Goal: Task Accomplishment & Management: Use online tool/utility

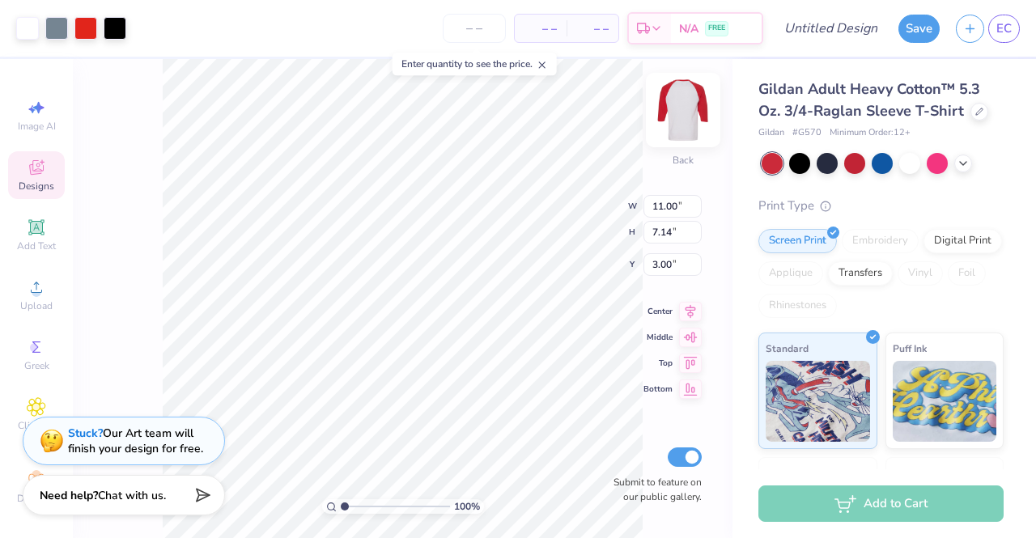
click at [670, 110] on img at bounding box center [683, 110] width 65 height 65
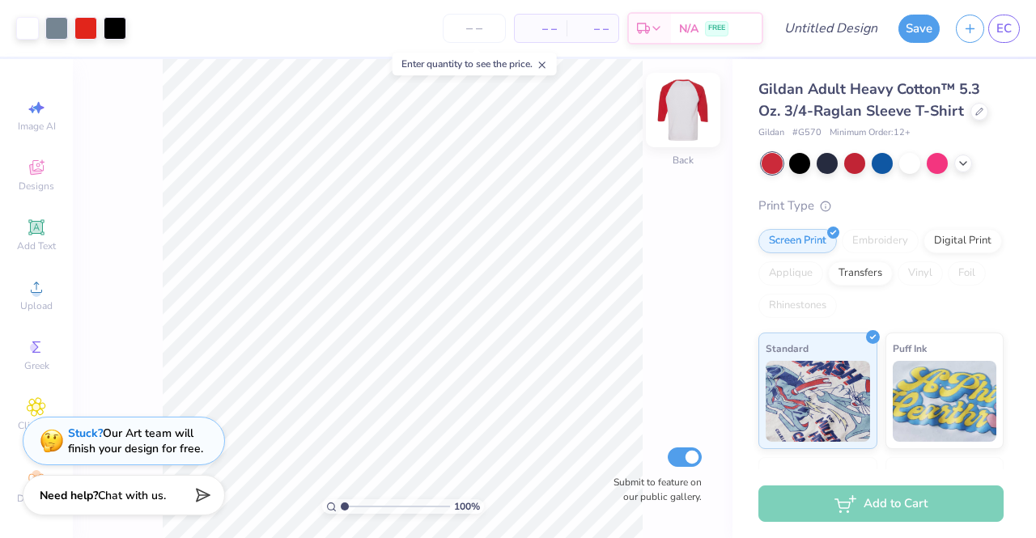
click at [689, 110] on img at bounding box center [683, 110] width 65 height 65
click at [672, 113] on img at bounding box center [683, 110] width 65 height 65
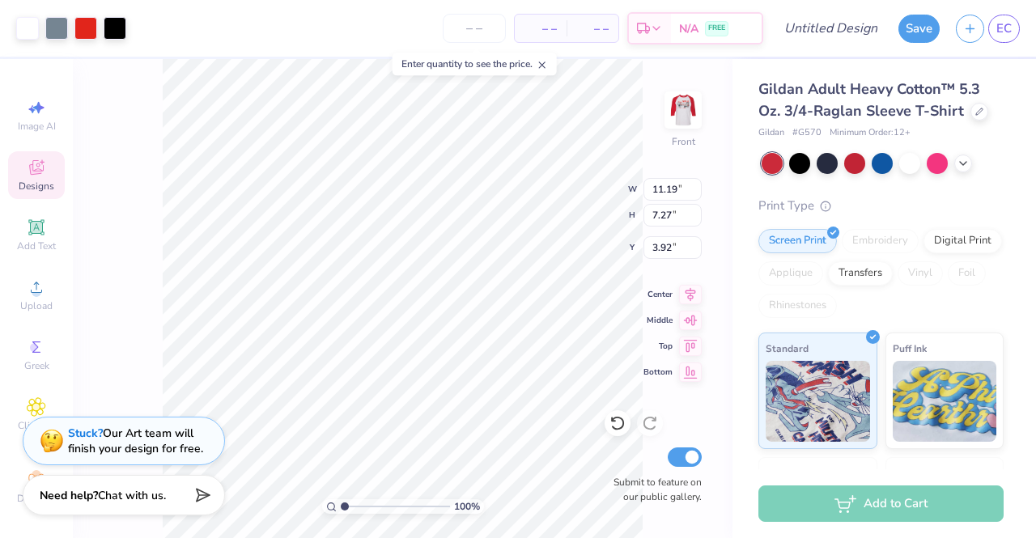
type input "3.92"
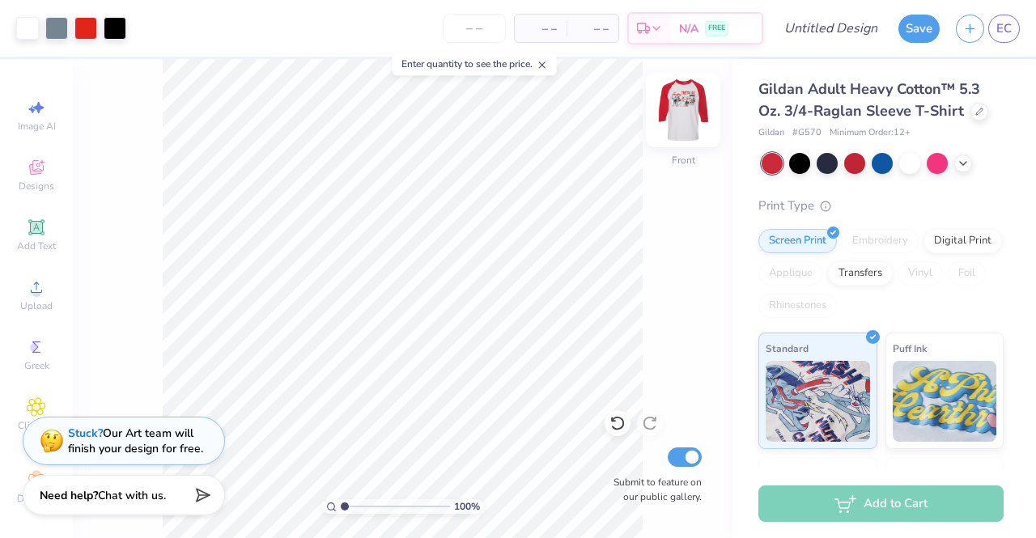
click at [688, 127] on img at bounding box center [683, 110] width 65 height 65
click at [975, 109] on icon at bounding box center [979, 110] width 8 height 8
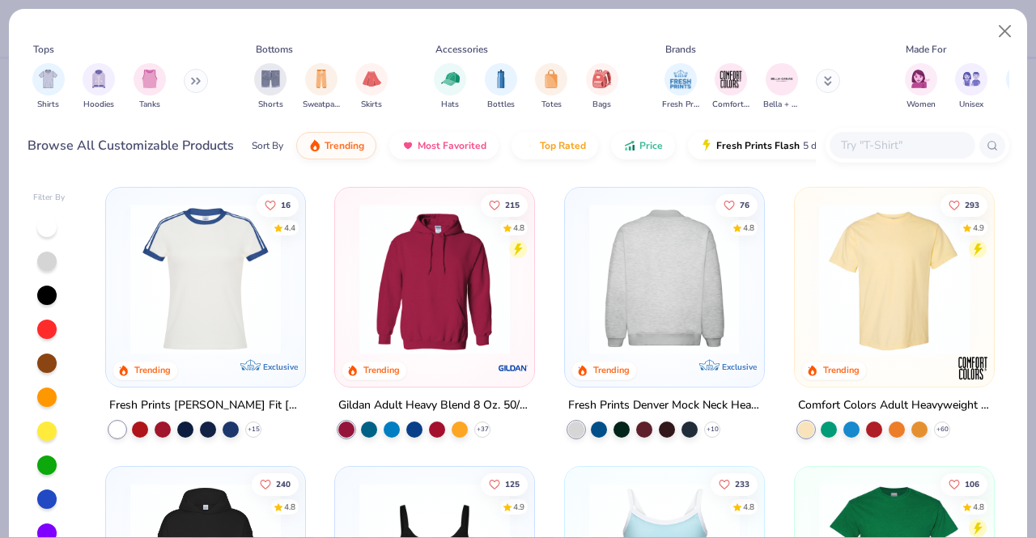
click at [856, 257] on img at bounding box center [894, 279] width 167 height 151
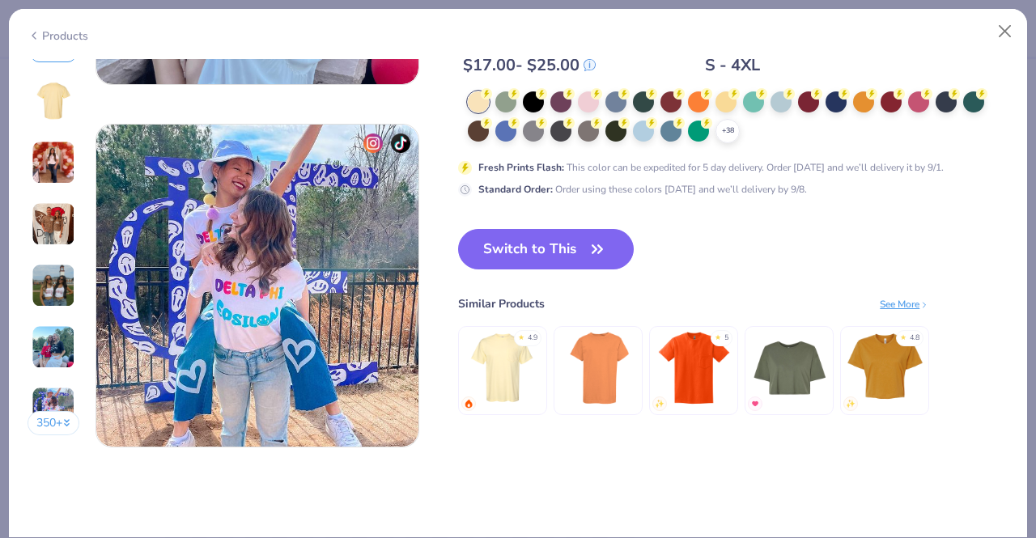
scroll to position [2119, 0]
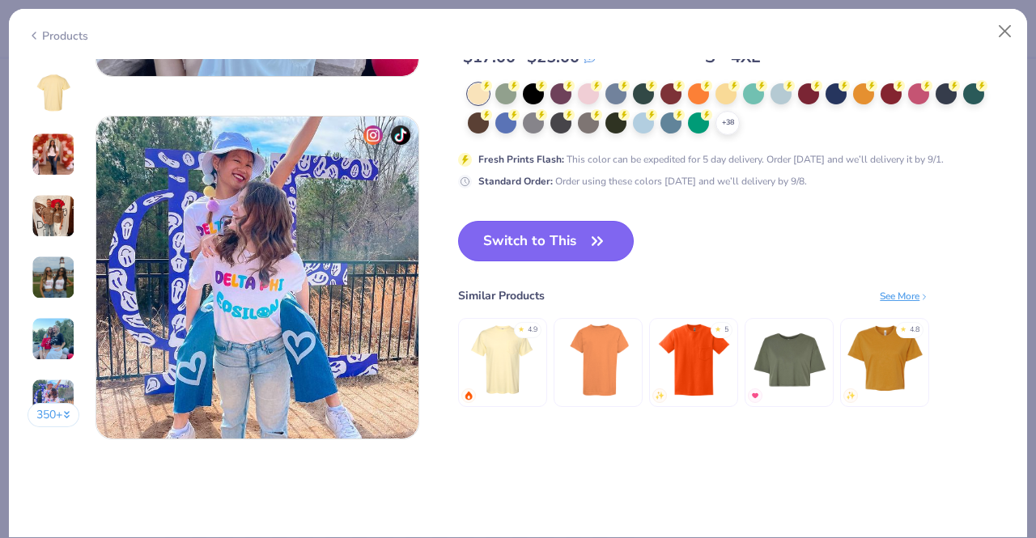
click at [531, 234] on button "Switch to This" at bounding box center [546, 241] width 176 height 40
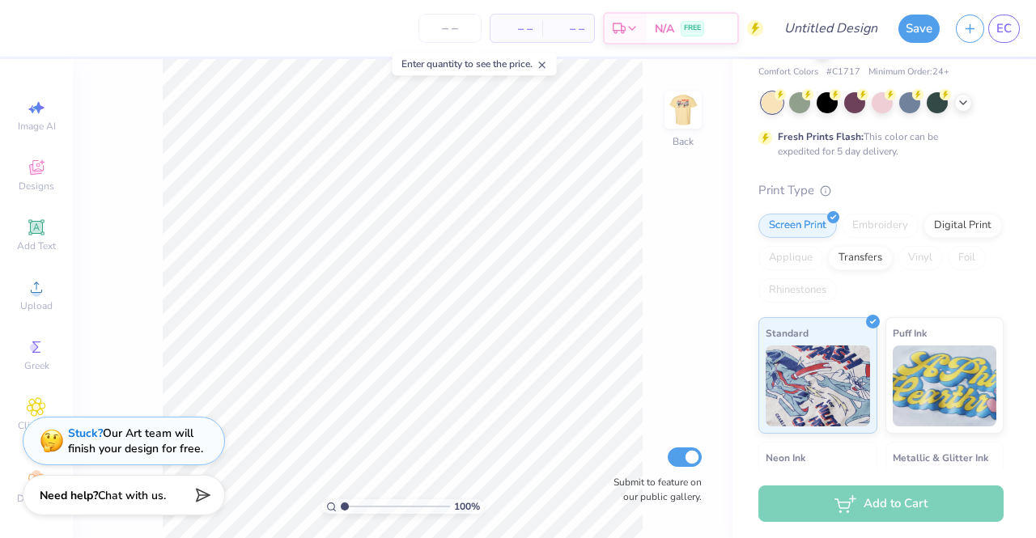
scroll to position [102, 0]
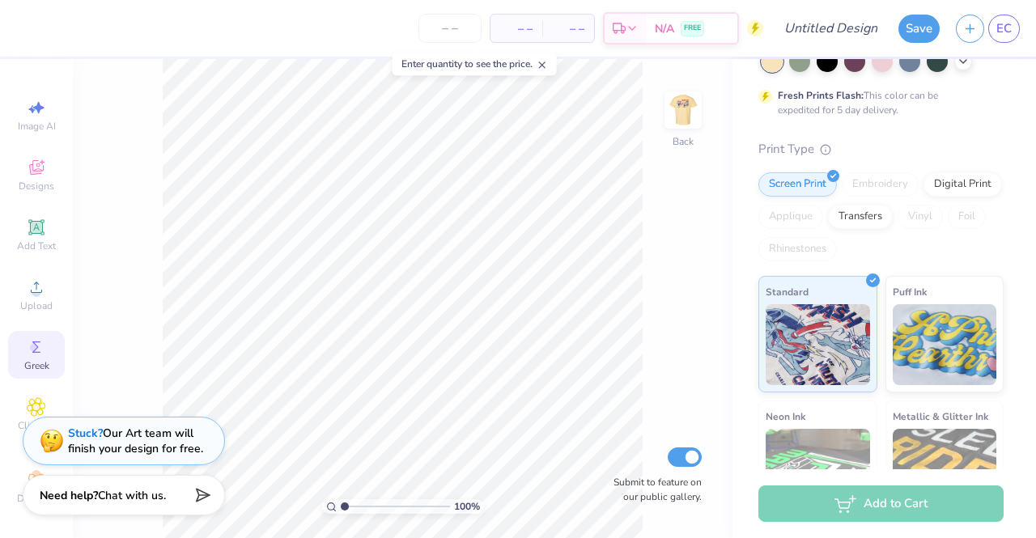
click at [28, 335] on div "Greek" at bounding box center [36, 355] width 57 height 48
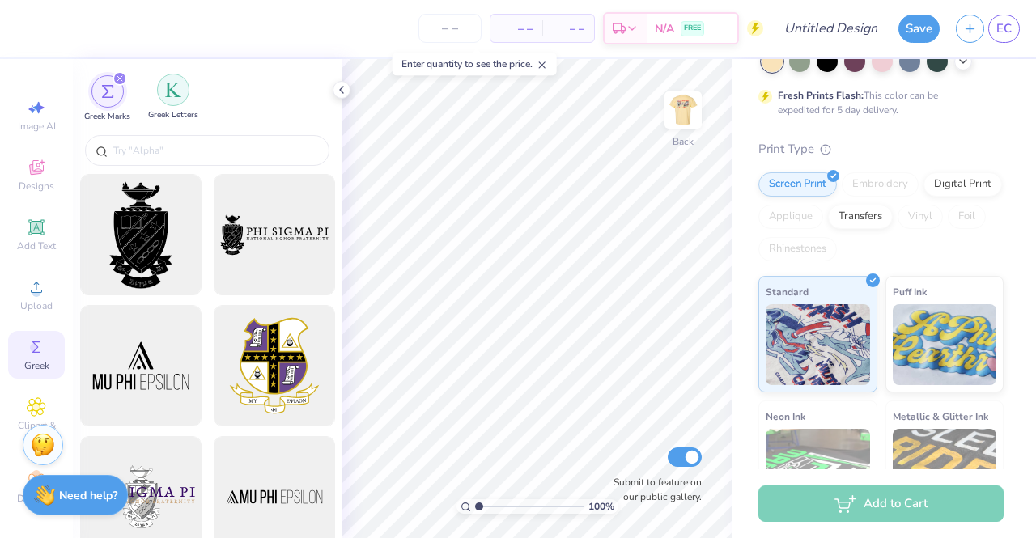
click at [176, 100] on div "filter for Greek Letters" at bounding box center [173, 90] width 32 height 32
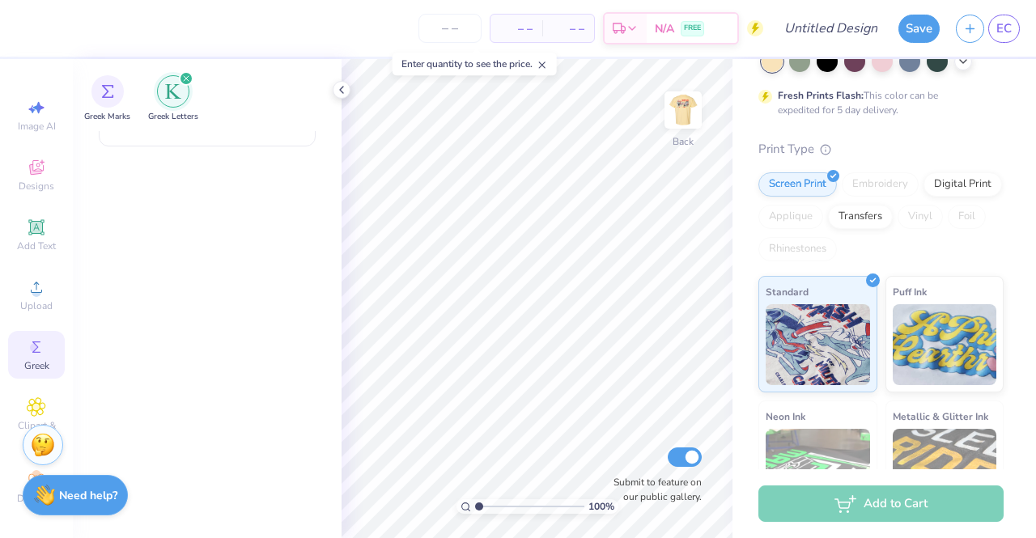
scroll to position [0, 0]
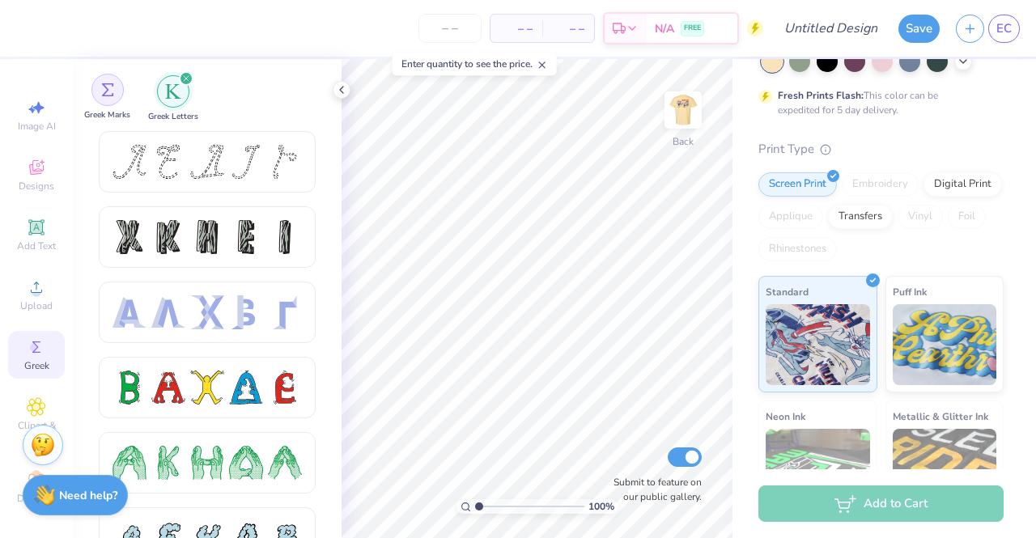
click at [103, 91] on img "filter for Greek Marks" at bounding box center [107, 89] width 13 height 13
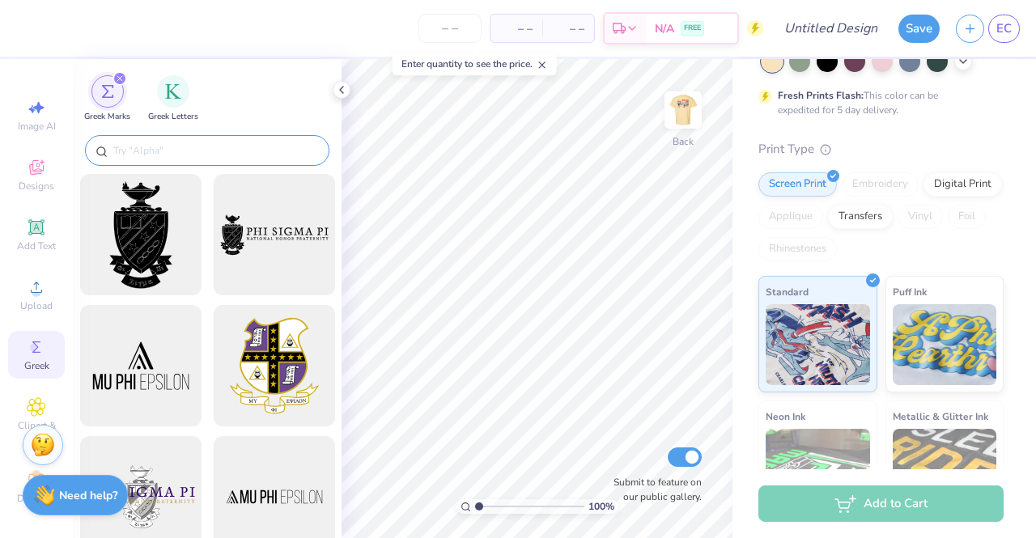
click at [151, 151] on input "text" at bounding box center [215, 150] width 207 height 16
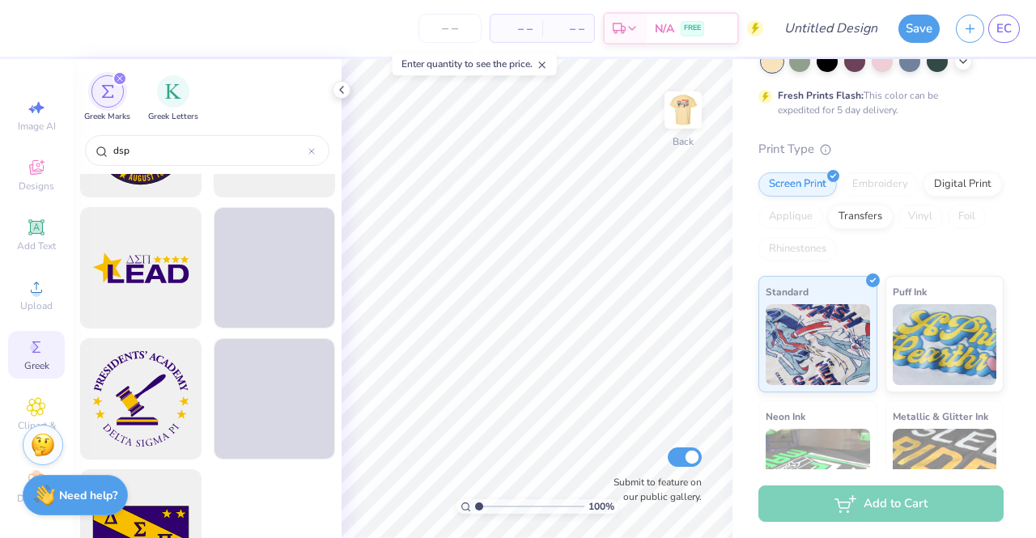
scroll to position [552, 0]
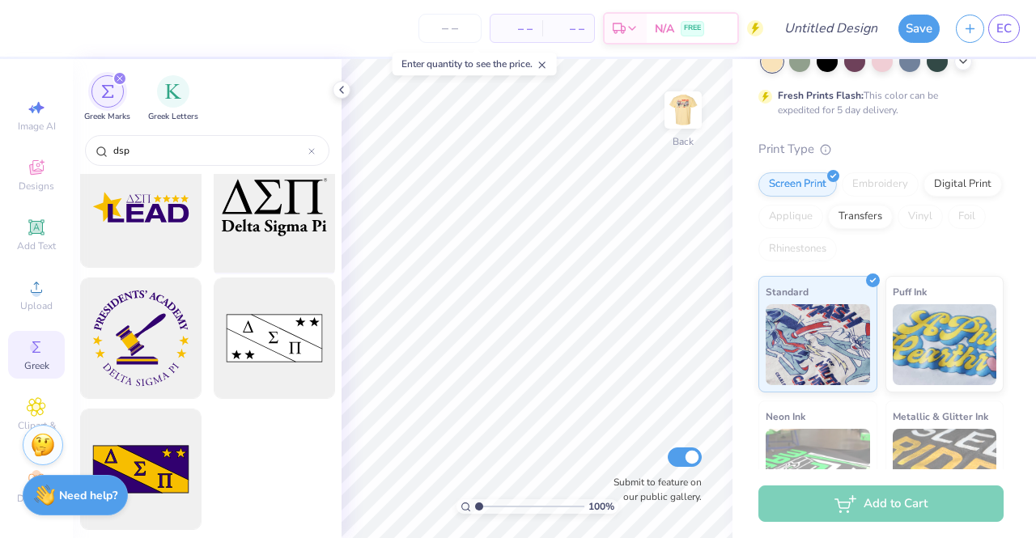
type input "dsp"
click at [293, 236] on div at bounding box center [274, 208] width 134 height 134
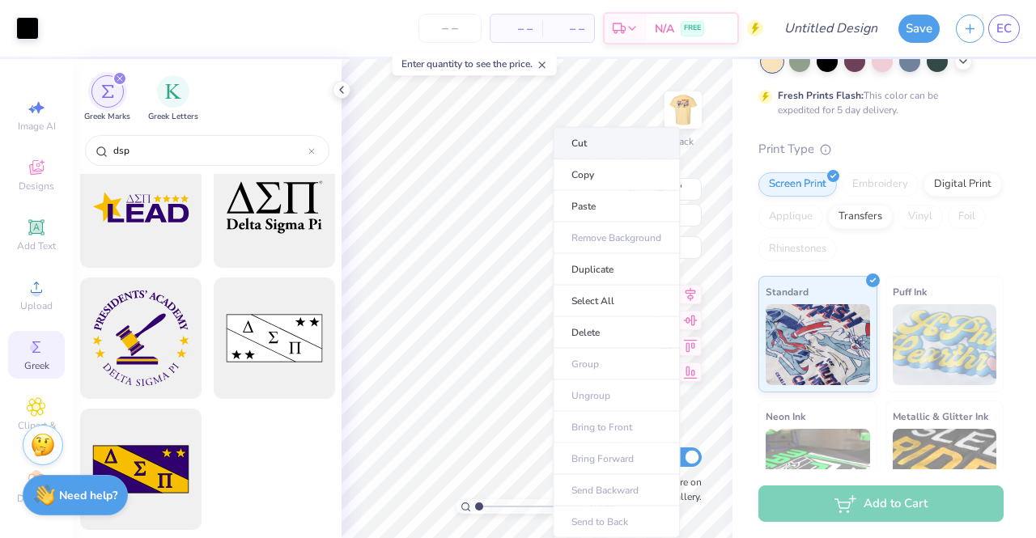
click at [602, 143] on li "Cut" at bounding box center [616, 143] width 127 height 32
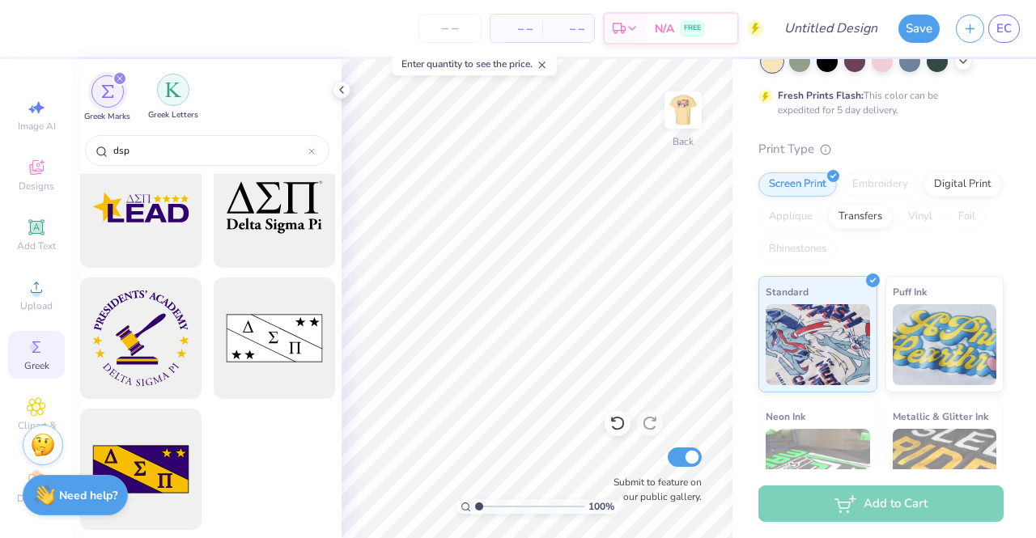
click at [170, 99] on div "filter for Greek Letters" at bounding box center [173, 90] width 32 height 32
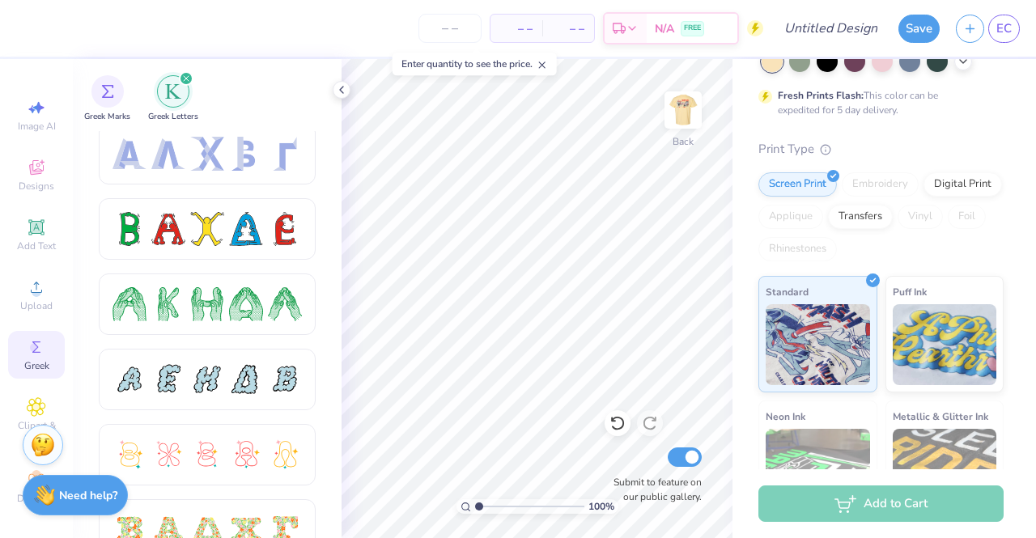
scroll to position [0, 0]
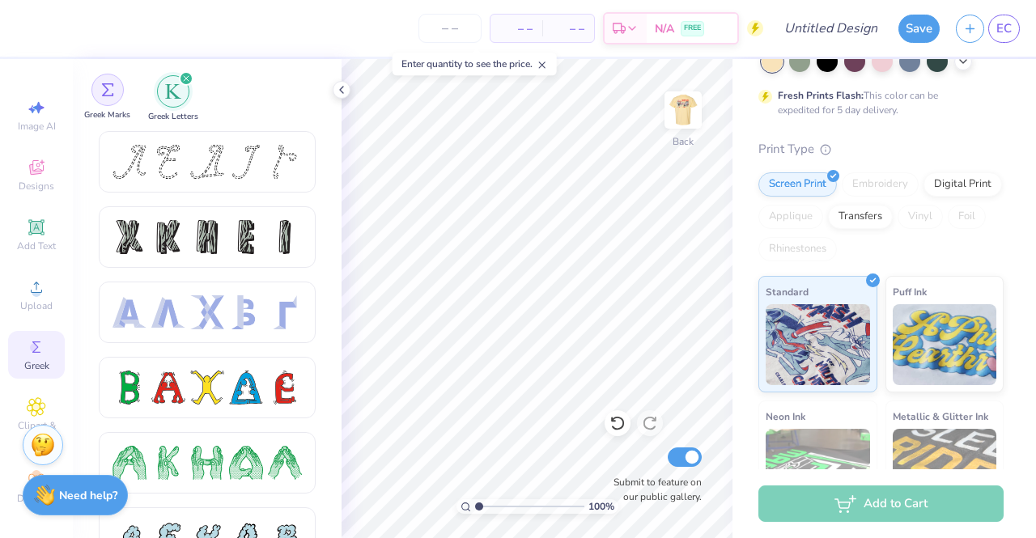
click at [109, 83] on img "filter for Greek Marks" at bounding box center [107, 89] width 13 height 13
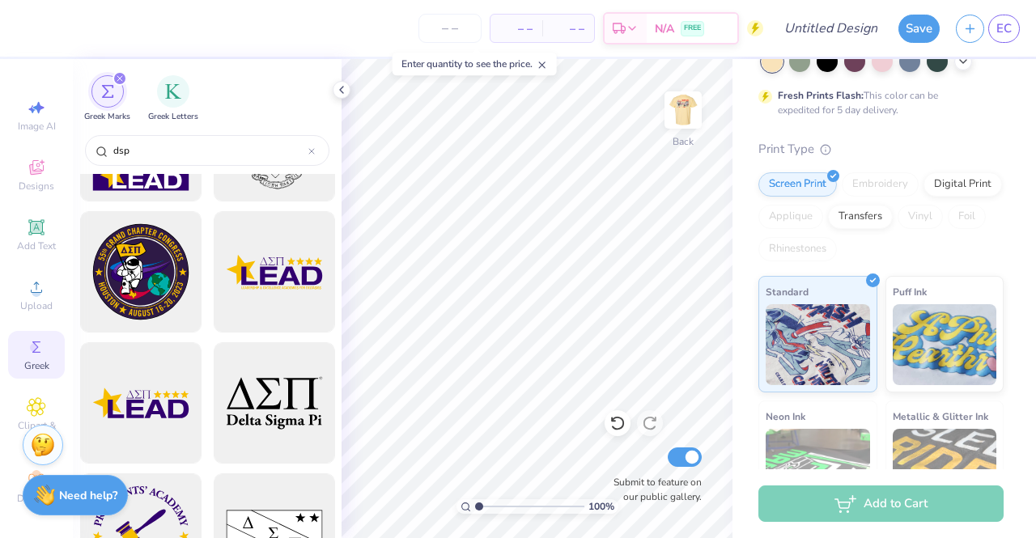
scroll to position [375, 0]
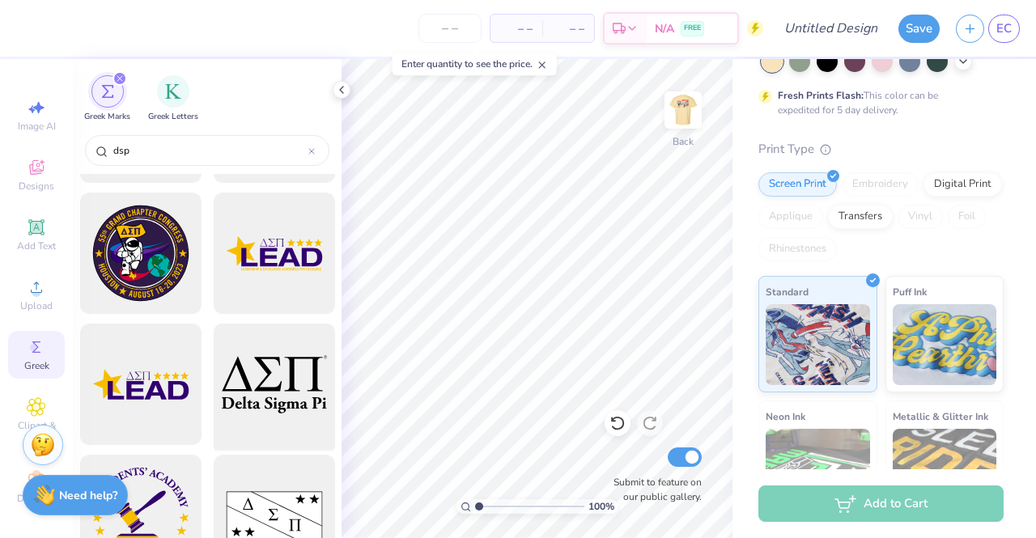
click at [263, 367] on div at bounding box center [274, 385] width 134 height 134
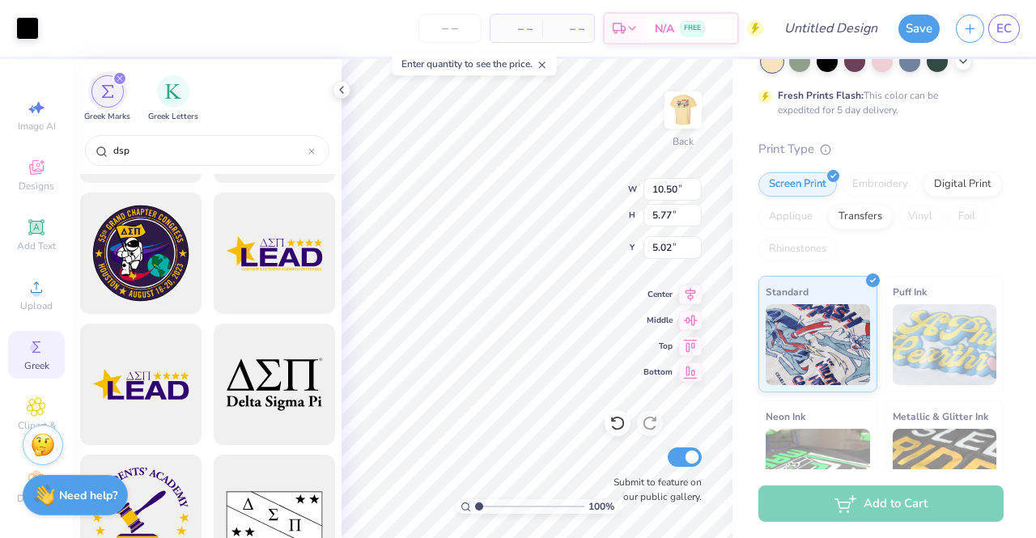
type input "10.50"
type input "5.77"
type input "1.60"
type input "5.13"
type input "2.82"
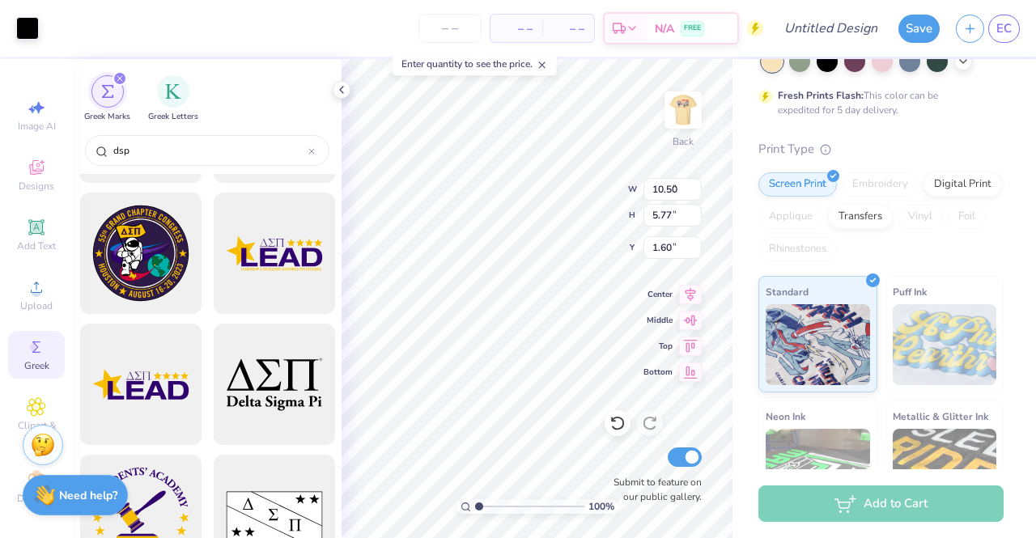
type input "4.55"
type input "3.69"
type input "3.89"
type input "2.14"
type input "4.03"
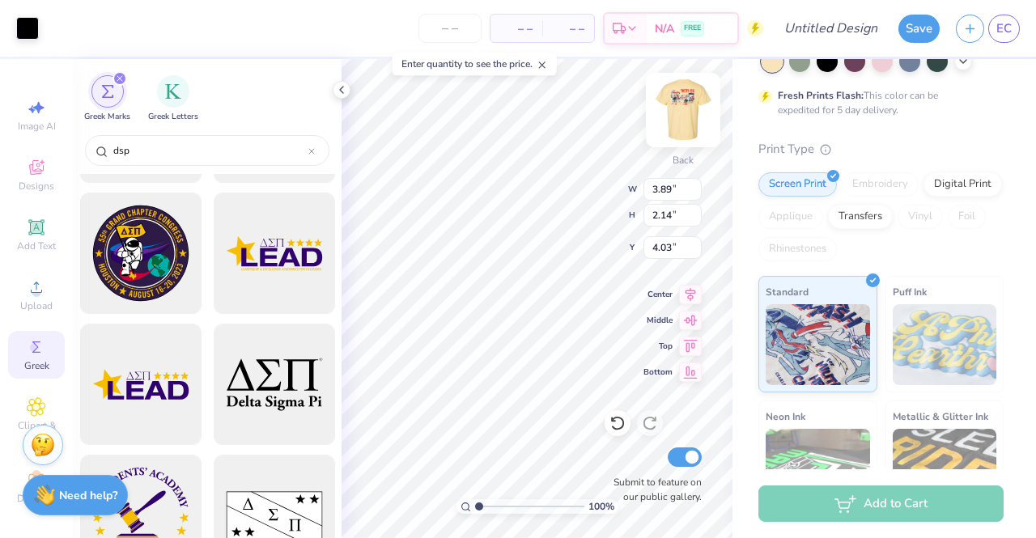
click at [677, 114] on img at bounding box center [683, 110] width 65 height 65
type input "12.70"
type input "8.25"
type input "4.36"
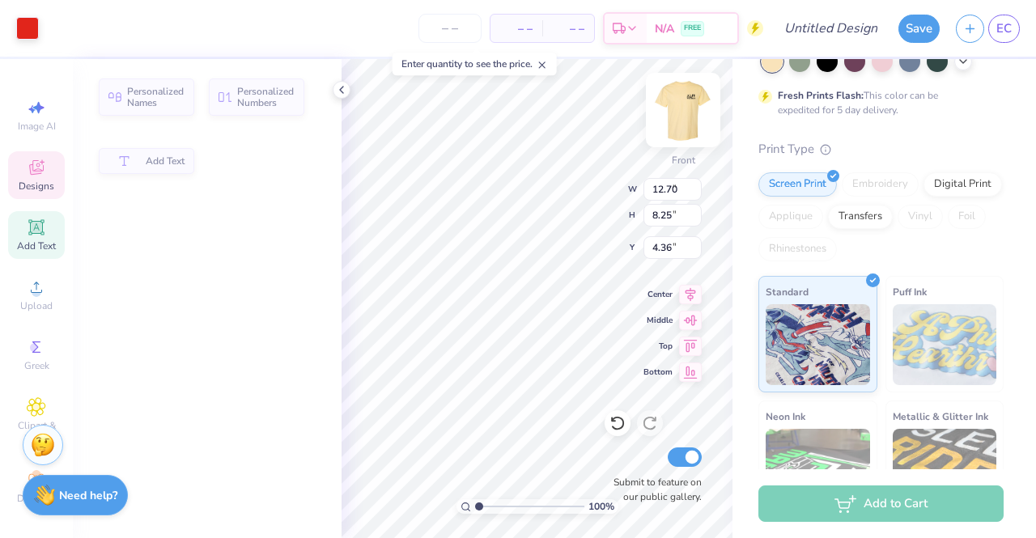
type input "7.47"
type input "1.70"
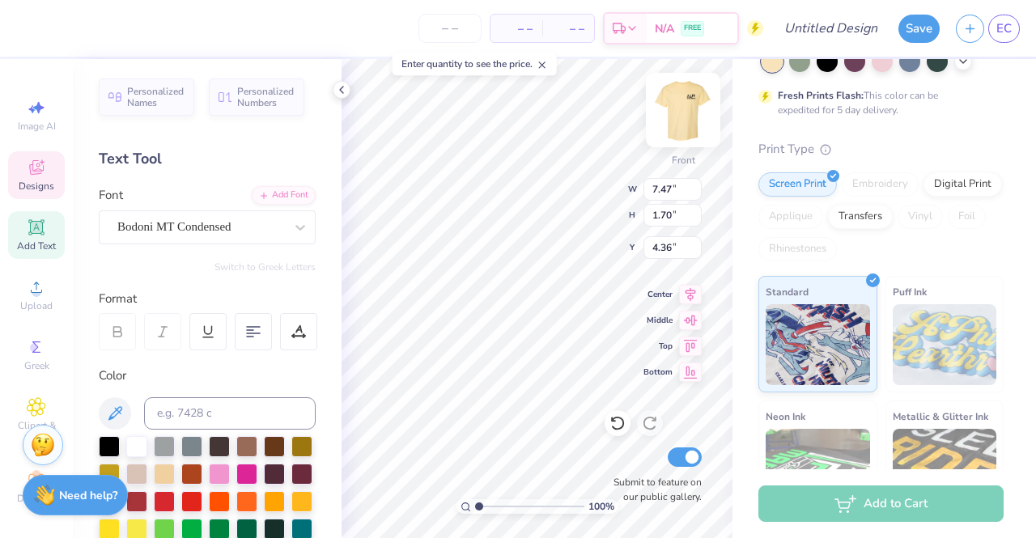
scroll to position [13, 3]
type textarea "BETA PHI"
type input "6.71"
type input "0.53"
type input "12.09"
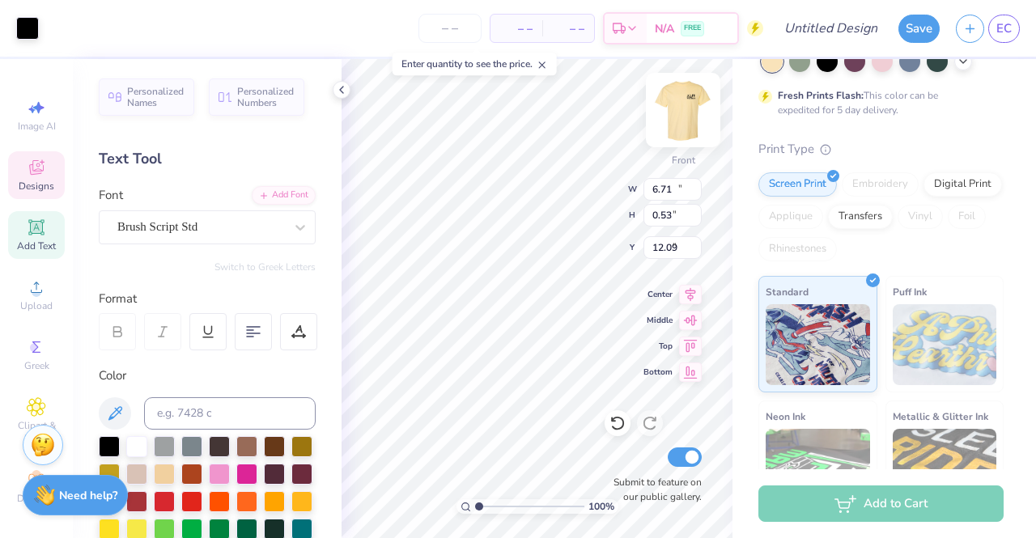
type input "12.70"
type input "7.59"
type input "4.86"
type input "6.55"
type input "1.68"
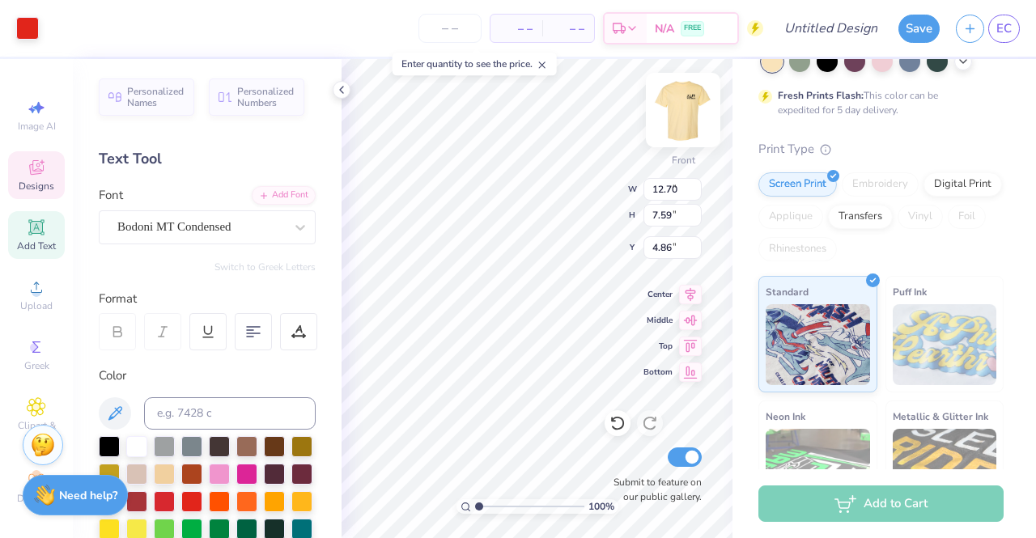
type input "4.37"
type input "4.60"
type input "1.62"
type input "4.88"
type input "6.55"
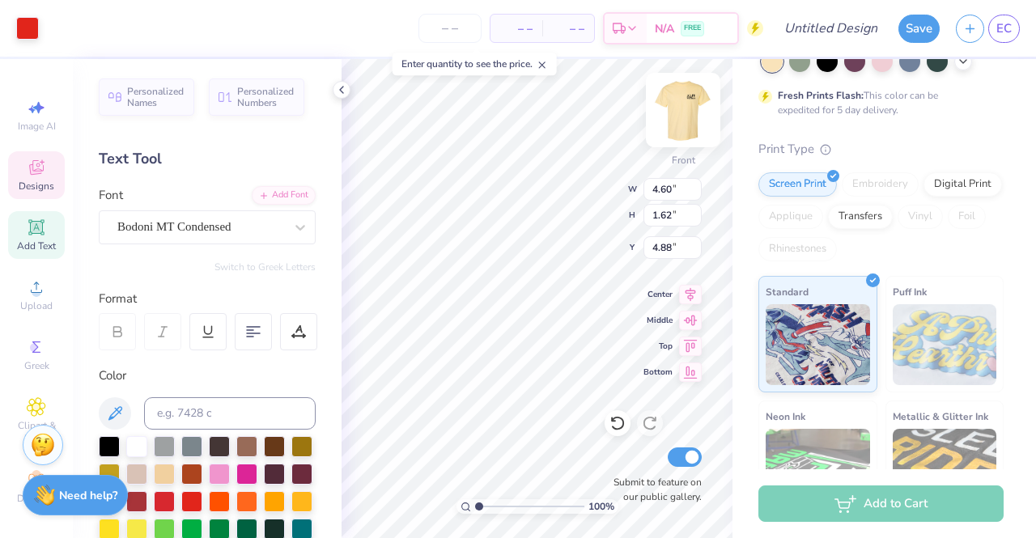
type input "1.68"
type input "4.37"
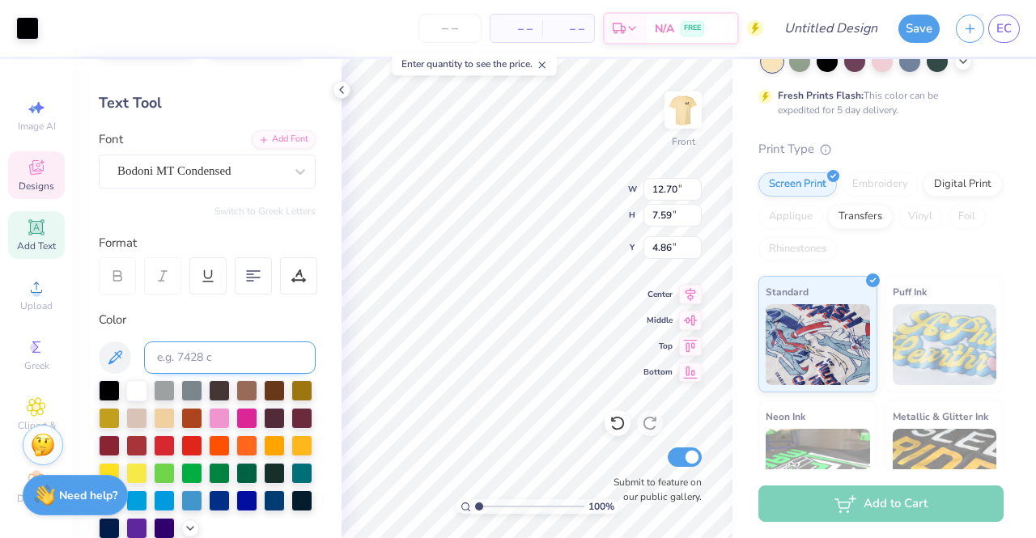
scroll to position [57, 0]
click at [111, 389] on div at bounding box center [109, 388] width 21 height 21
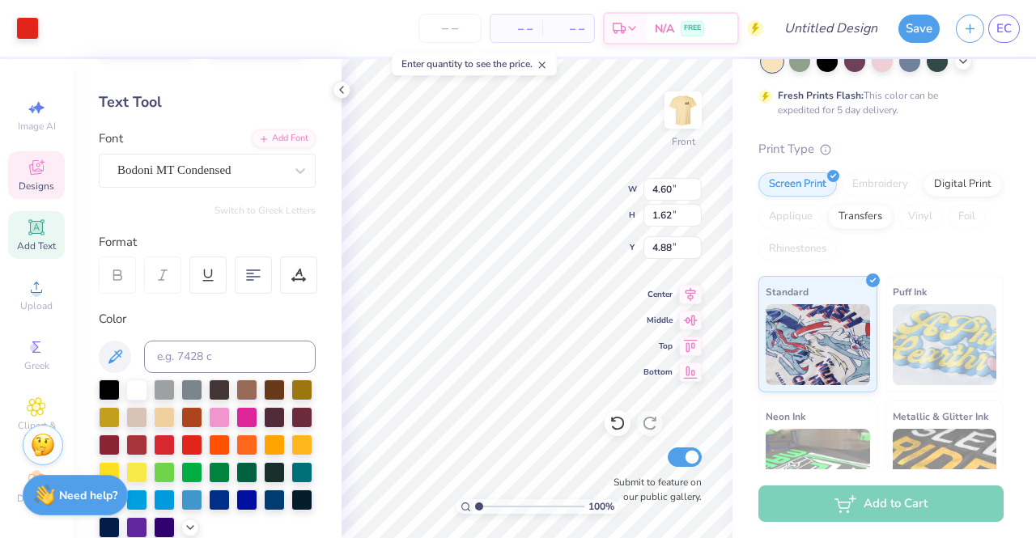
type input "4.60"
type input "1.62"
type input "4.88"
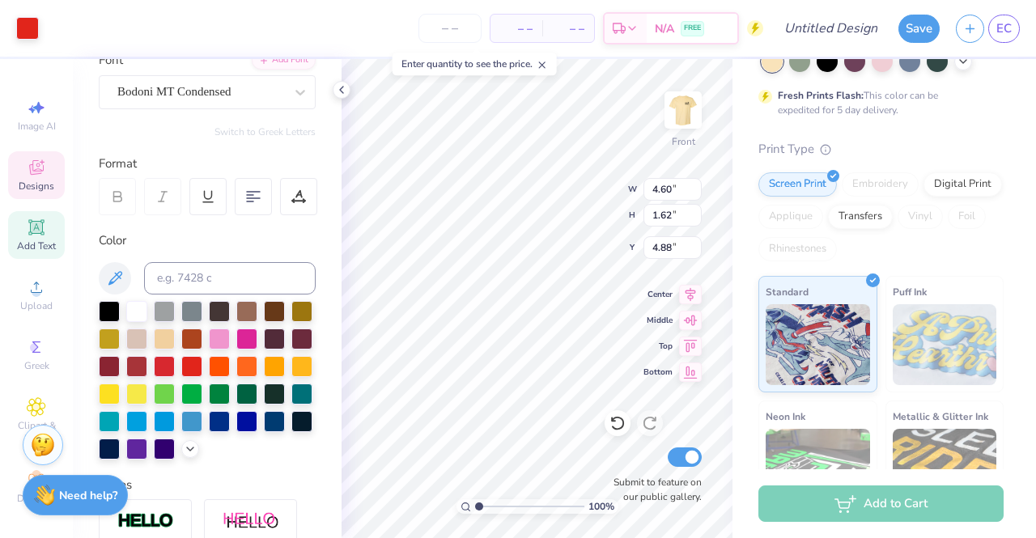
scroll to position [136, 0]
click at [236, 430] on div at bounding box center [246, 419] width 21 height 21
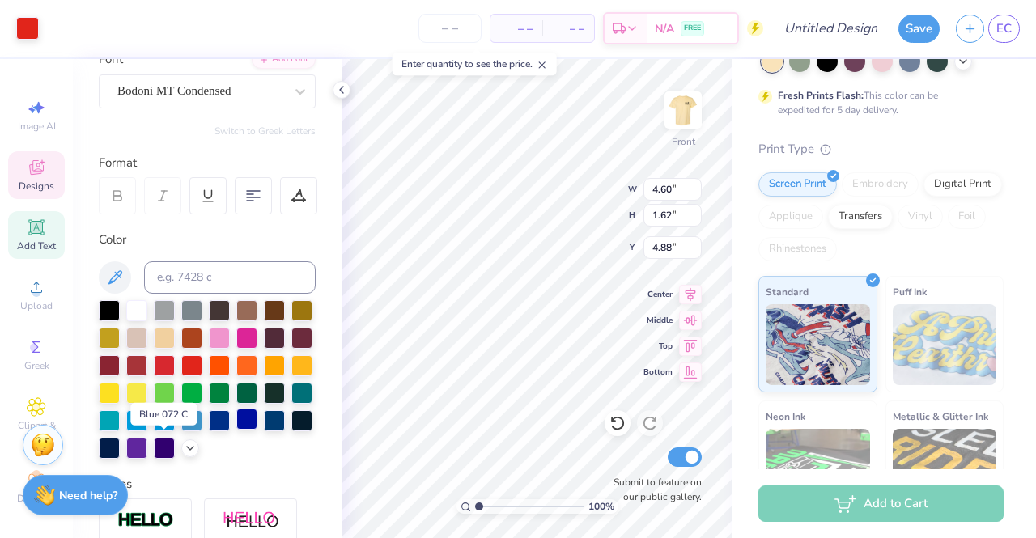
click at [236, 430] on div at bounding box center [246, 419] width 21 height 21
type input "12.70"
type input "7.59"
type input "4.86"
type input "2.98"
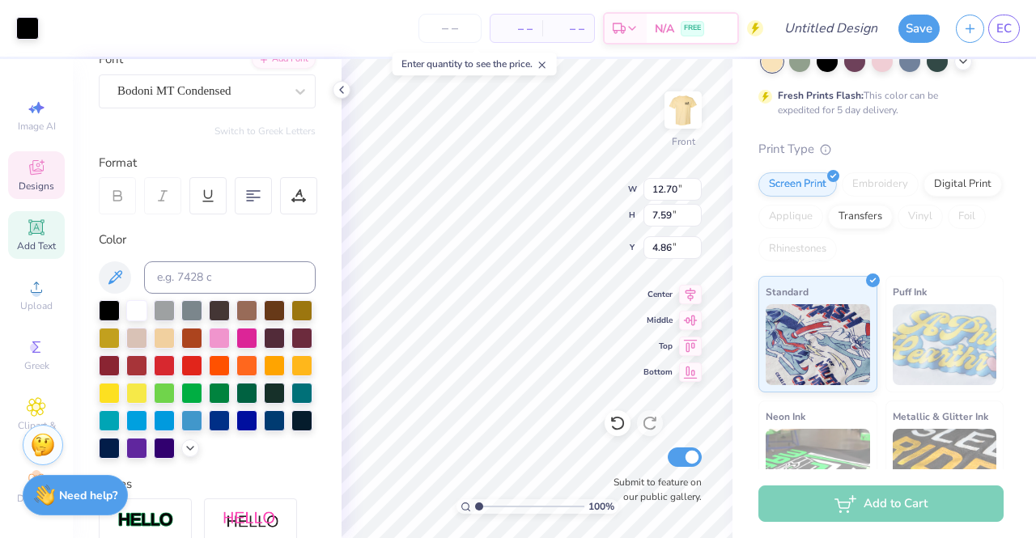
type input "0.83"
type input "8.39"
type input "6.55"
type input "1.68"
type input "4.37"
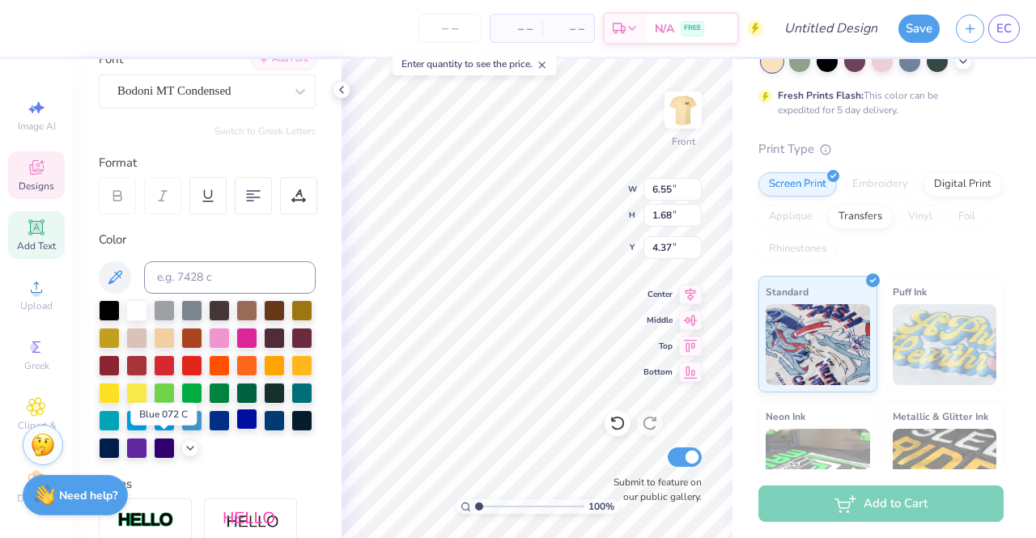
click at [236, 430] on div at bounding box center [246, 419] width 21 height 21
click at [209, 430] on div at bounding box center [219, 419] width 21 height 21
type input "6.71"
type input "0.53"
type input "12.09"
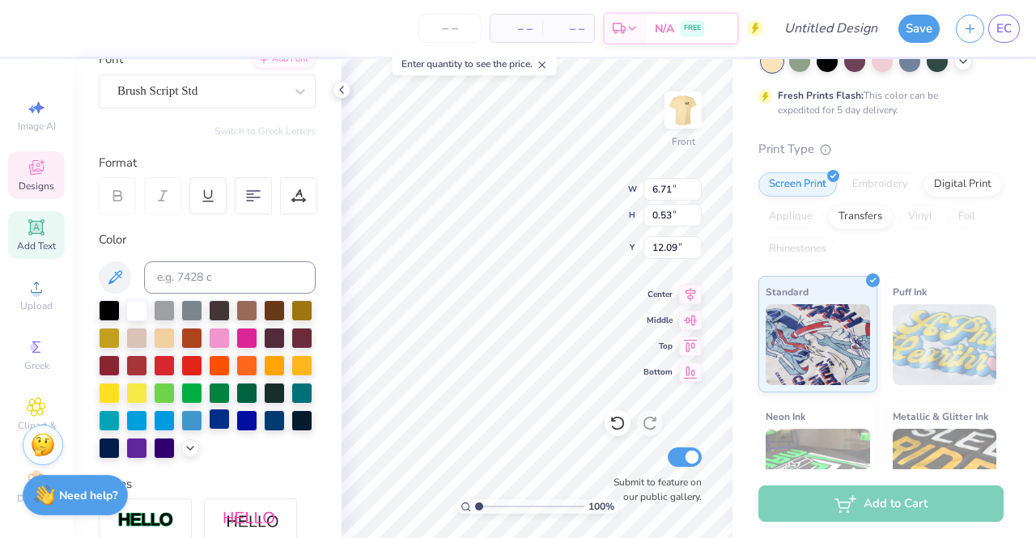
click at [209, 430] on div at bounding box center [219, 419] width 21 height 21
type input "2.98"
type input "0.83"
type input "8.39"
click at [209, 430] on div at bounding box center [219, 419] width 21 height 21
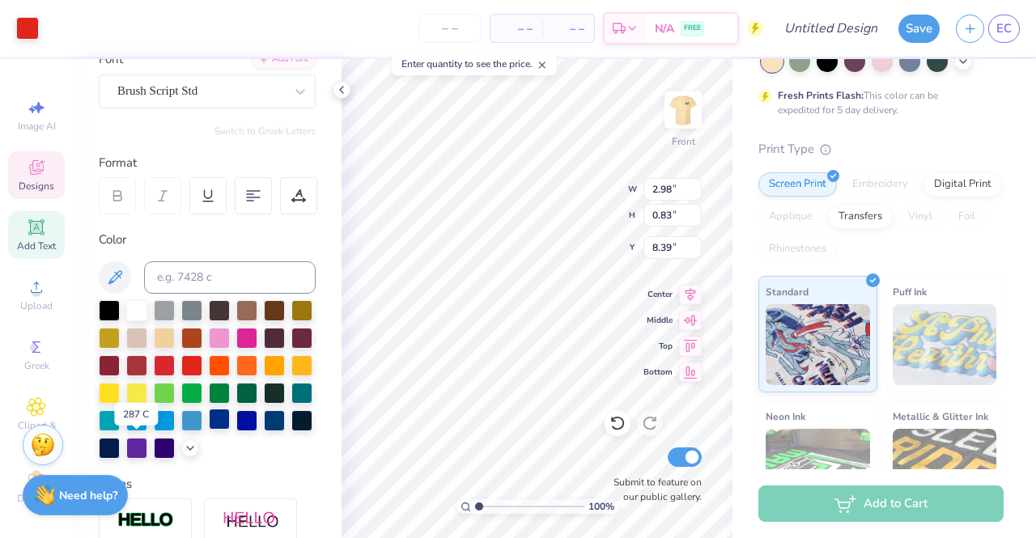
click at [209, 430] on div at bounding box center [219, 419] width 21 height 21
type input "12.70"
type input "7.59"
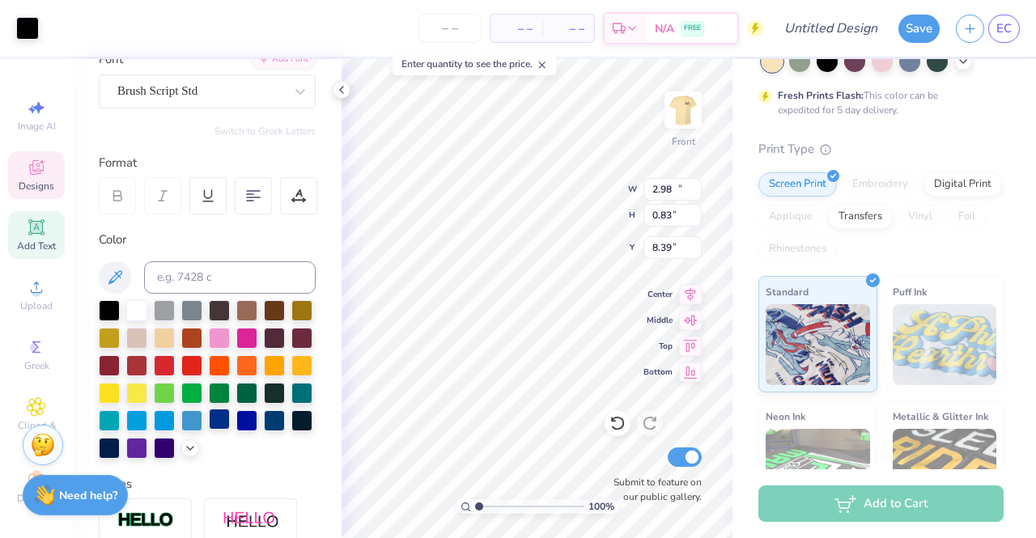
type input "4.86"
click at [209, 430] on div at bounding box center [219, 419] width 21 height 21
click at [688, 295] on icon at bounding box center [691, 292] width 11 height 14
click at [738, 271] on div "Comfort Colors Adult Heavyweight T-Shirt Comfort Colors # C1717 Minimum Order: …" at bounding box center [884, 299] width 304 height 685
click at [688, 108] on img at bounding box center [683, 110] width 65 height 65
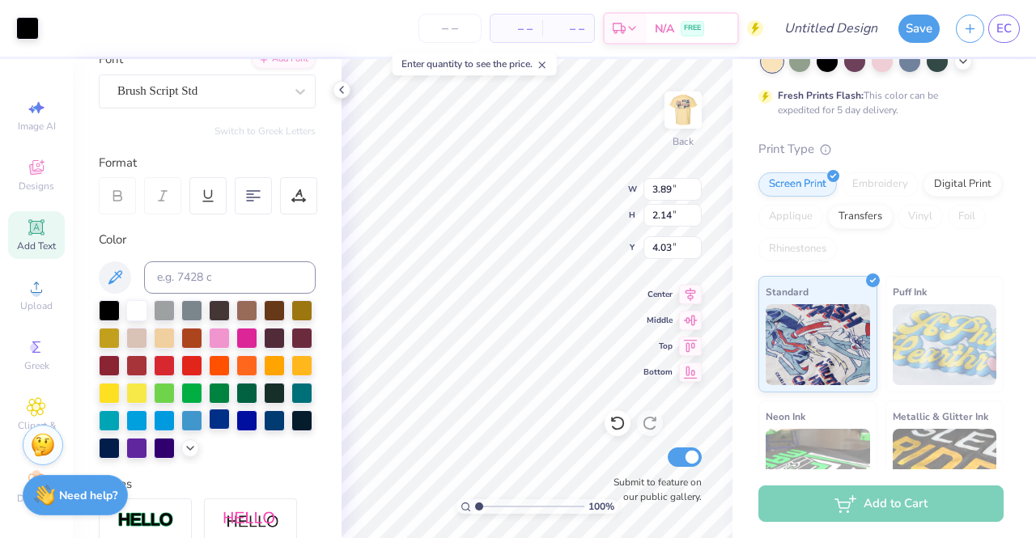
click at [209, 430] on div at bounding box center [219, 419] width 21 height 21
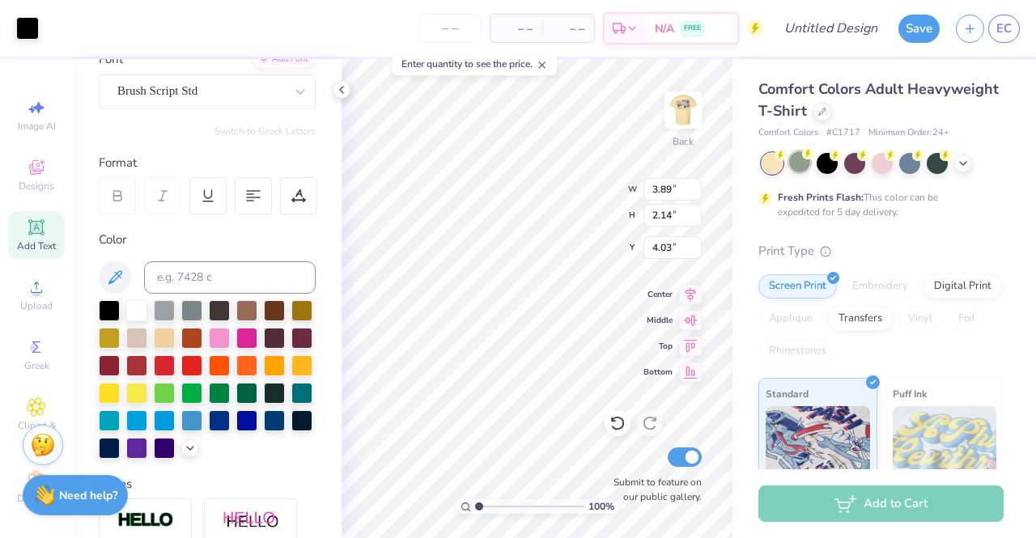
click at [803, 167] on div at bounding box center [799, 161] width 21 height 21
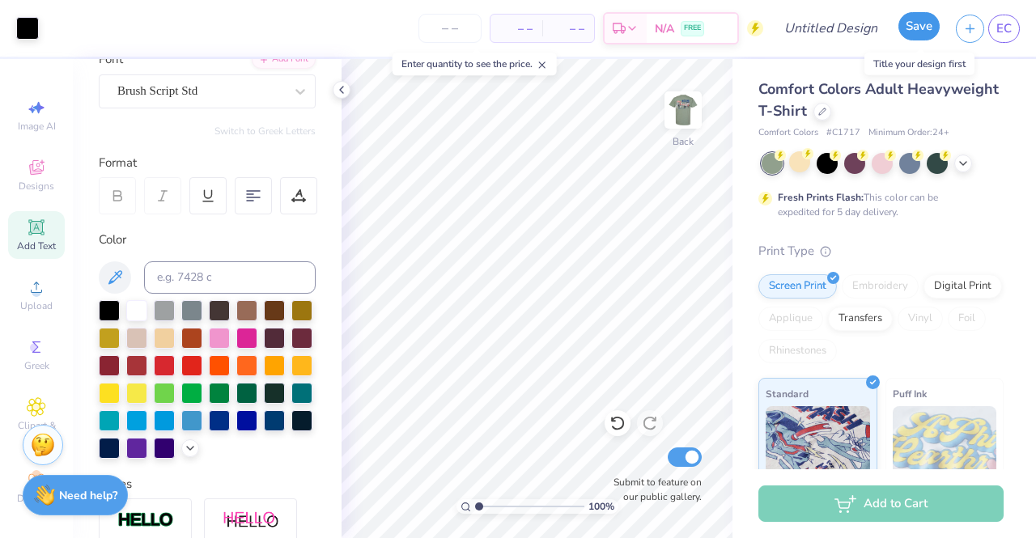
click at [907, 35] on button "Save" at bounding box center [918, 26] width 41 height 28
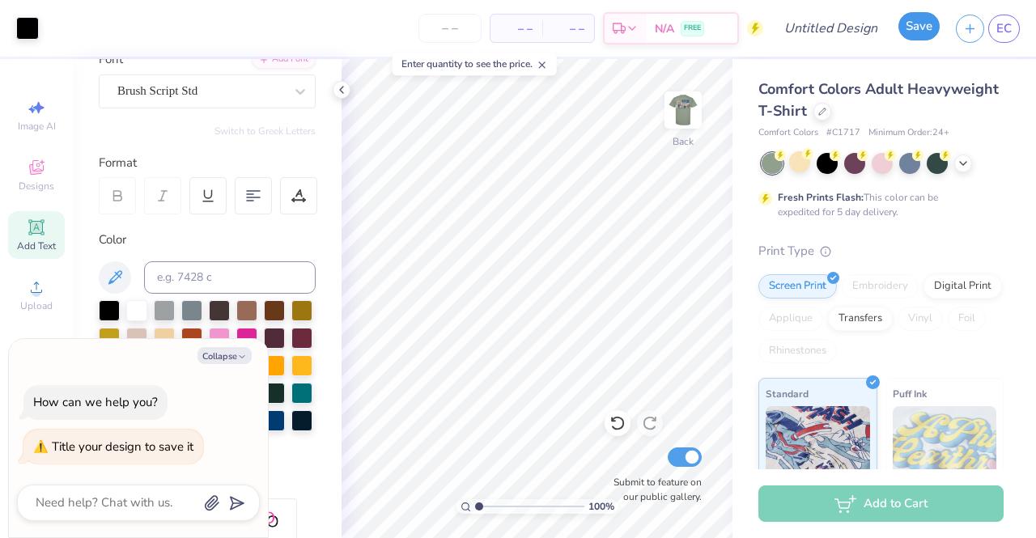
click at [907, 35] on button "Save" at bounding box center [918, 26] width 41 height 28
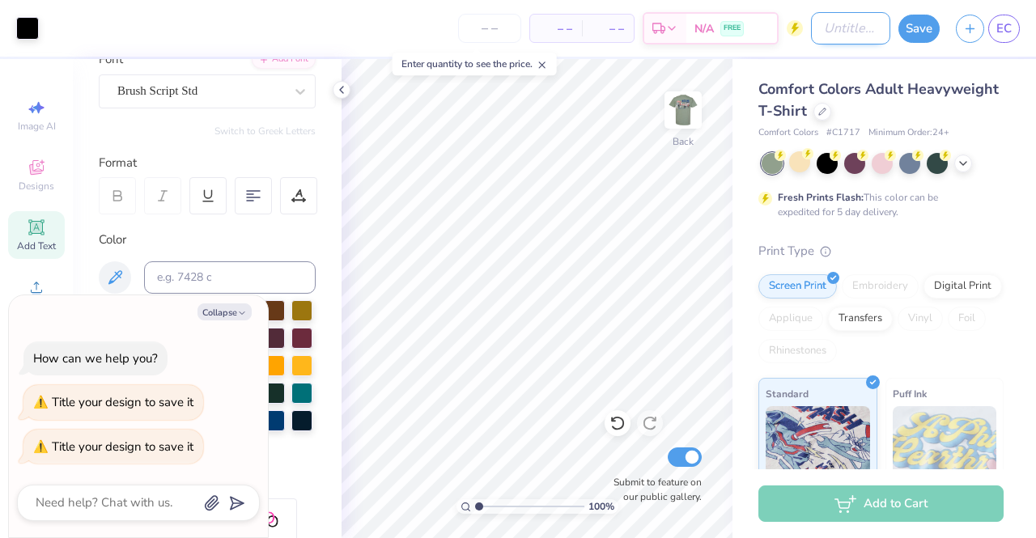
type textarea "x"
click at [846, 33] on input "Design Title" at bounding box center [850, 28] width 79 height 32
type input "D"
type textarea "x"
type input "DS"
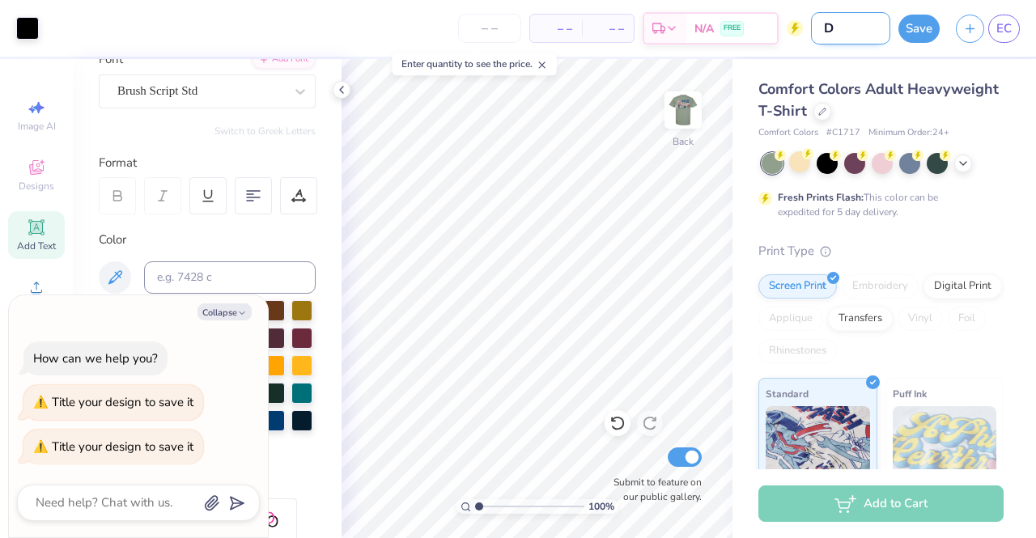
type textarea "x"
type input "DSP"
type textarea "x"
type input "DSP P"
type textarea "x"
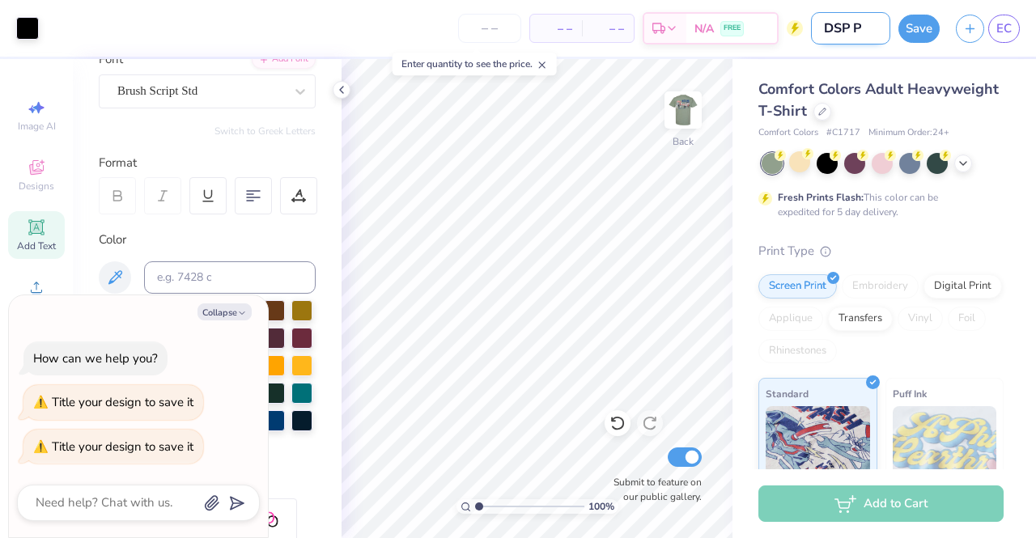
type input "DSP Pa"
type textarea "x"
type input "DSP Par"
type textarea "x"
type input "DSP Pare"
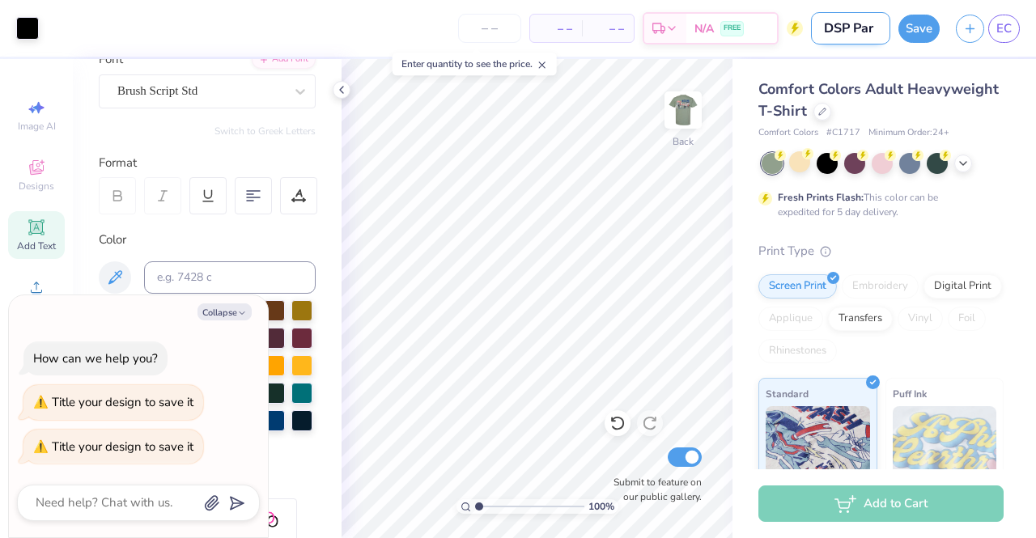
type textarea "x"
type input "DSP Paren"
type textarea "x"
type input "DSP Parent"
type textarea "x"
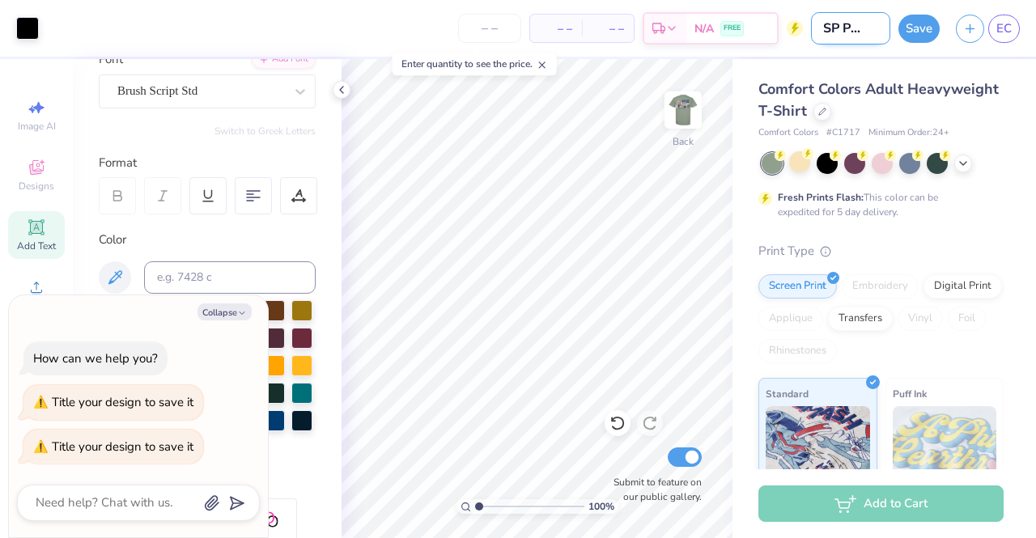
type input "DSP Parents"
type textarea "x"
type input "DSP Parents"
type textarea "x"
type input "DSP Parents W"
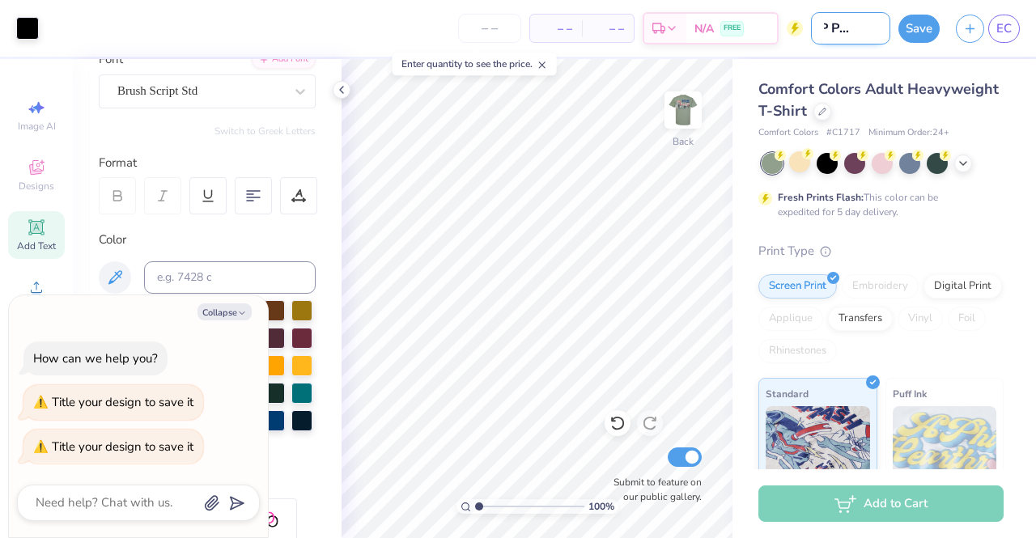
type textarea "x"
type input "DSP Parents We"
type textarea "x"
type input "DSP Parents Wee"
type textarea "x"
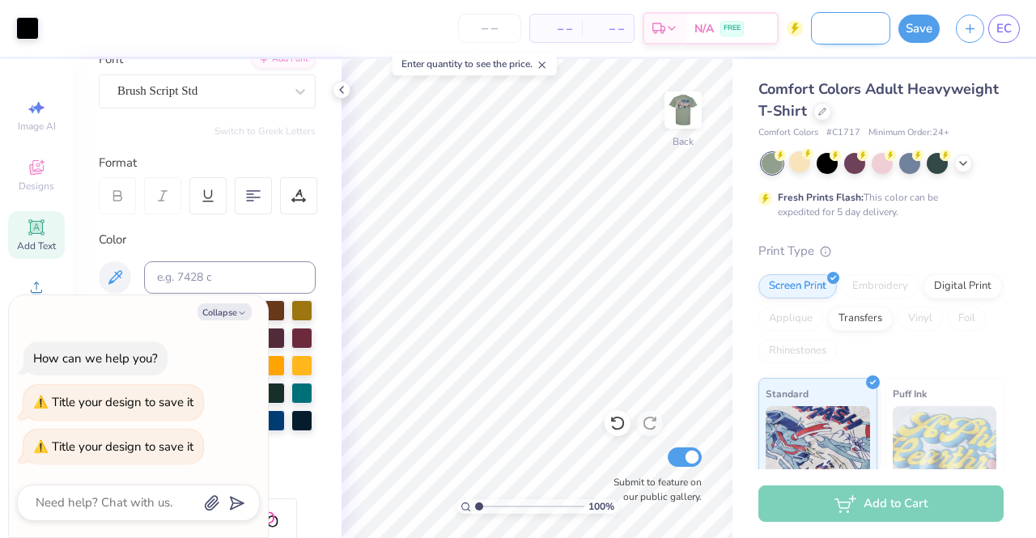
type input "DSP Parents Week"
type textarea "x"
type input "DSP Parents Weeke"
type textarea "x"
type input "DSP Parents Weeken"
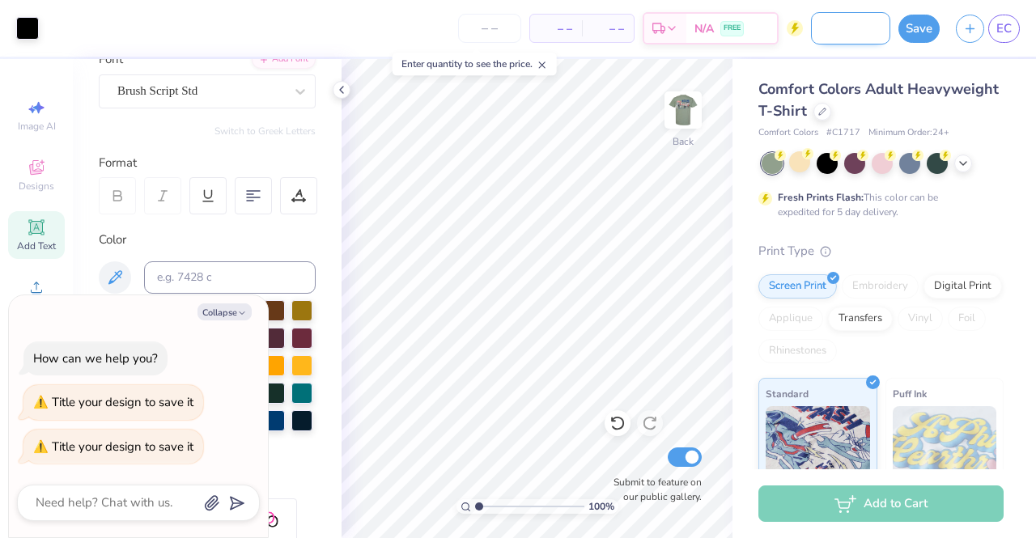
type textarea "x"
type input "DSP Parents Weekend"
type textarea "x"
type input "DSP Parents Weekend"
type textarea "x"
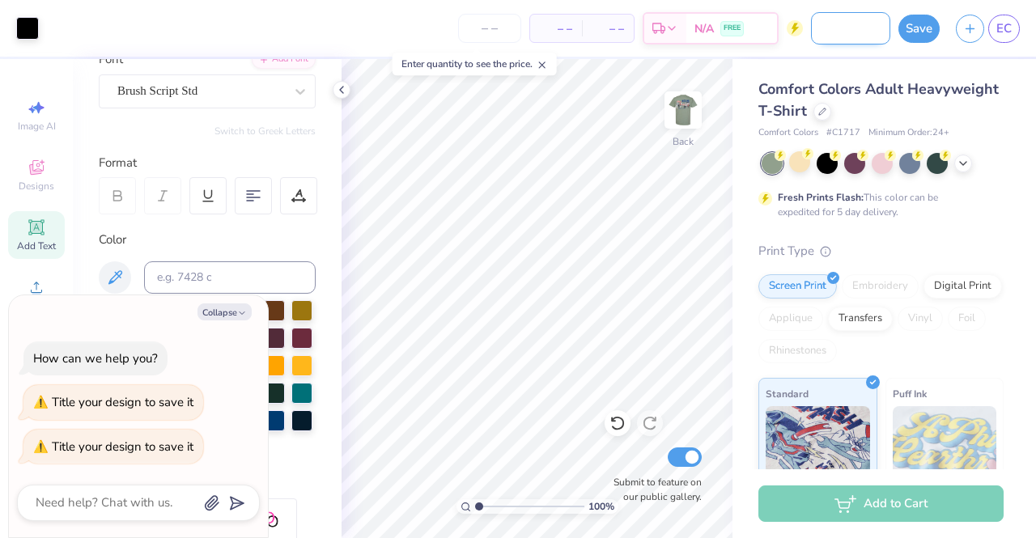
type input "DSP Parents Weekend"
type textarea "x"
type input "DSP Parents Weekend"
click at [897, 30] on div "Art colors – – Per Item – – Total Est. Delivery N/A FREE Design Title DSP Paren…" at bounding box center [518, 28] width 1036 height 57
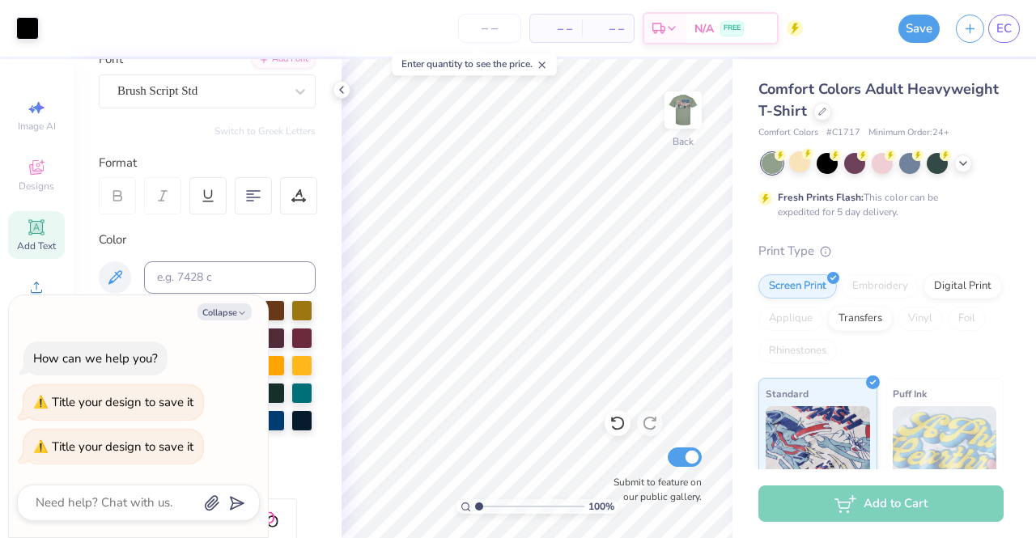
scroll to position [0, 0]
click at [940, 26] on button "Save" at bounding box center [918, 26] width 41 height 28
click at [926, 26] on div "Save" at bounding box center [918, 29] width 41 height 28
click at [911, 25] on div "Save" at bounding box center [918, 29] width 41 height 28
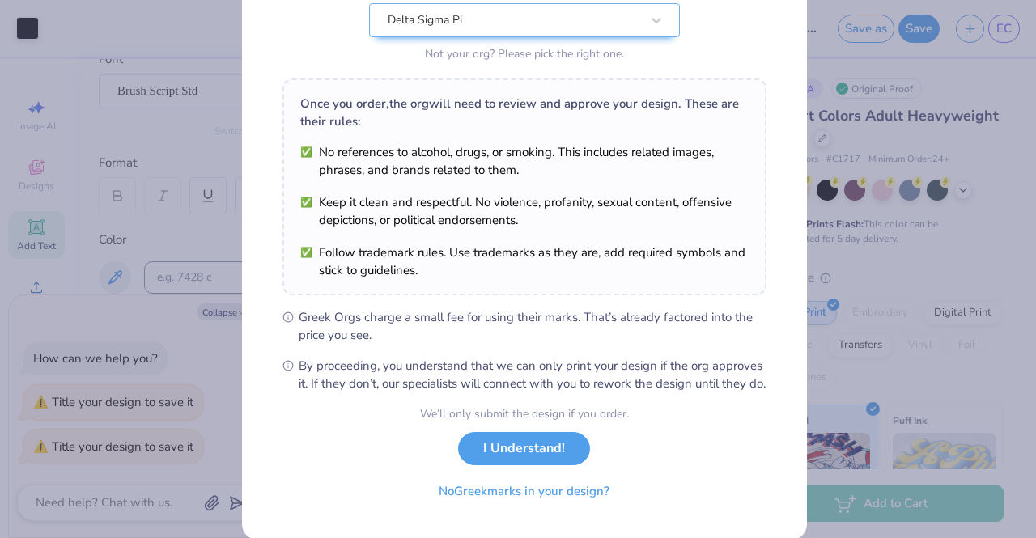
scroll to position [217, 0]
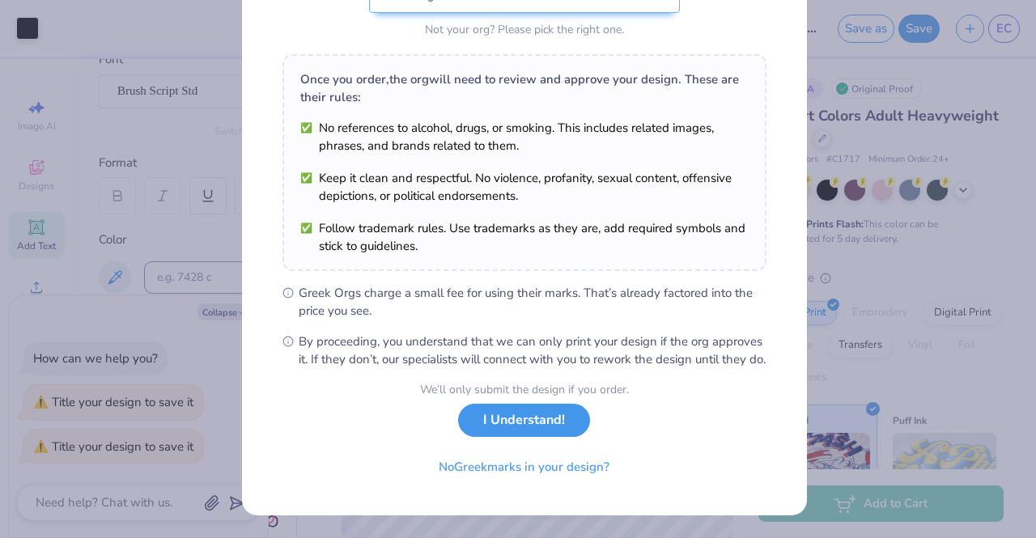
click at [522, 427] on button "I Understand!" at bounding box center [524, 420] width 132 height 33
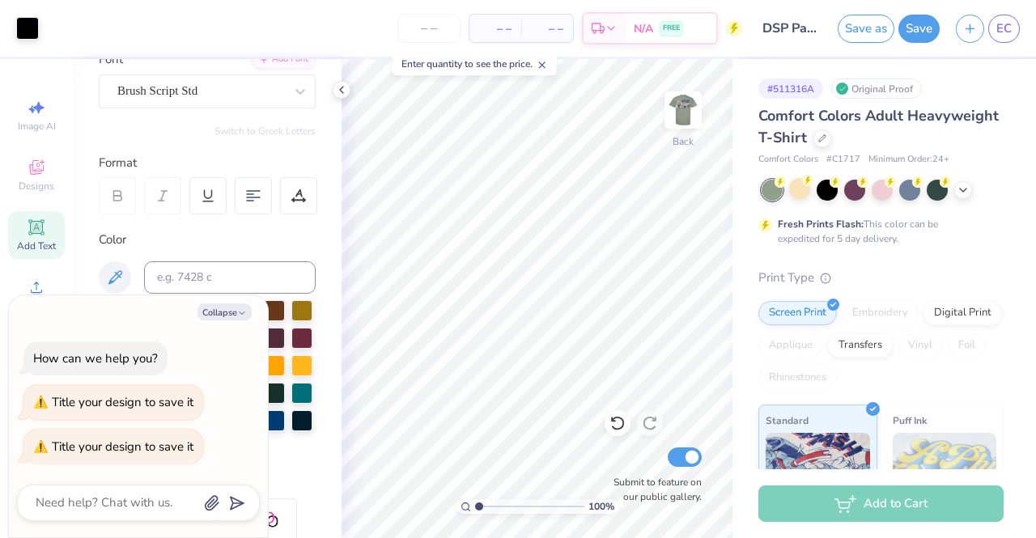
scroll to position [0, 0]
type textarea "x"
click at [880, 35] on button "Save as" at bounding box center [866, 26] width 57 height 28
click at [864, 32] on div "Save as" at bounding box center [866, 29] width 57 height 28
click at [924, 26] on div "Save" at bounding box center [918, 29] width 41 height 28
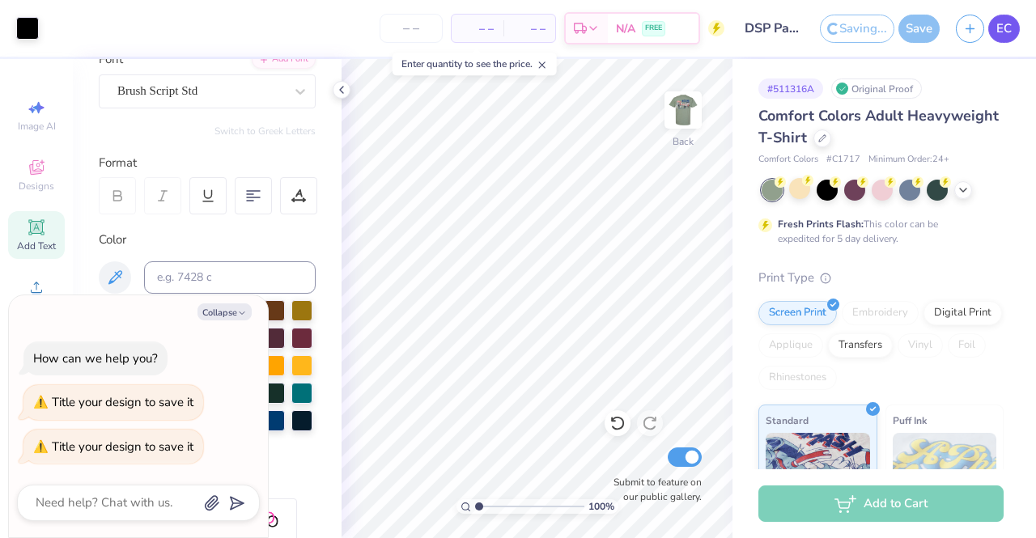
click at [1008, 28] on span "EC" at bounding box center [1003, 28] width 15 height 19
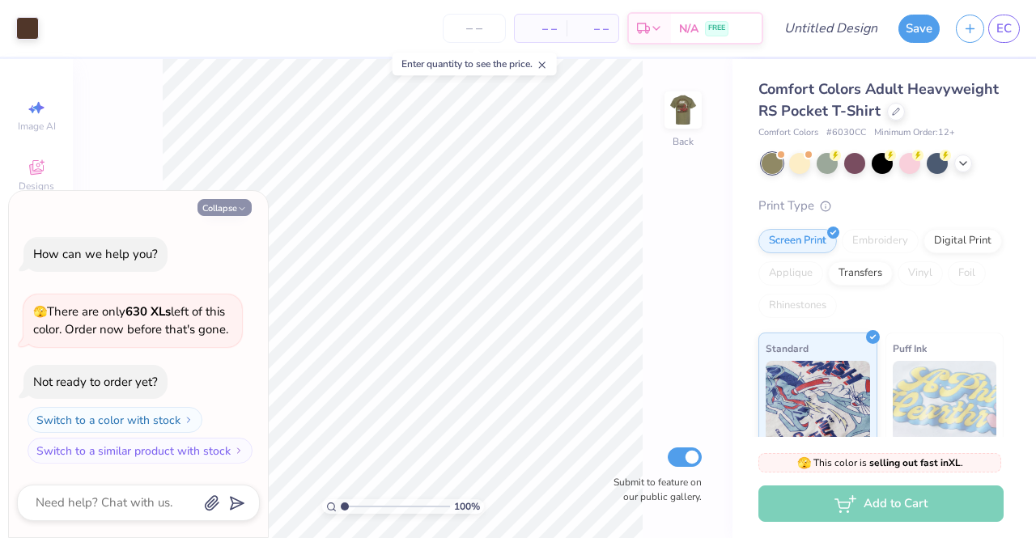
click at [227, 199] on button "Collapse" at bounding box center [224, 207] width 54 height 17
type textarea "x"
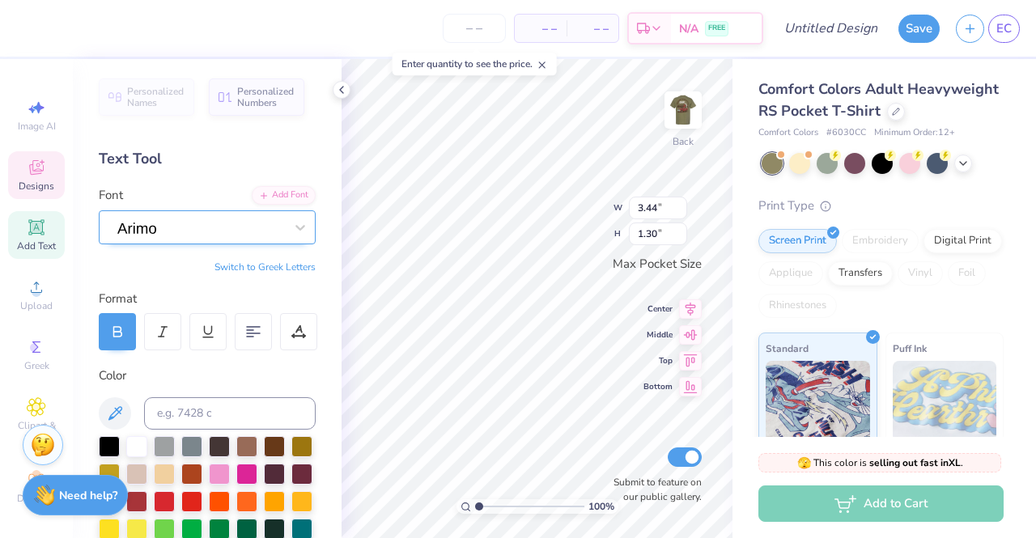
click at [232, 227] on div at bounding box center [201, 226] width 170 height 25
click at [32, 352] on icon at bounding box center [36, 347] width 8 height 11
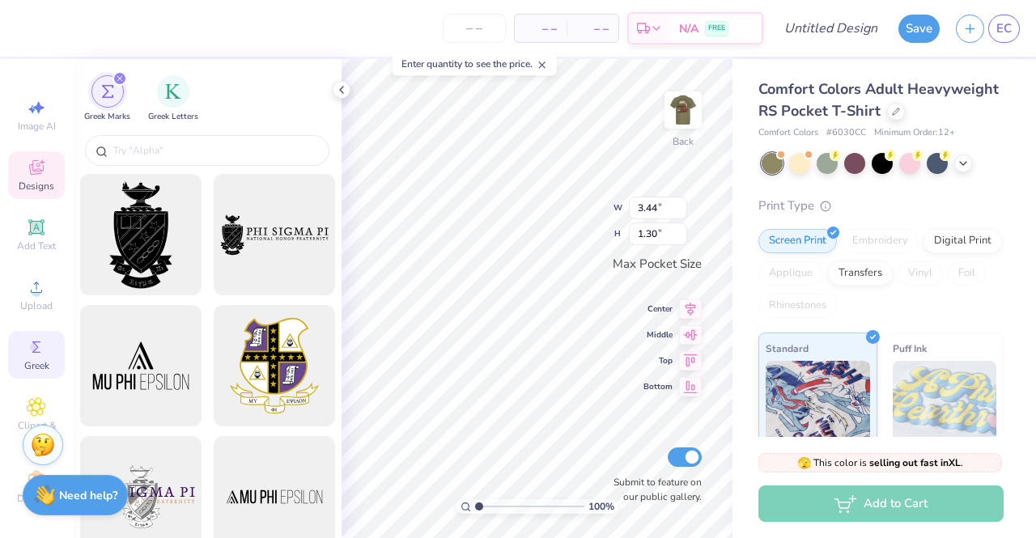
scroll to position [13, 2]
type textarea "P"
click at [31, 231] on icon at bounding box center [36, 227] width 12 height 12
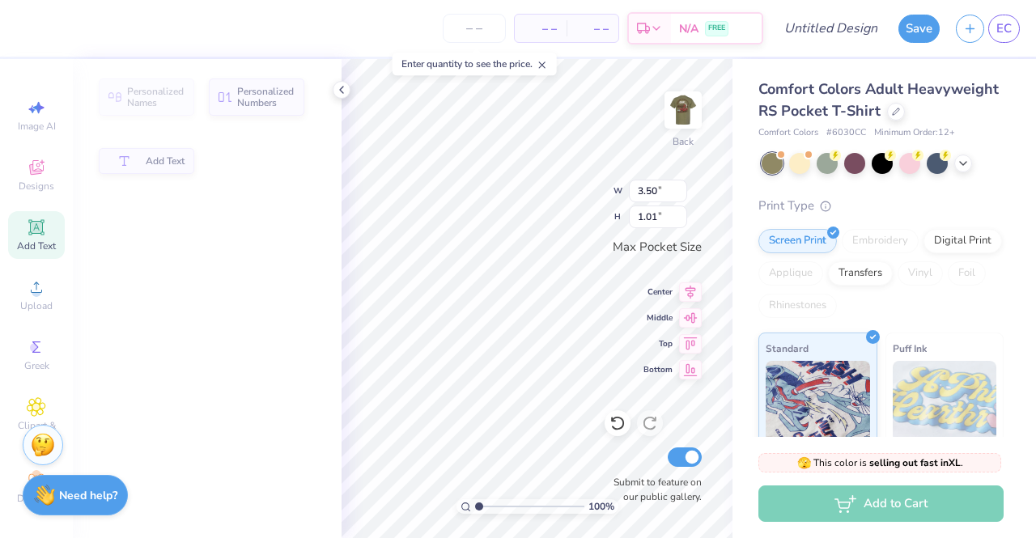
type input "3.50"
type input "1.01"
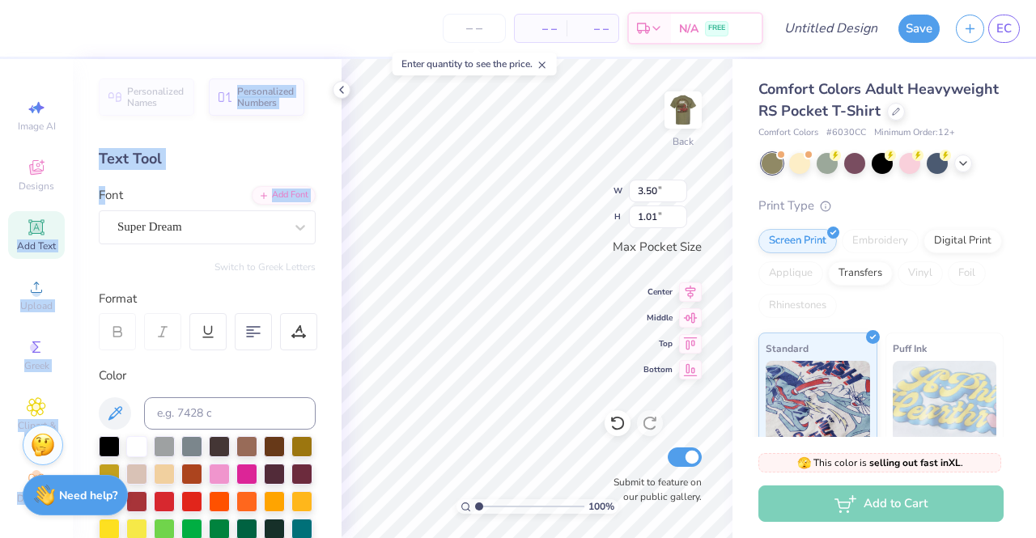
scroll to position [0, 6]
click at [364, 323] on div "– – Per Item – – Total Est. Delivery N/A FREE Design Title Save EC Image AI Des…" at bounding box center [518, 269] width 1036 height 538
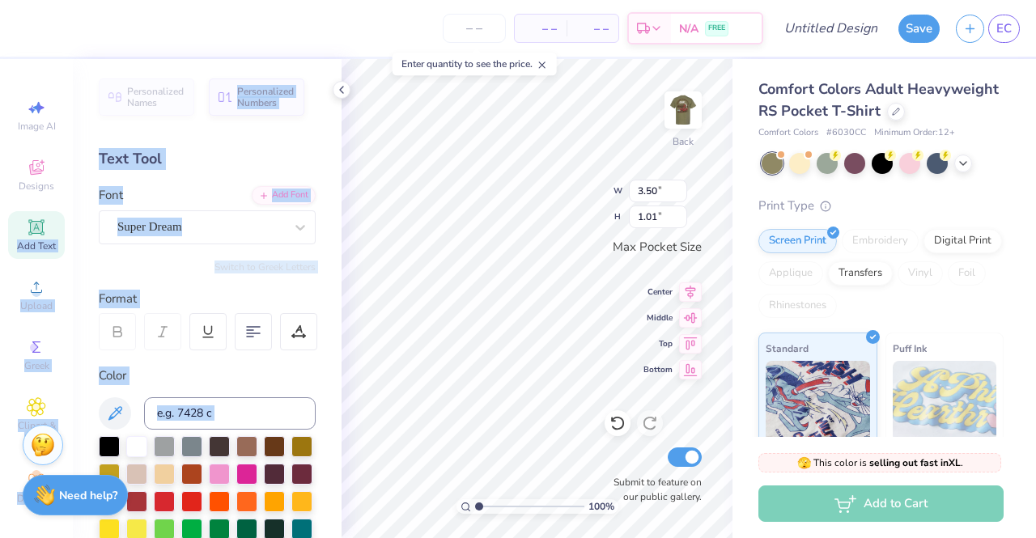
click at [199, 246] on div "Personalized Names Personalized Numbers Text Tool Add Font Font Super Dream Swi…" at bounding box center [207, 298] width 269 height 479
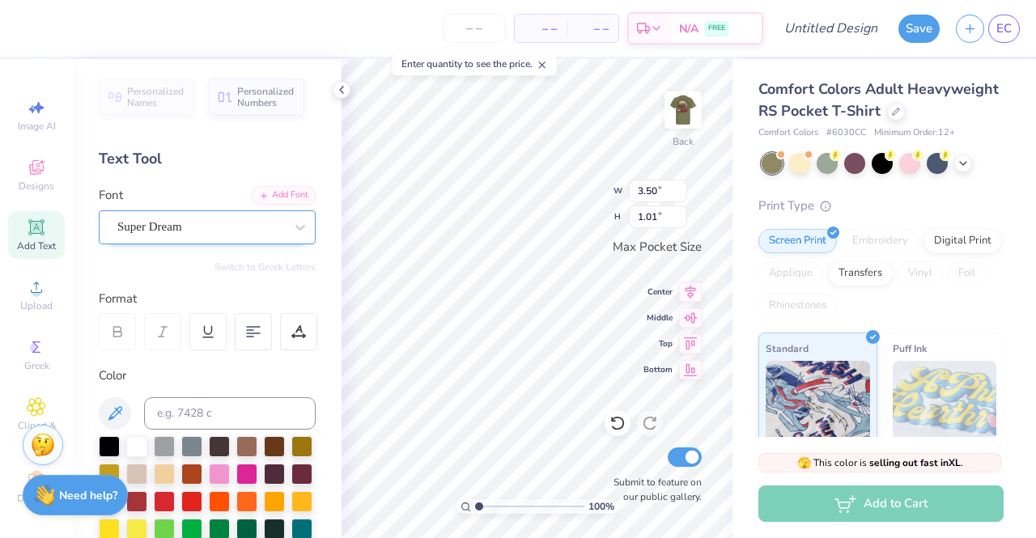
click at [184, 214] on div "Super Dream" at bounding box center [201, 226] width 170 height 25
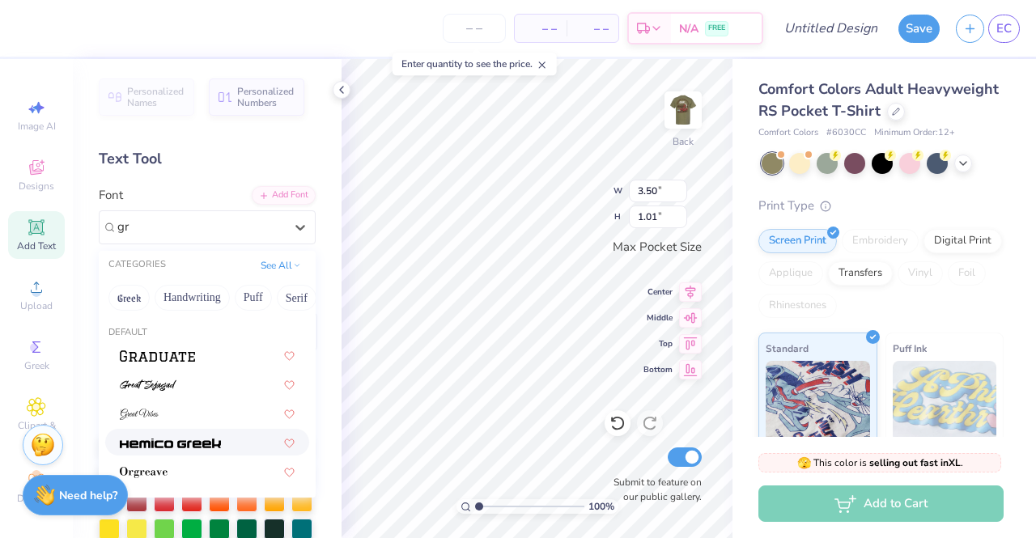
type input "g"
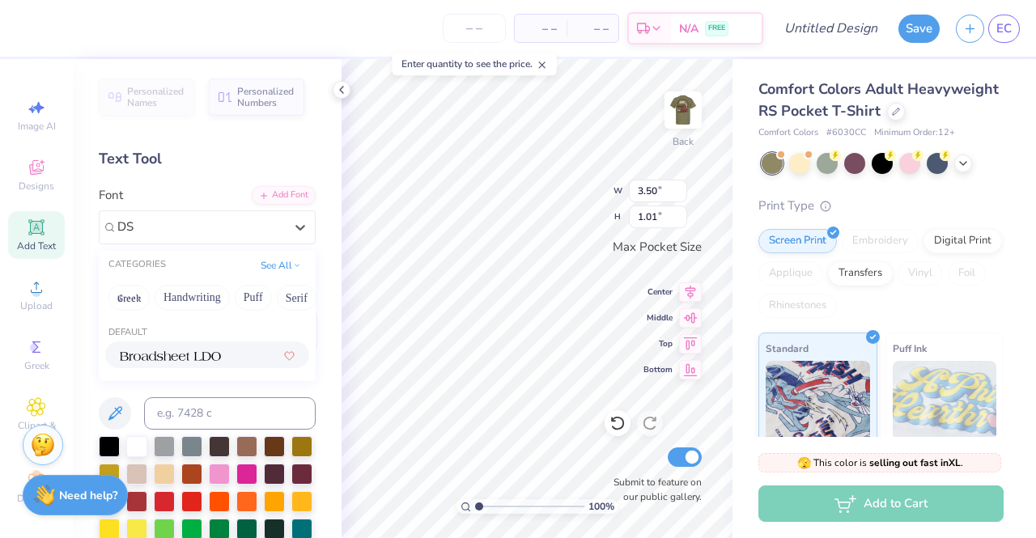
type input "D"
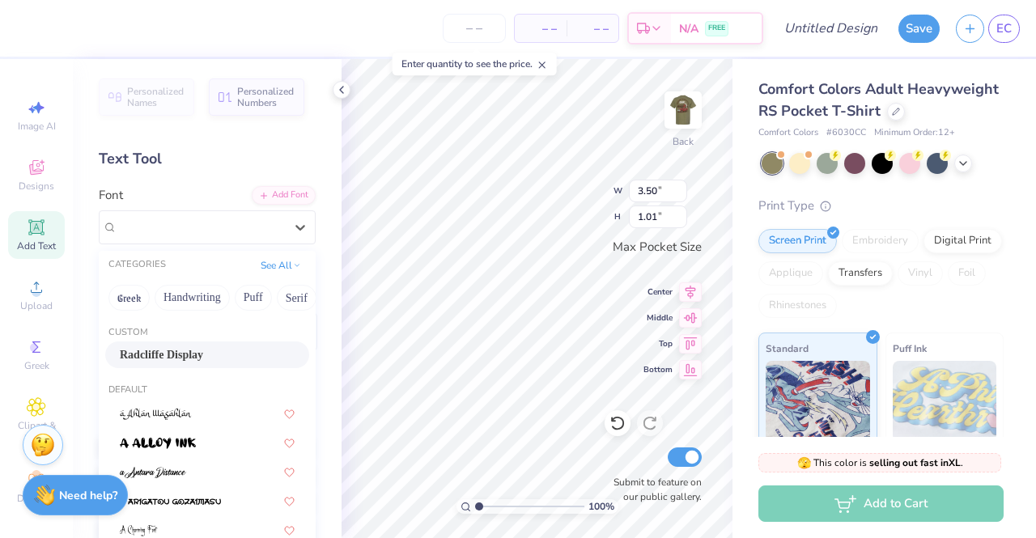
scroll to position [18, 6]
click at [30, 332] on icon at bounding box center [36, 341] width 19 height 19
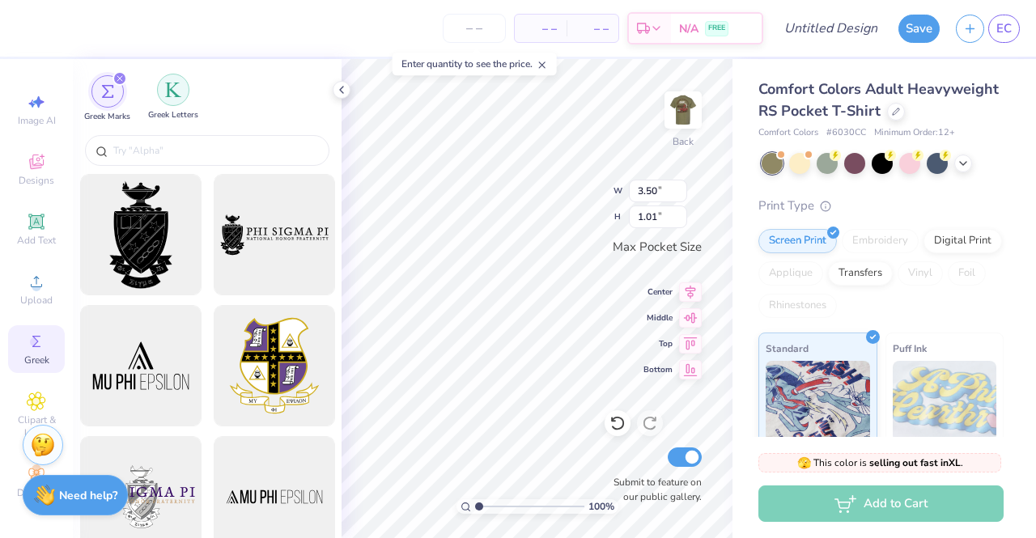
click at [167, 91] on img "filter for Greek Letters" at bounding box center [173, 90] width 16 height 16
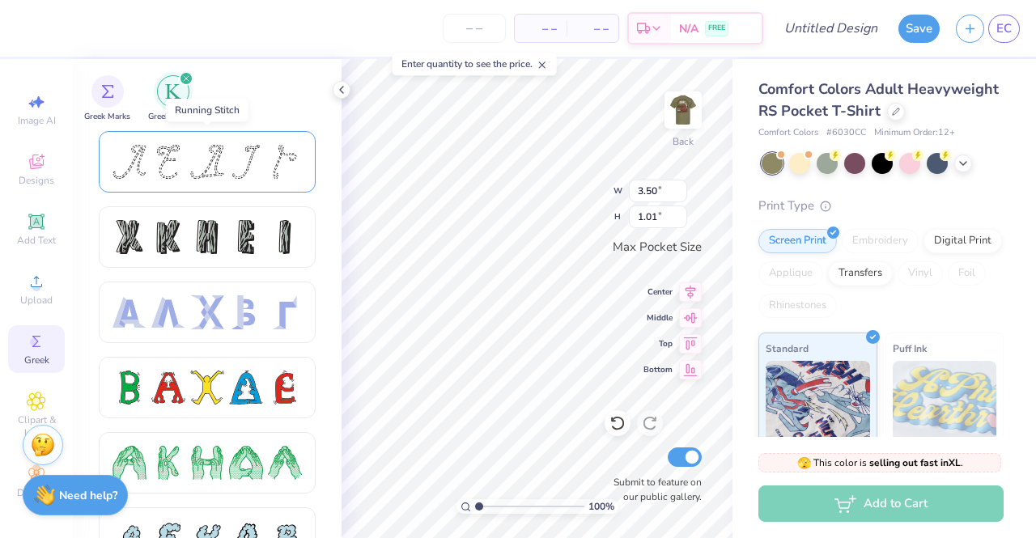
click at [183, 171] on div at bounding box center [168, 162] width 34 height 34
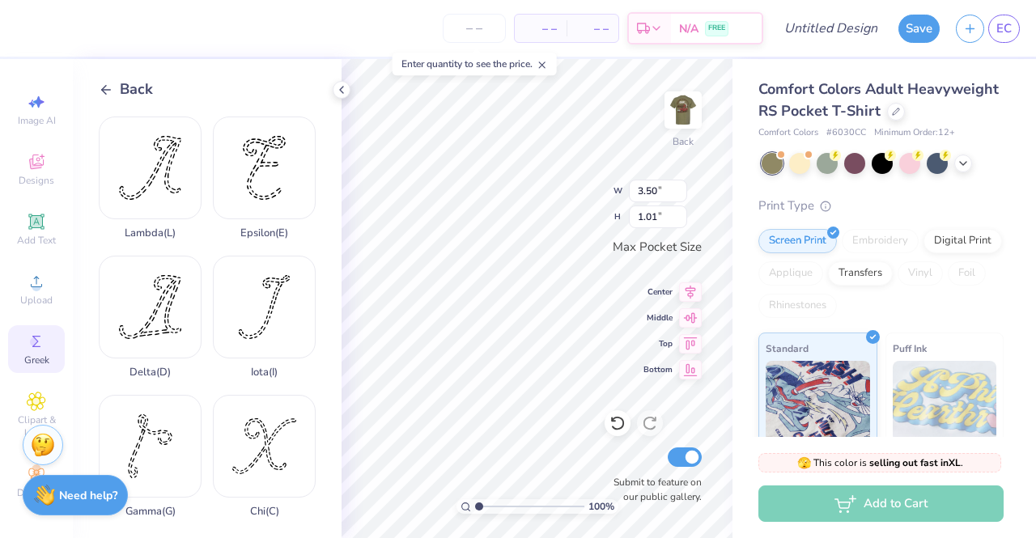
click at [104, 101] on div "Back Lambda ( L ) Epsilon ( E ) Delta ( D ) Iota ( I ) Gamma ( G ) Chi ( C ) Ka…" at bounding box center [207, 298] width 269 height 479
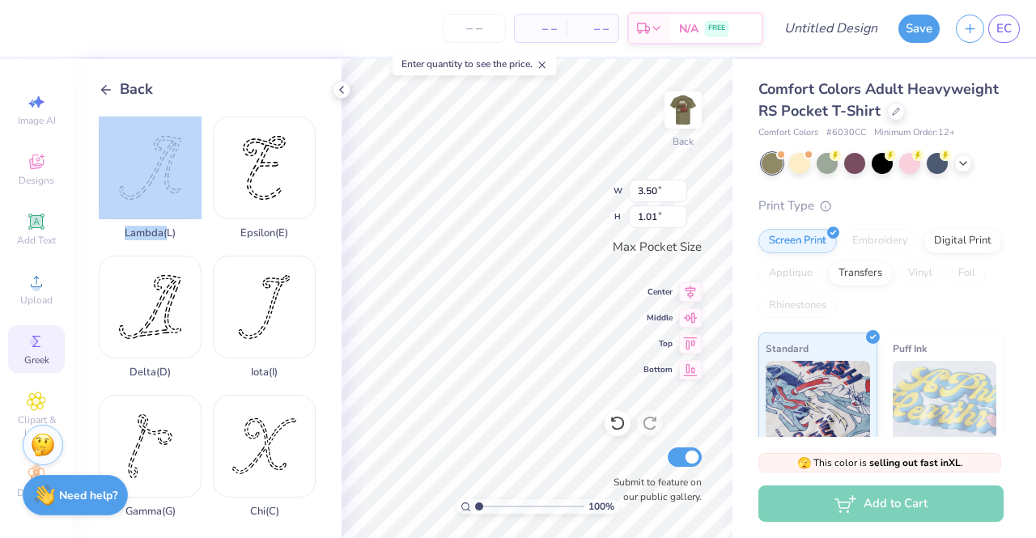
click at [105, 100] on div "Back Lambda ( L ) Epsilon ( E ) Delta ( D ) Iota ( I ) Gamma ( G ) Chi ( C ) Ka…" at bounding box center [207, 298] width 269 height 479
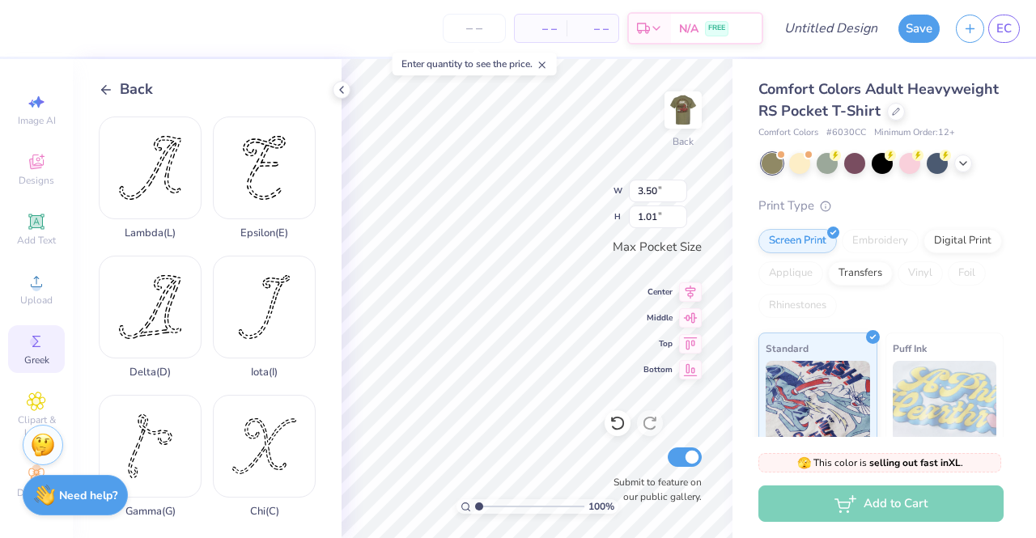
click at [105, 96] on div "Back" at bounding box center [126, 90] width 54 height 22
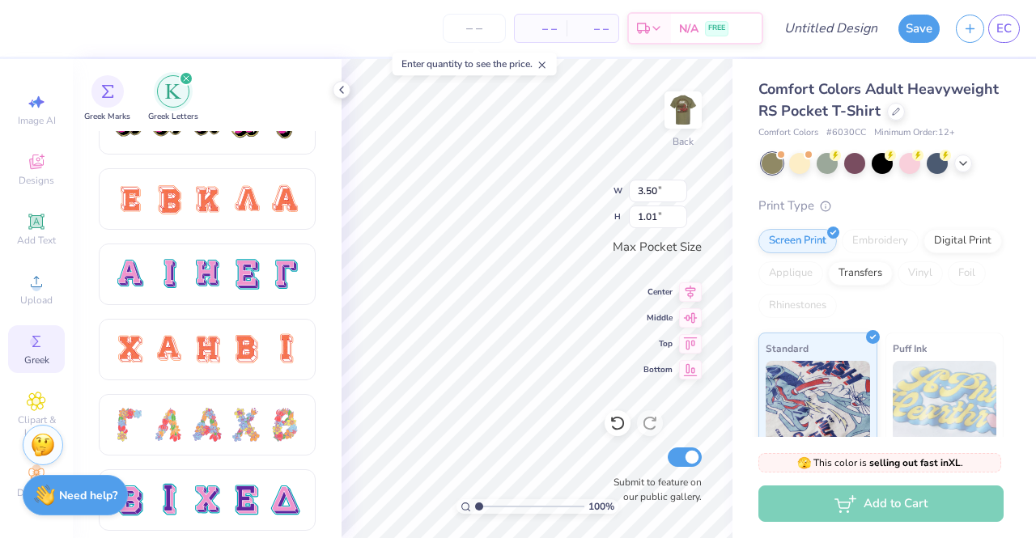
scroll to position [945, 0]
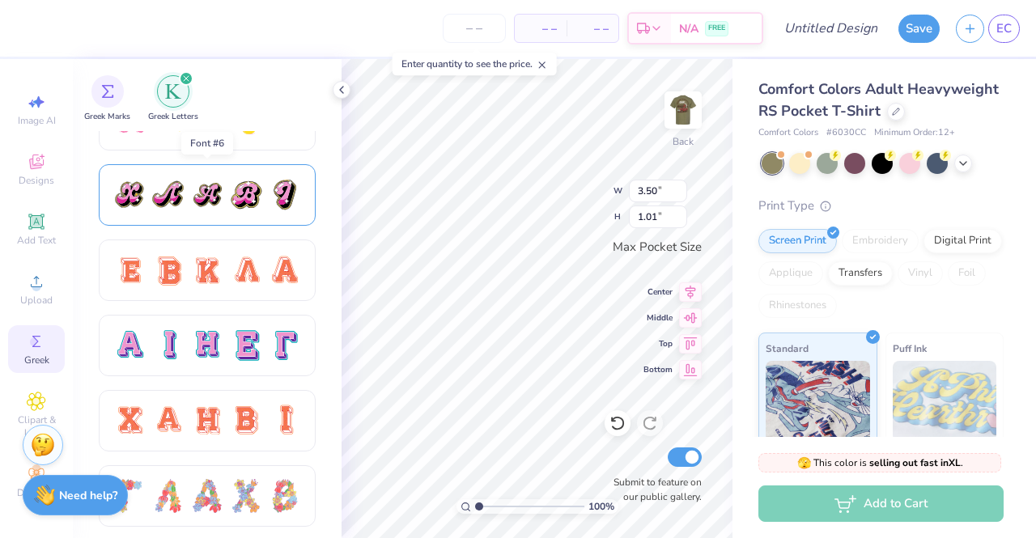
click at [198, 200] on div at bounding box center [207, 195] width 34 height 34
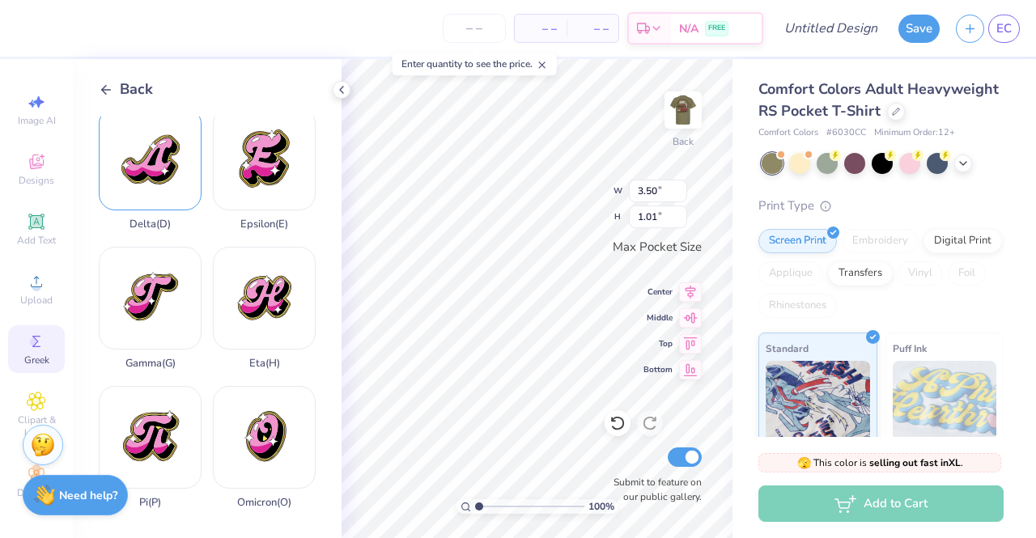
scroll to position [429, 0]
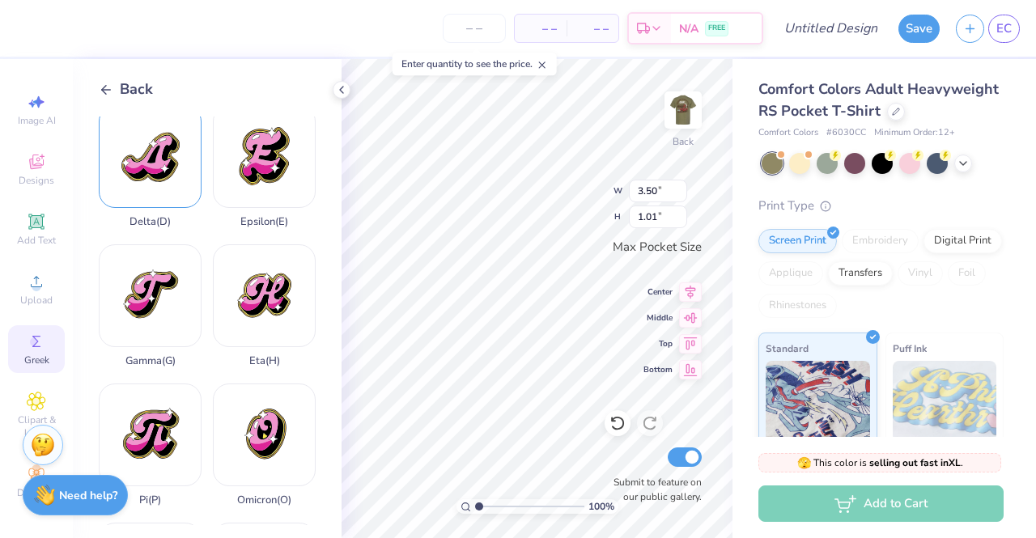
click at [167, 146] on div "Delta ( D )" at bounding box center [150, 166] width 103 height 123
type input "2.96"
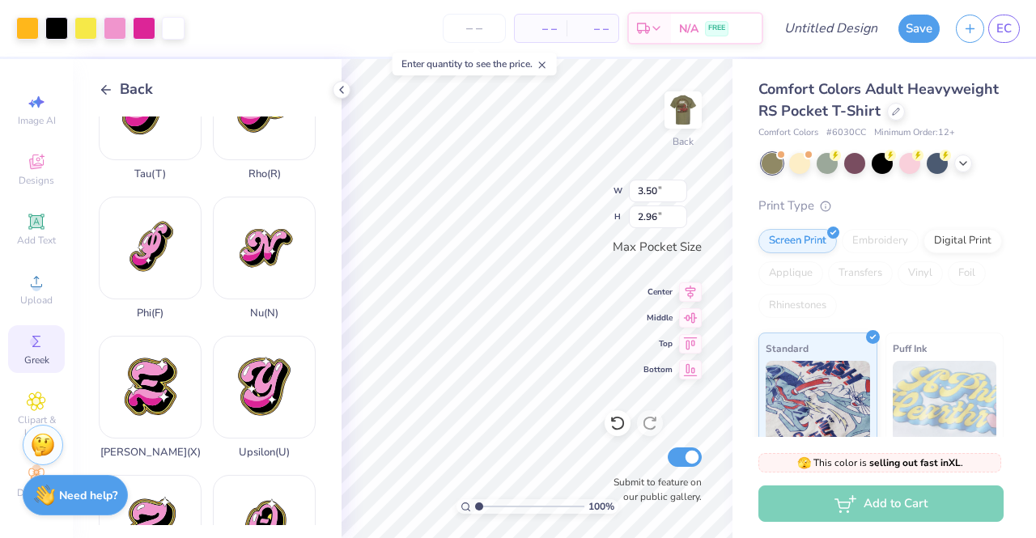
scroll to position [1174, 0]
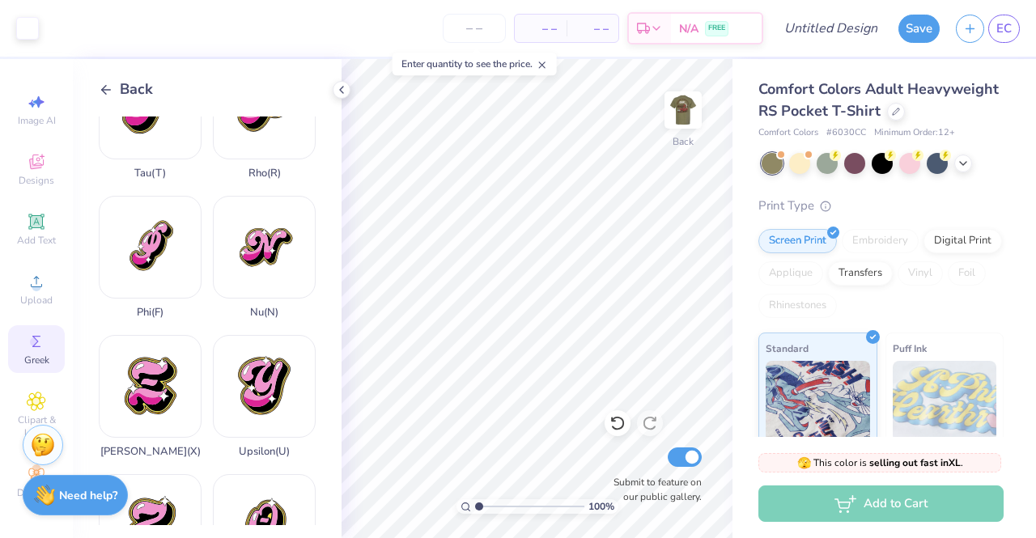
click at [110, 87] on icon at bounding box center [106, 90] width 15 height 15
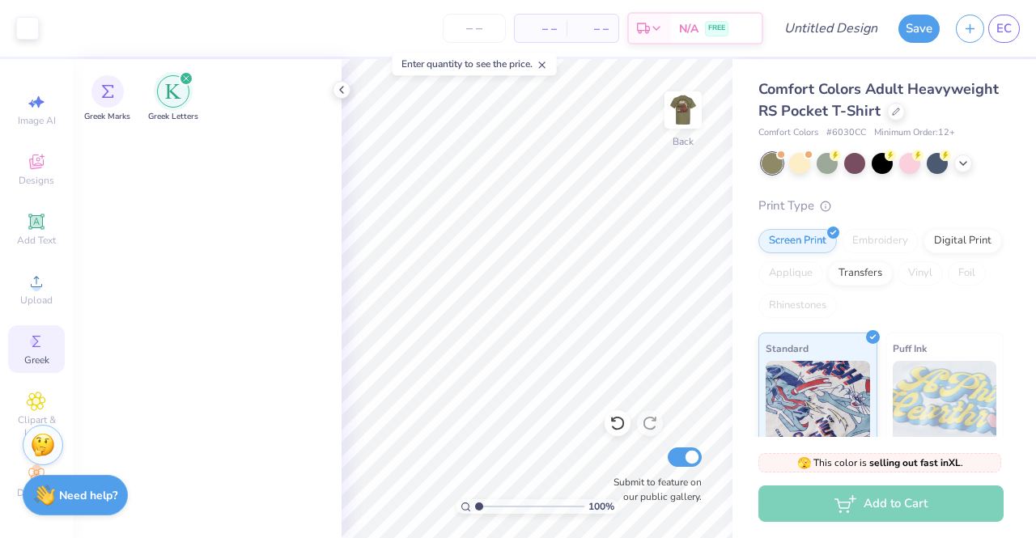
scroll to position [0, 0]
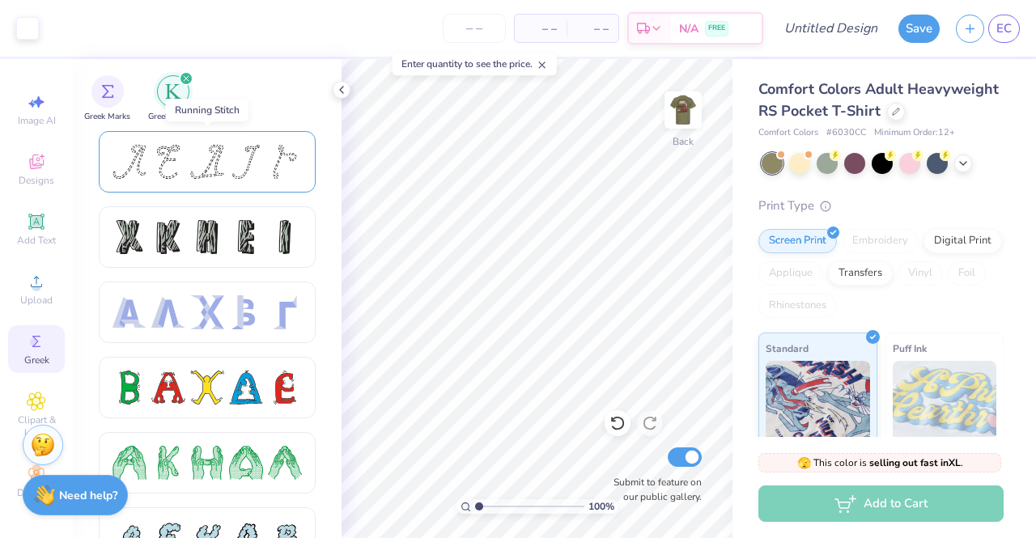
click at [172, 159] on div at bounding box center [168, 162] width 34 height 34
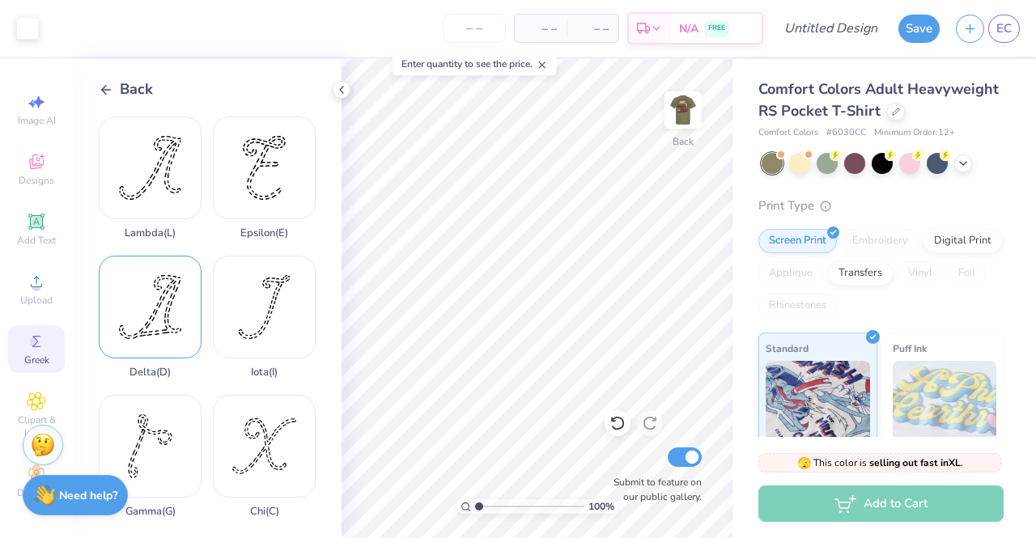
scroll to position [39, 0]
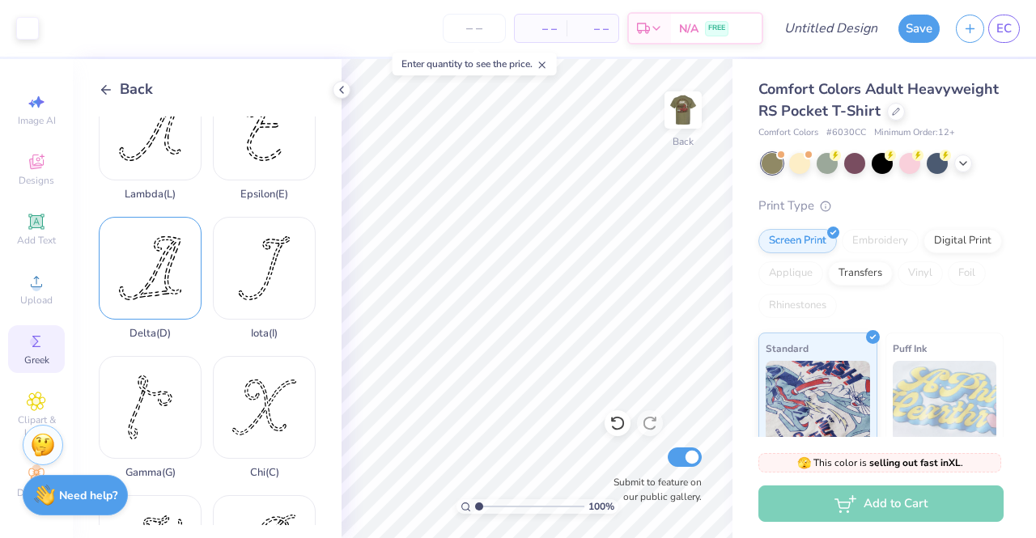
click at [159, 257] on div "Delta ( D )" at bounding box center [150, 278] width 103 height 123
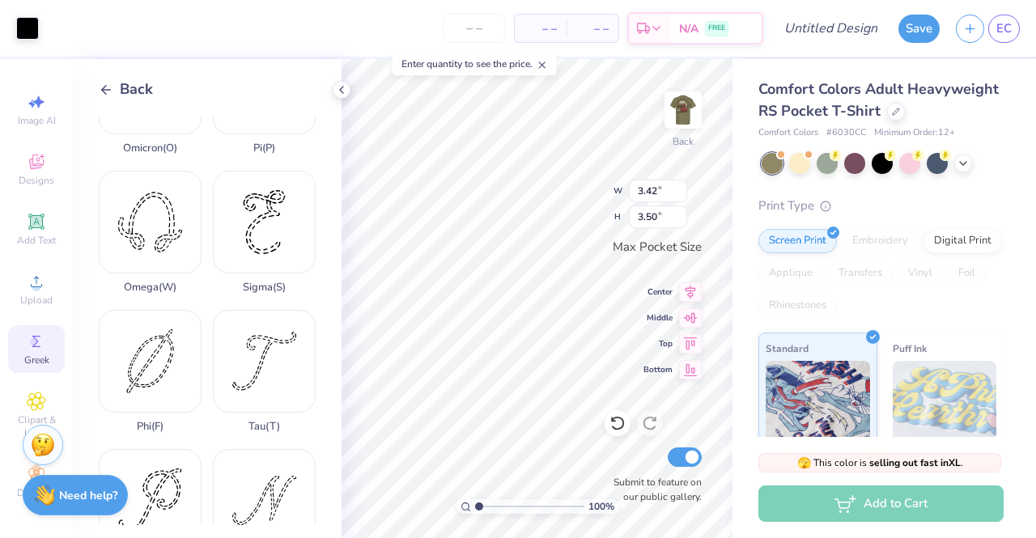
scroll to position [946, 0]
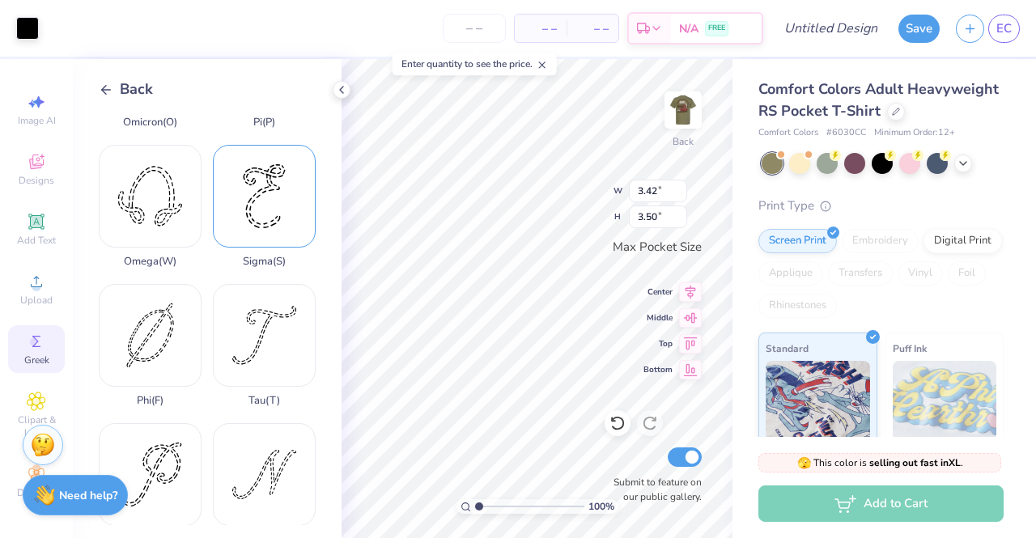
click at [266, 164] on div "Sigma ( S )" at bounding box center [264, 206] width 103 height 123
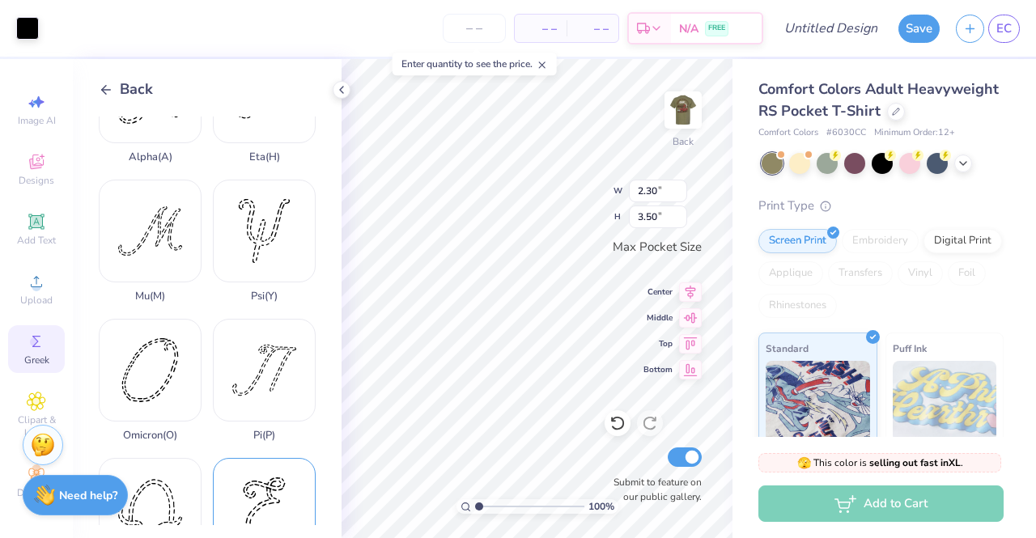
scroll to position [624, 0]
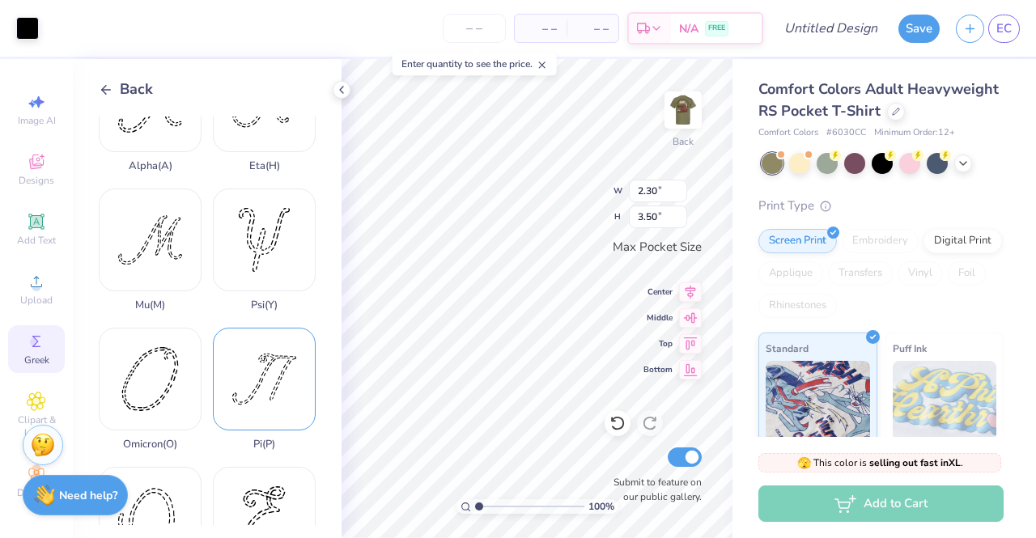
click at [262, 339] on div "Pi ( P )" at bounding box center [264, 389] width 103 height 123
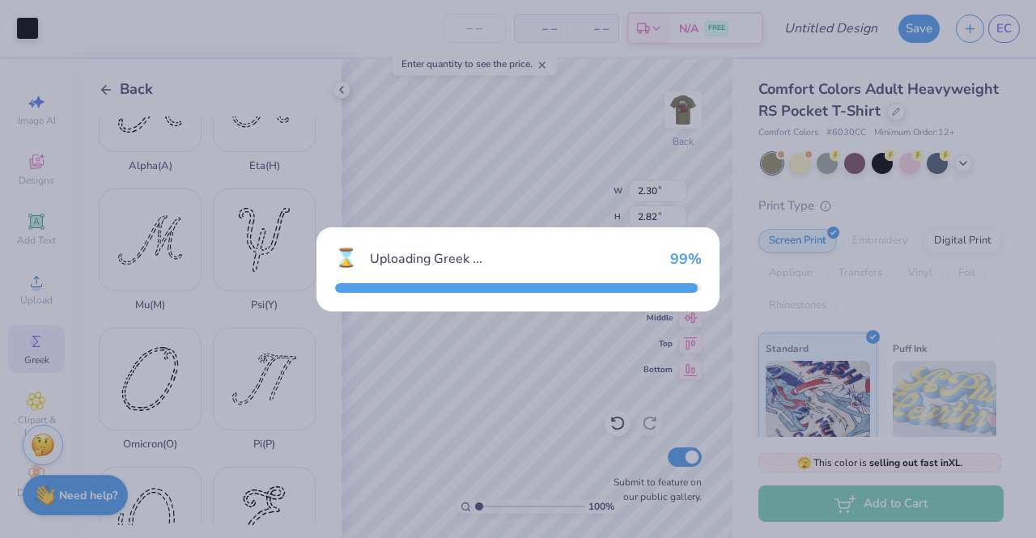
type input "3.50"
type input "2.82"
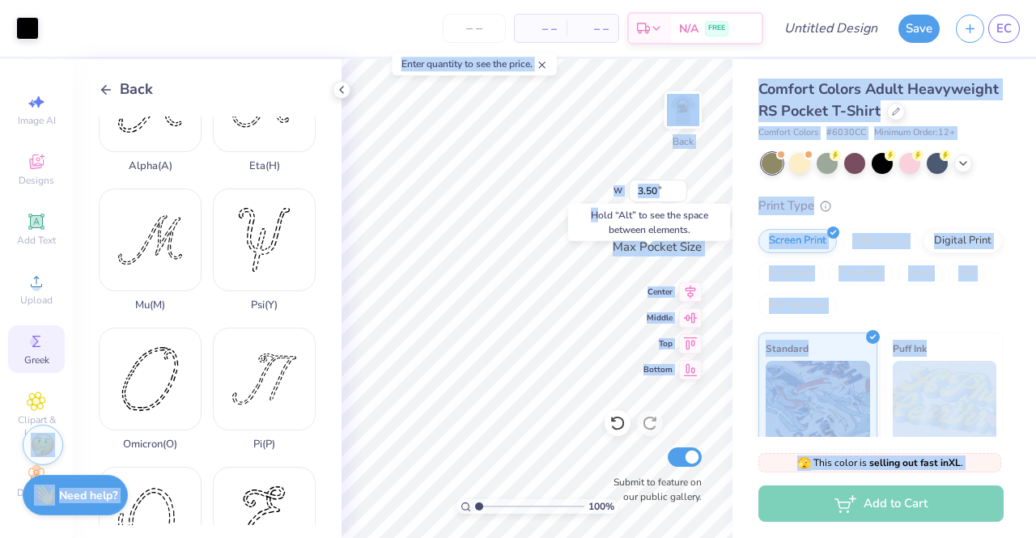
click at [444, 292] on body "Art colors – – Per Item – – Total Est. Delivery N/A FREE Design Title Save EC I…" at bounding box center [518, 269] width 1036 height 538
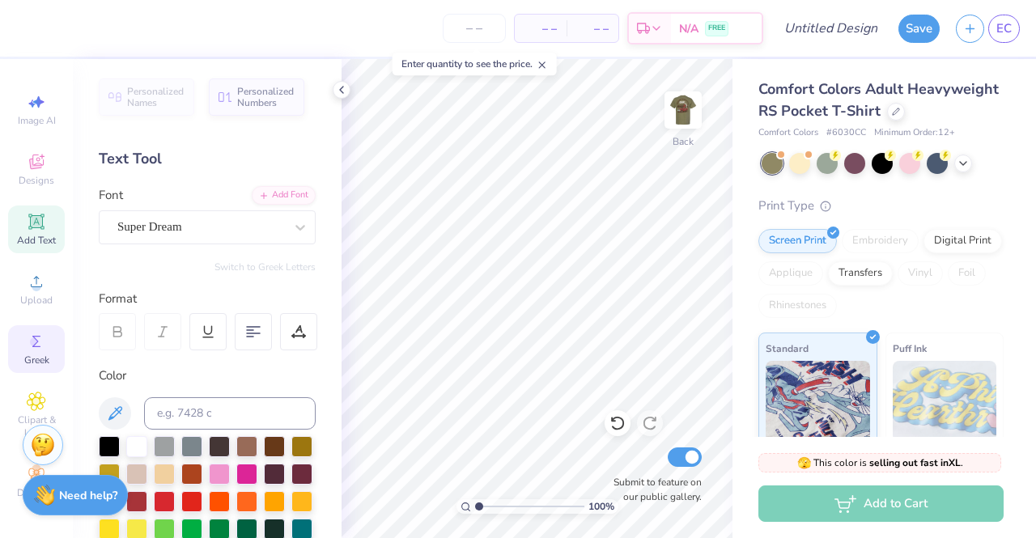
click at [24, 354] on span "Greek" at bounding box center [36, 360] width 25 height 13
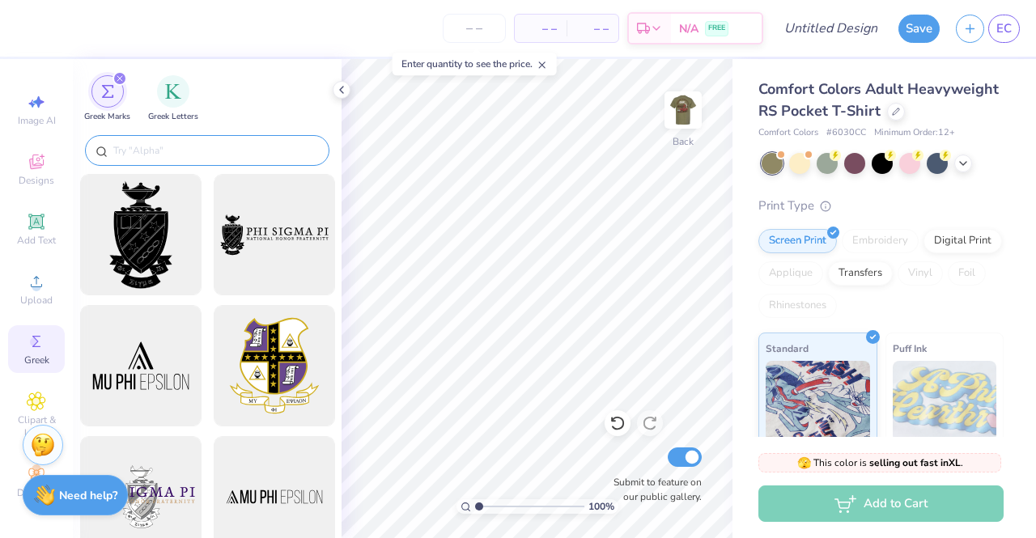
click at [201, 152] on input "text" at bounding box center [215, 150] width 207 height 16
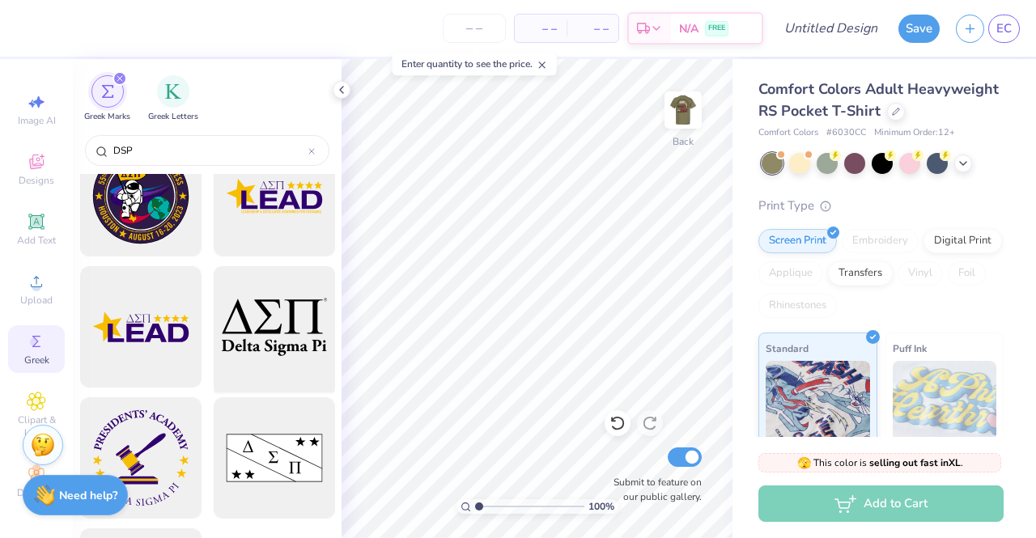
scroll to position [552, 0]
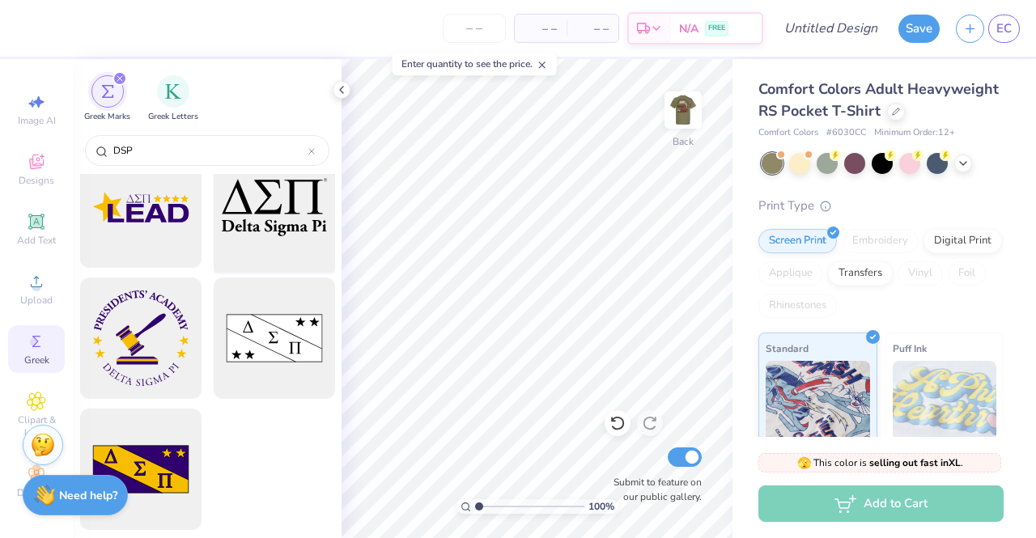
type input "DSP"
click at [256, 205] on div at bounding box center [274, 208] width 134 height 134
click at [24, 294] on span "Upload" at bounding box center [36, 300] width 32 height 13
click at [20, 294] on span "Upload" at bounding box center [36, 300] width 32 height 13
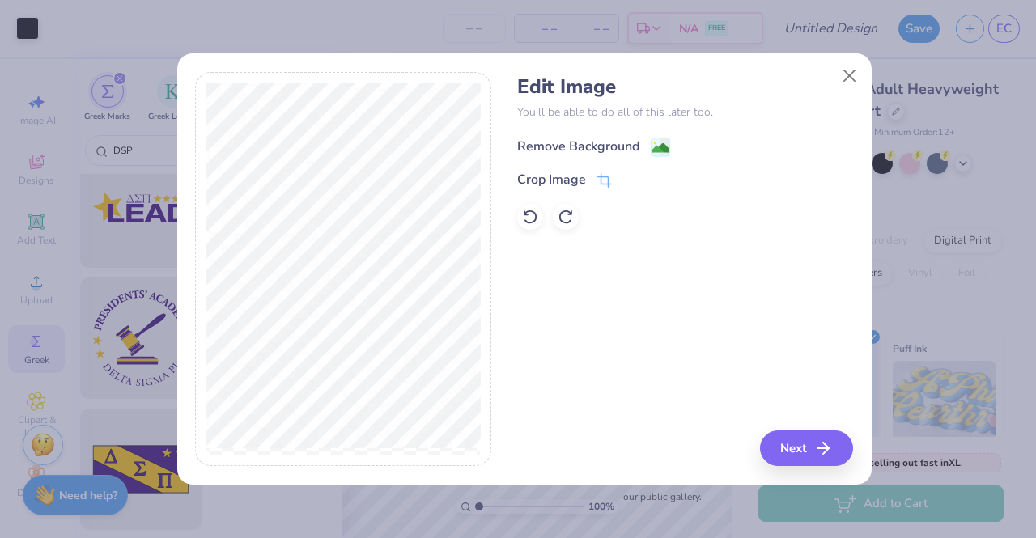
click at [658, 138] on rect at bounding box center [660, 147] width 19 height 19
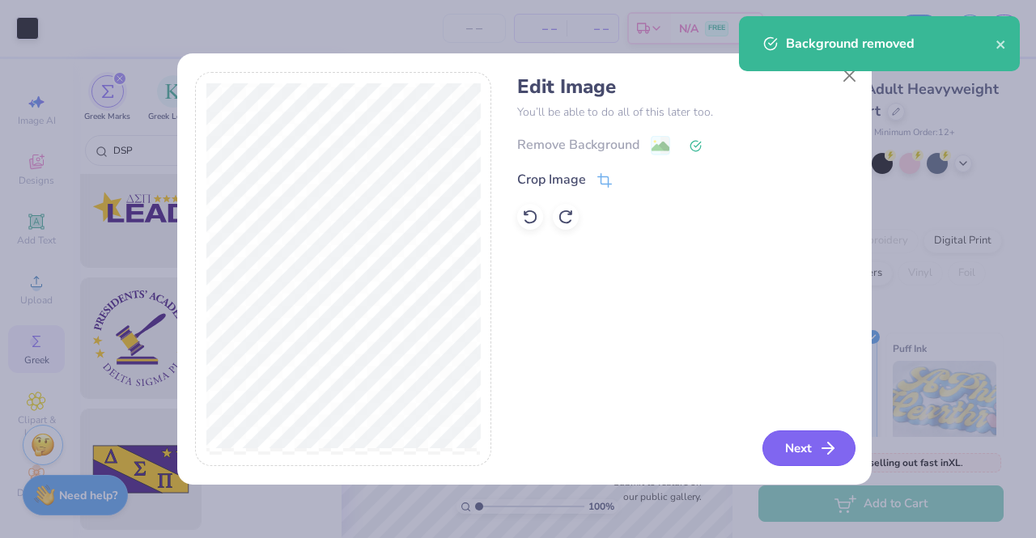
click at [792, 452] on button "Next" at bounding box center [808, 449] width 93 height 36
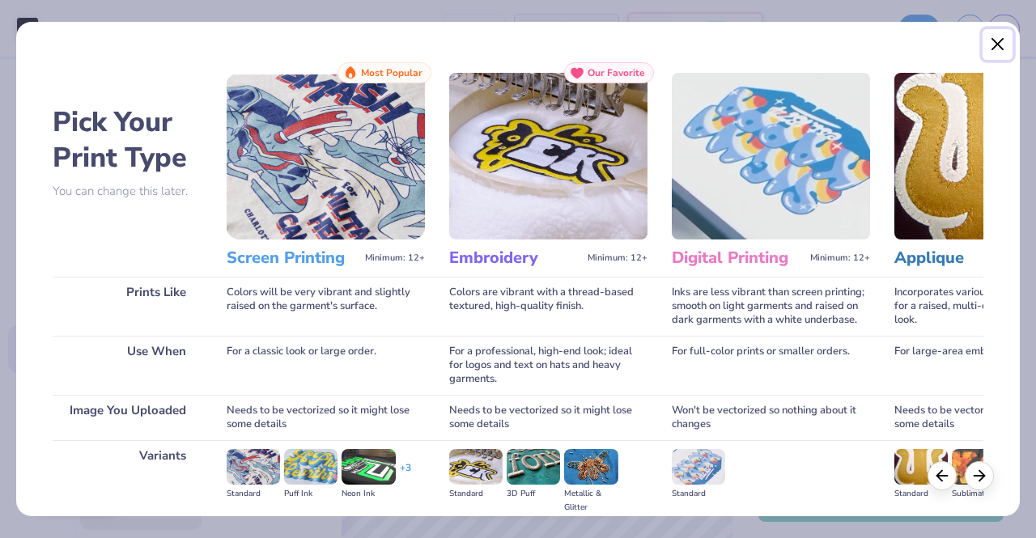
click at [1000, 45] on button "Close" at bounding box center [998, 44] width 31 height 31
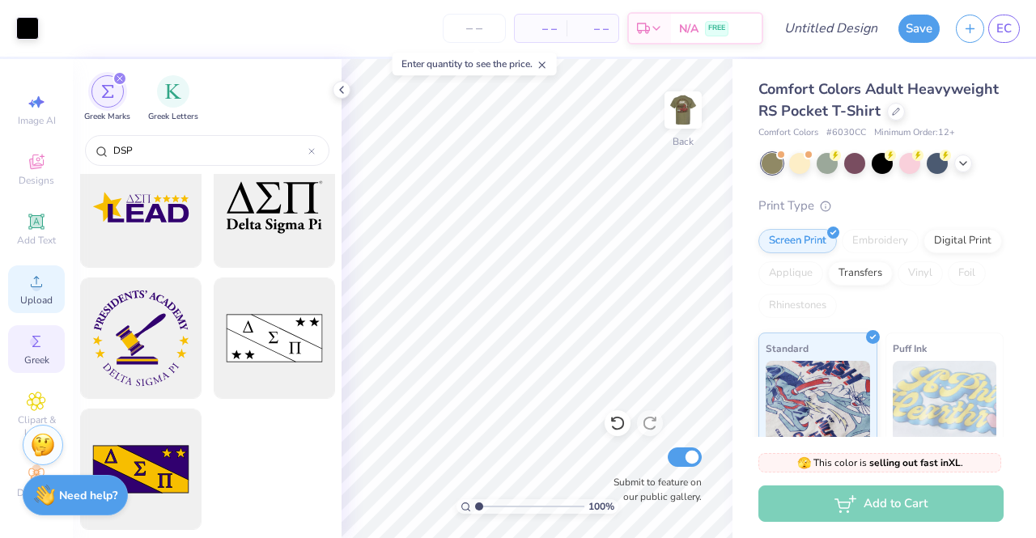
click at [36, 294] on span "Upload" at bounding box center [36, 300] width 32 height 13
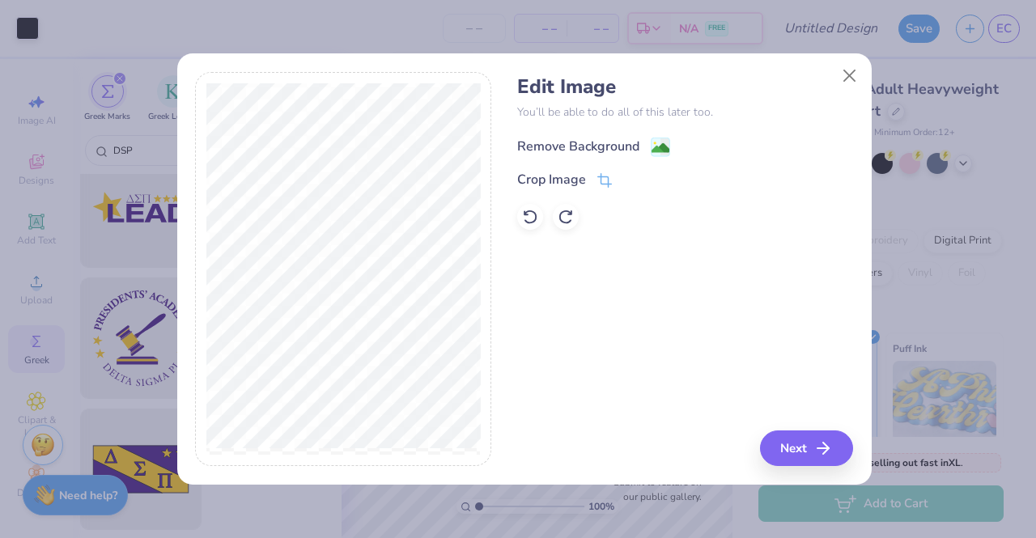
click at [567, 150] on div "Remove Background" at bounding box center [578, 146] width 122 height 19
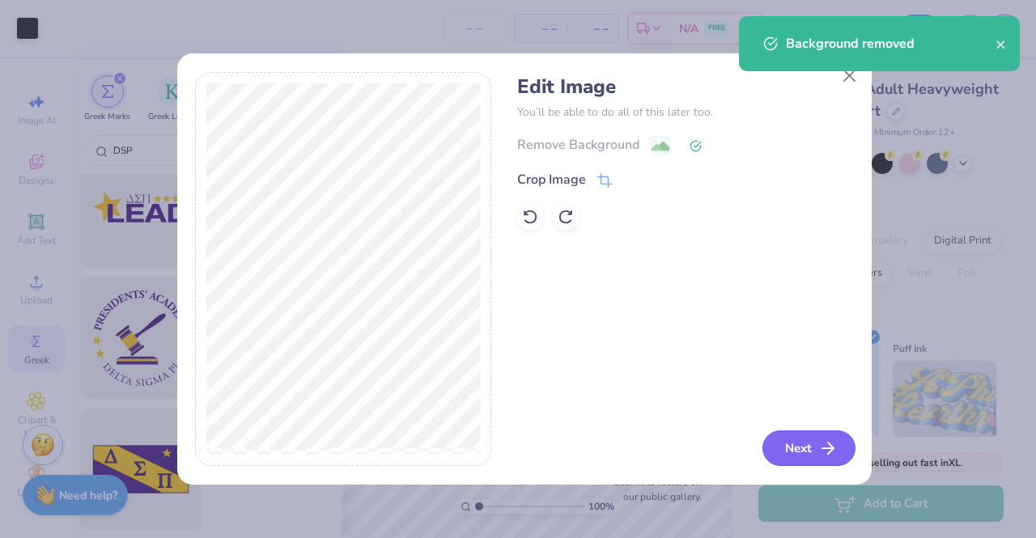
click at [807, 451] on button "Next" at bounding box center [808, 449] width 93 height 36
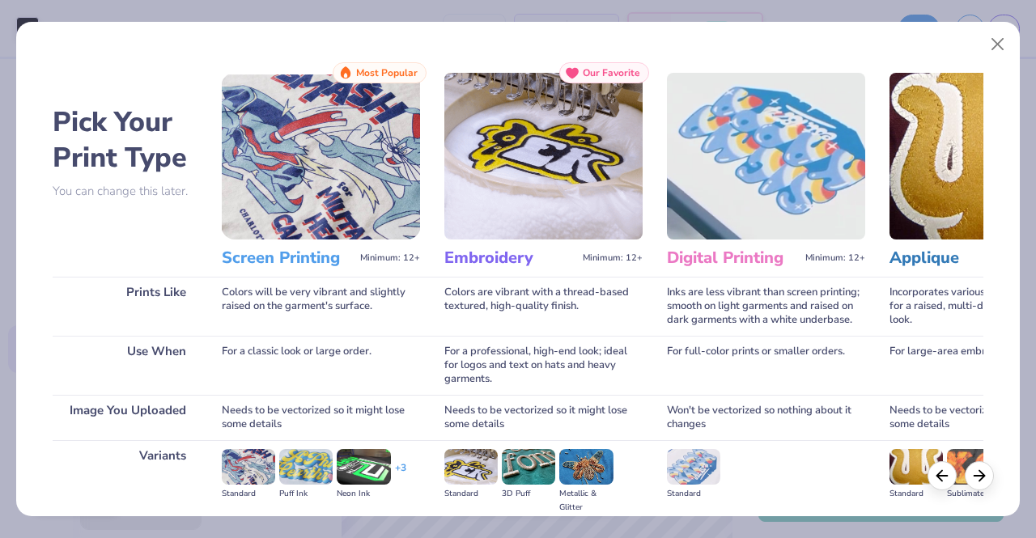
scroll to position [187, 0]
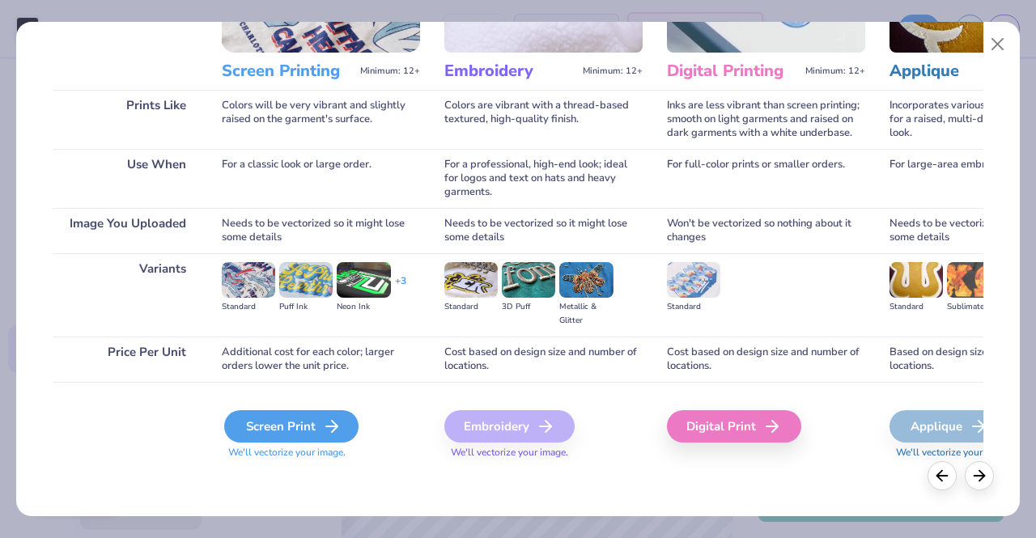
click at [307, 429] on div "Screen Print" at bounding box center [291, 426] width 134 height 32
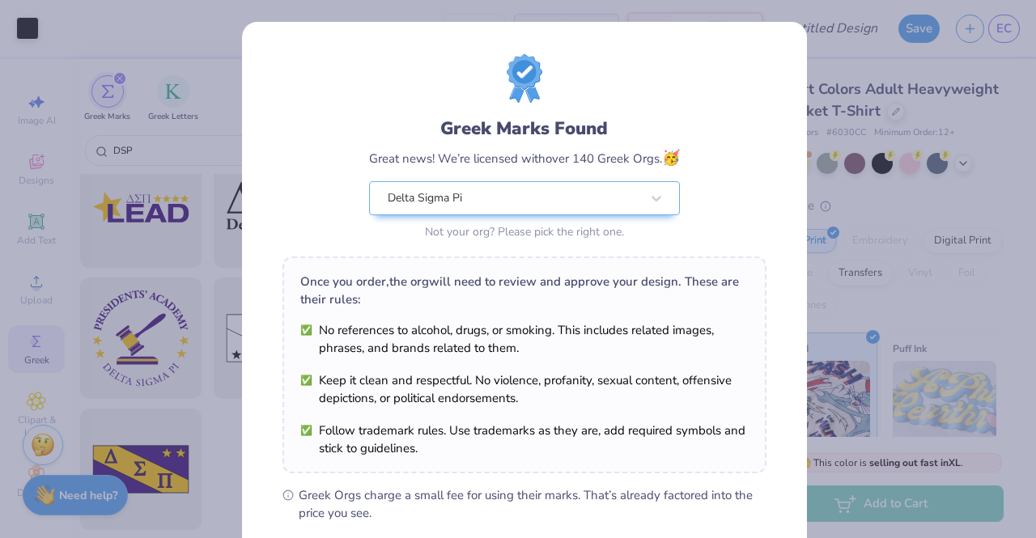
scroll to position [217, 0]
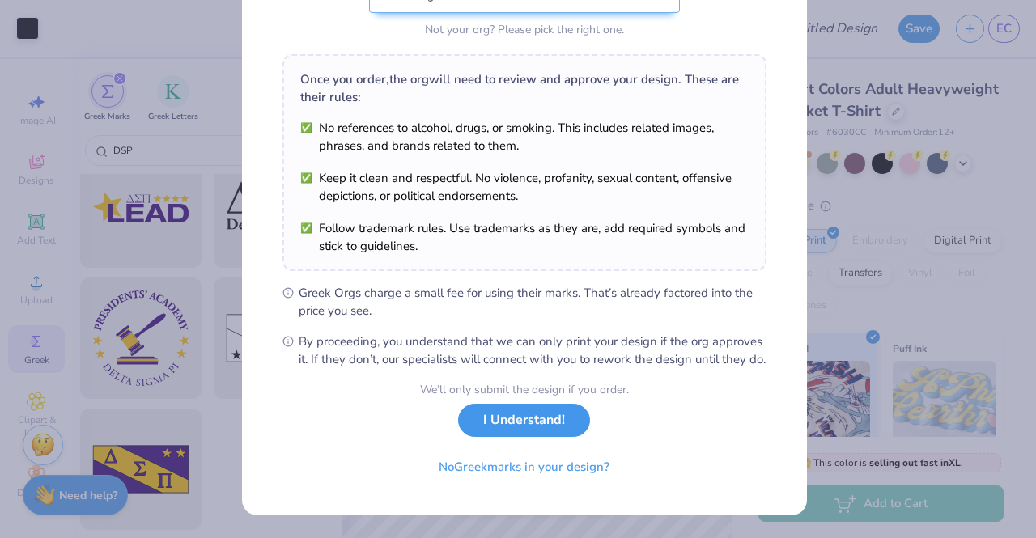
click at [510, 431] on button "I Understand!" at bounding box center [524, 420] width 132 height 33
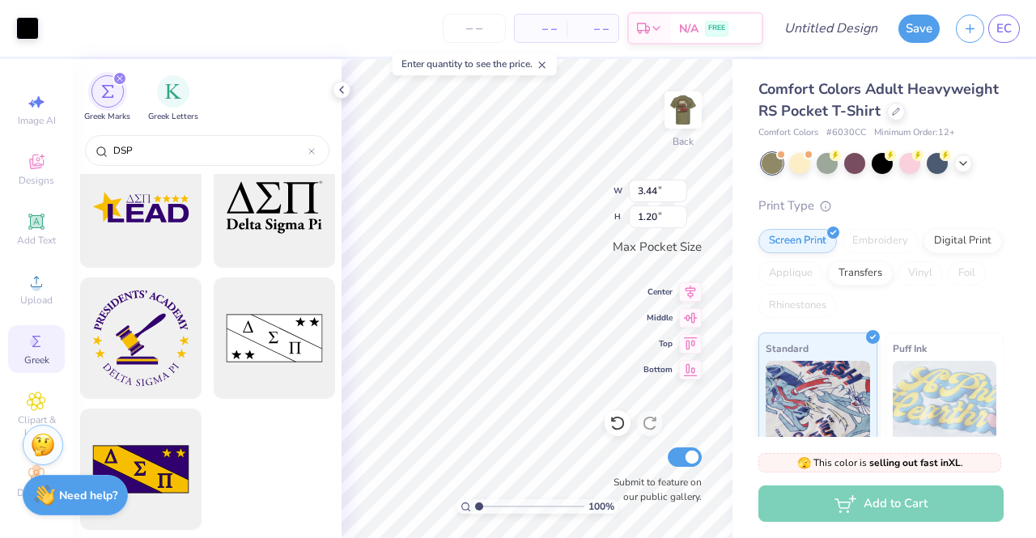
scroll to position [0, 0]
type input "1.89"
click at [679, 185] on input "3.45" at bounding box center [658, 191] width 58 height 23
click at [679, 185] on input "3.46" at bounding box center [658, 191] width 58 height 23
click at [679, 185] on input "3.47" at bounding box center [658, 191] width 58 height 23
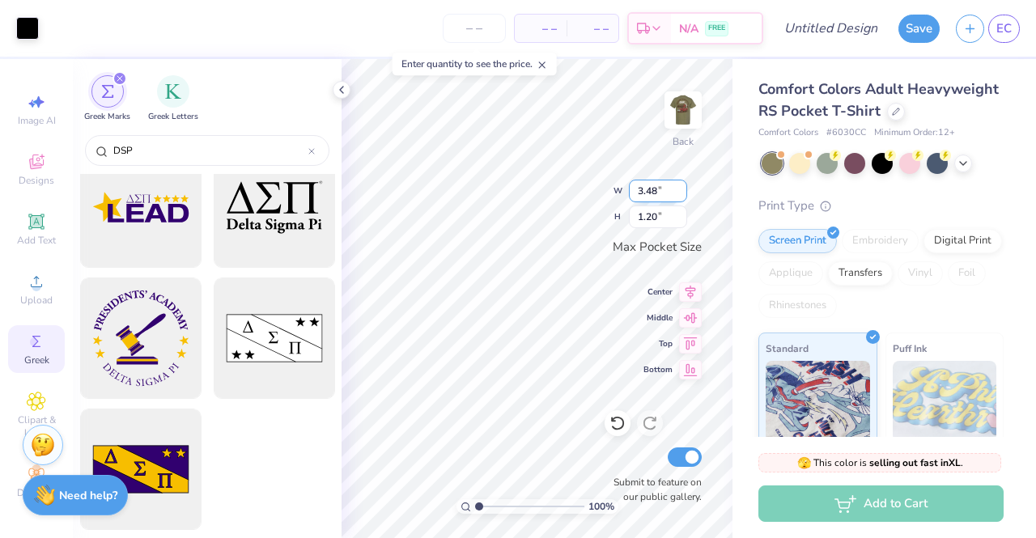
click at [679, 185] on input "3.48" at bounding box center [658, 191] width 58 height 23
click at [679, 185] on input "3.49" at bounding box center [658, 191] width 58 height 23
type input "3.5"
click at [679, 185] on input "3.5" at bounding box center [658, 191] width 58 height 23
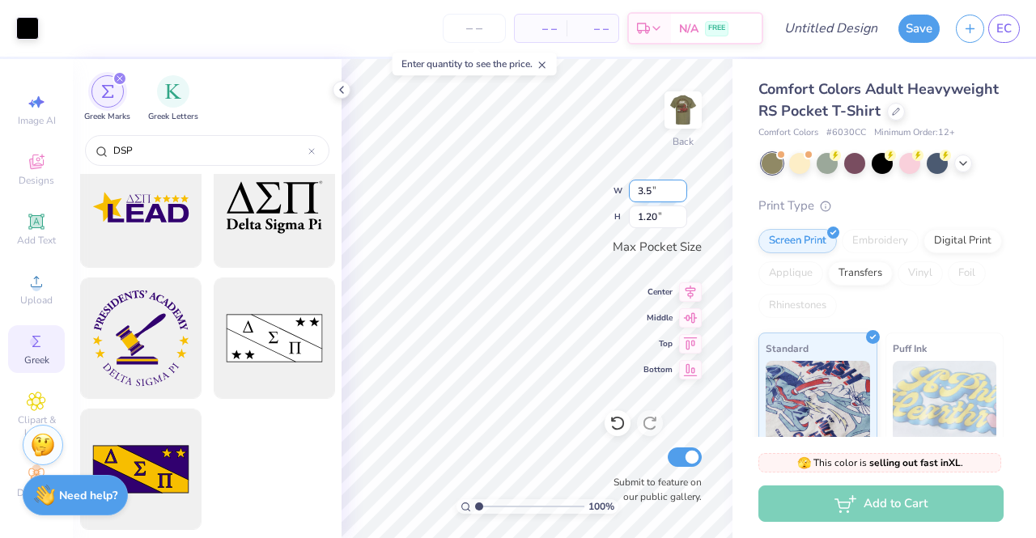
click at [679, 185] on input "3.5" at bounding box center [658, 191] width 58 height 23
click at [680, 212] on input "1.21" at bounding box center [658, 217] width 58 height 23
type input "1.22"
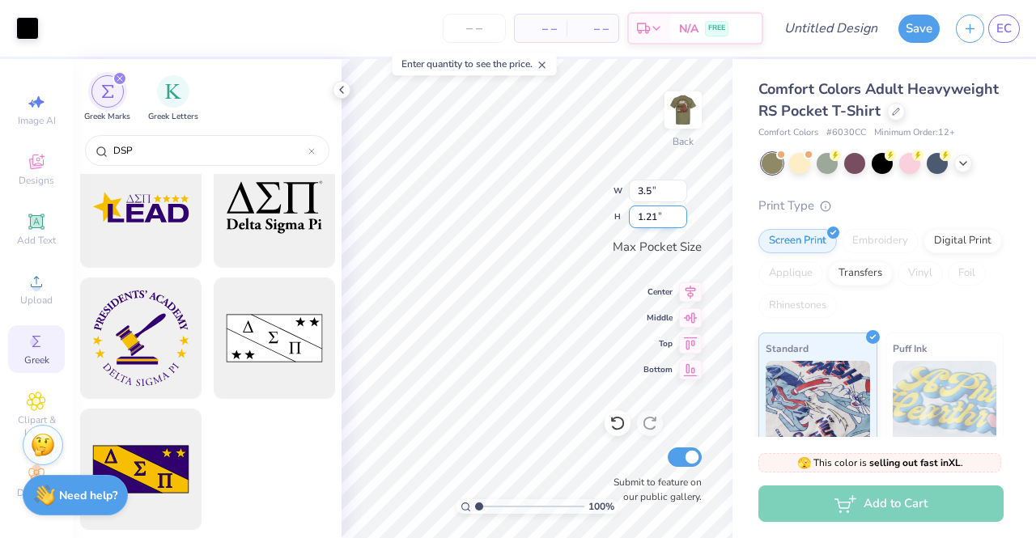
click at [680, 212] on input "1.22" at bounding box center [658, 217] width 58 height 23
type input "3.50"
click at [681, 213] on input "1.22" at bounding box center [658, 217] width 58 height 23
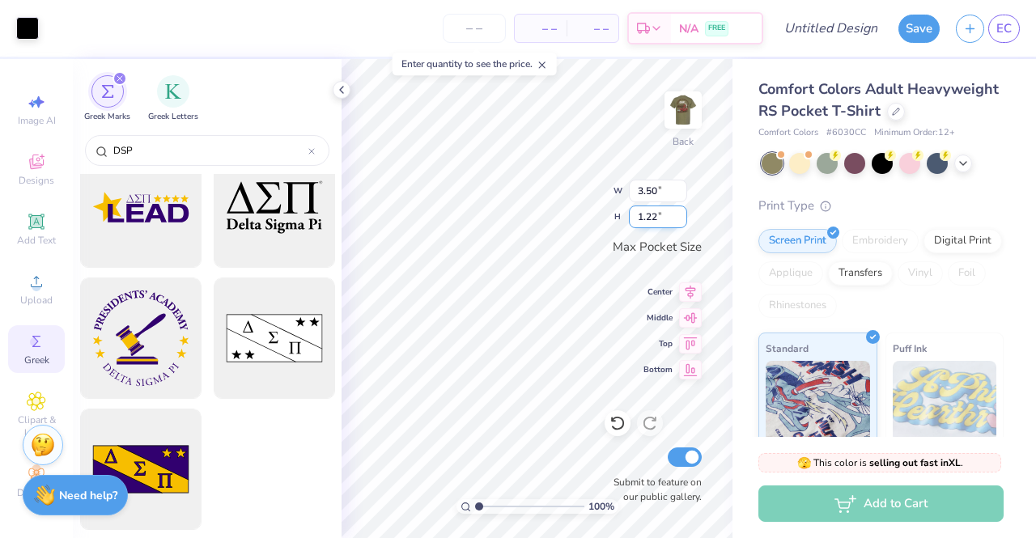
click at [681, 213] on input "1.22" at bounding box center [658, 217] width 58 height 23
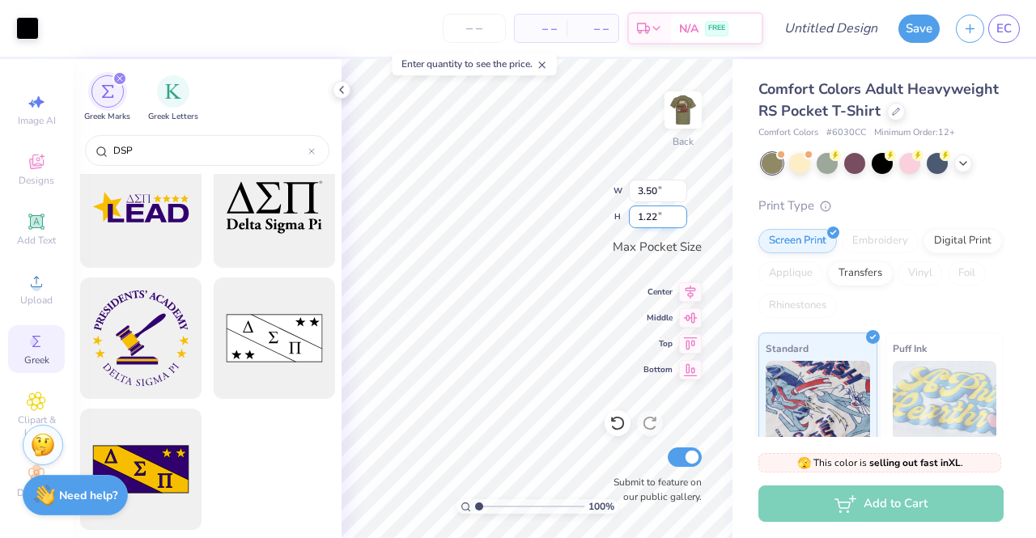
click at [655, 216] on input "1.22" at bounding box center [658, 217] width 58 height 23
type input "1.5"
click at [655, 216] on input "1.5" at bounding box center [658, 217] width 58 height 23
click at [656, 192] on input "3.50" at bounding box center [658, 191] width 58 height 23
click at [681, 186] on input "3.50" at bounding box center [658, 191] width 58 height 23
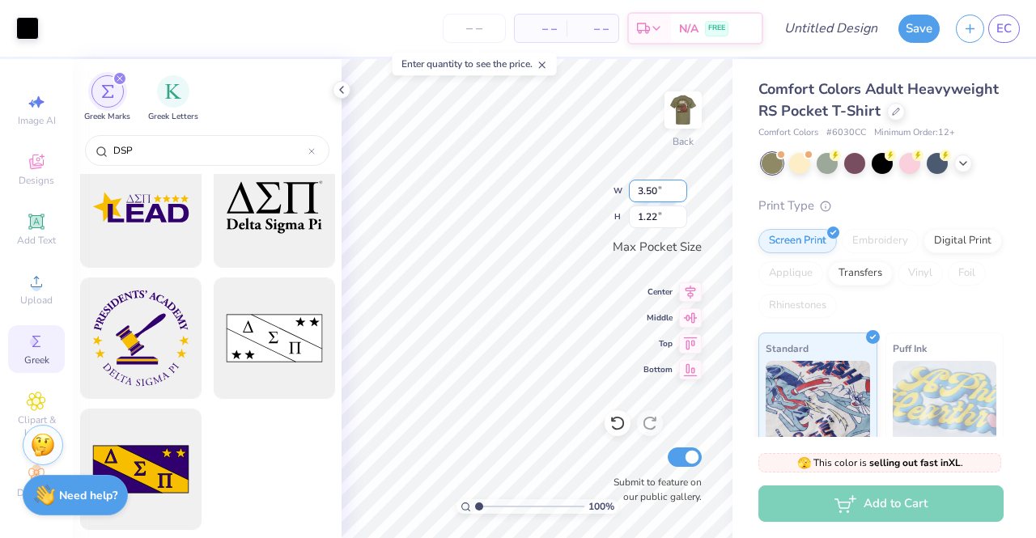
click at [681, 186] on input "3.50" at bounding box center [658, 191] width 58 height 23
click at [655, 190] on input "3.50" at bounding box center [658, 191] width 58 height 23
type input "3.59"
click at [939, 172] on div at bounding box center [937, 161] width 21 height 21
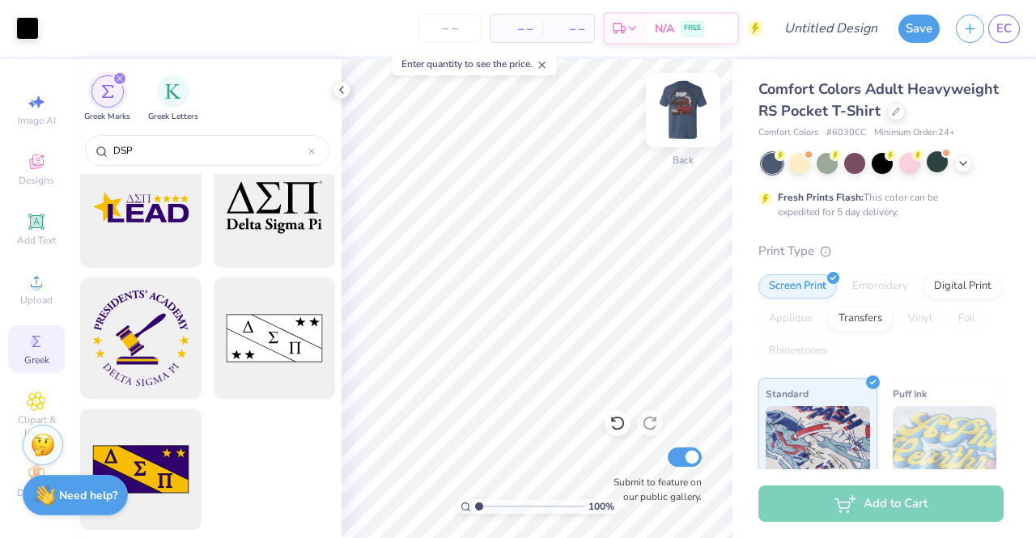
click at [686, 100] on img at bounding box center [683, 110] width 65 height 65
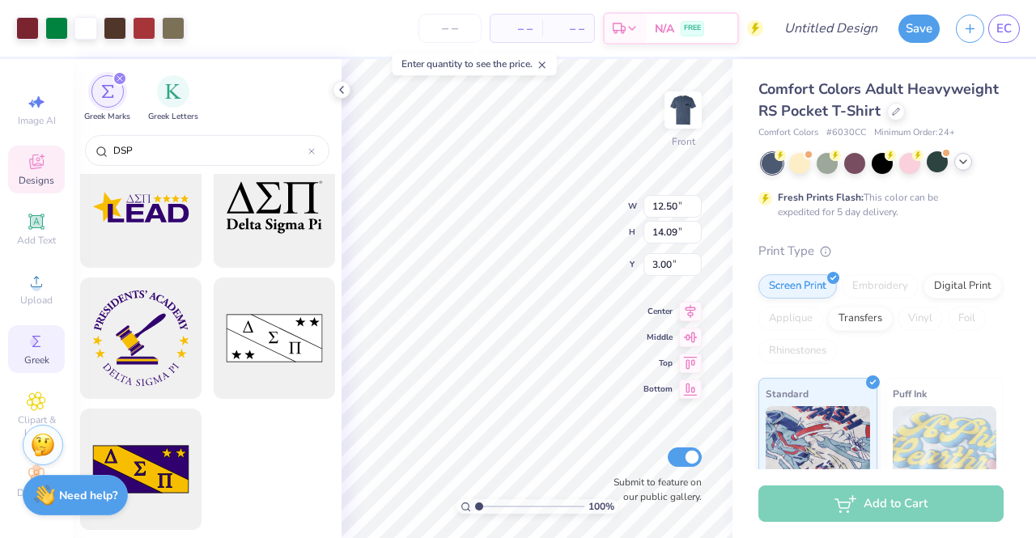
click at [966, 168] on icon at bounding box center [963, 161] width 13 height 13
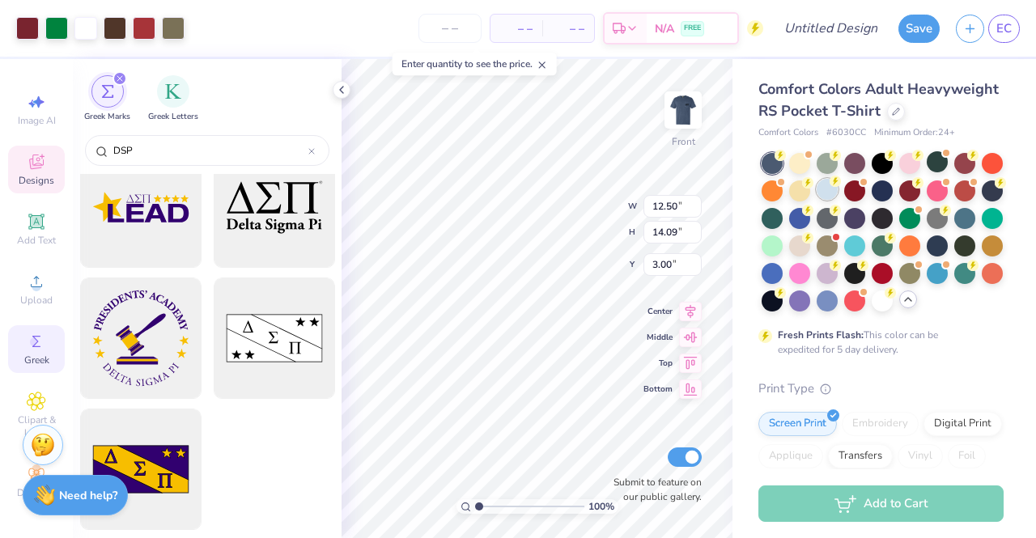
click at [838, 200] on div at bounding box center [827, 189] width 21 height 21
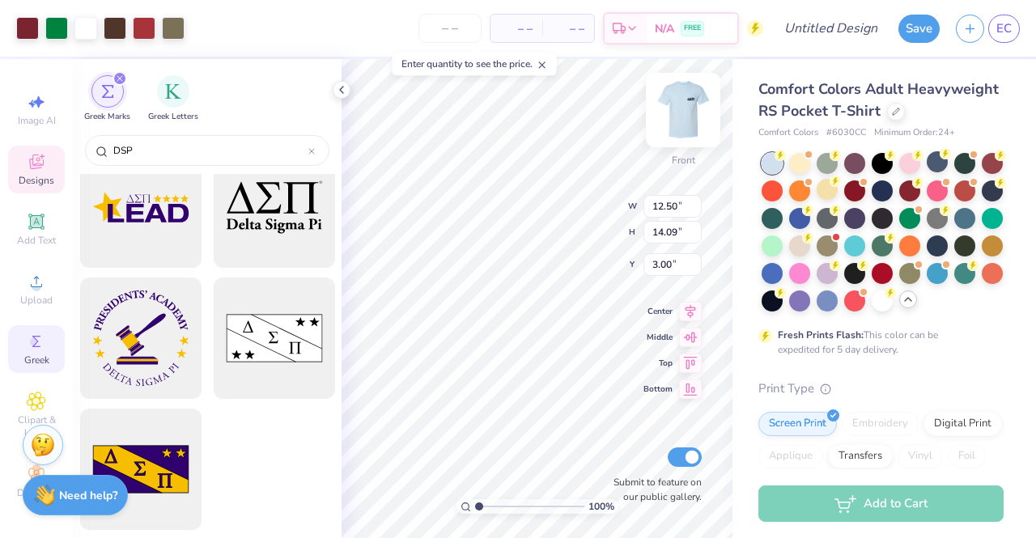
click at [677, 109] on img at bounding box center [683, 110] width 65 height 65
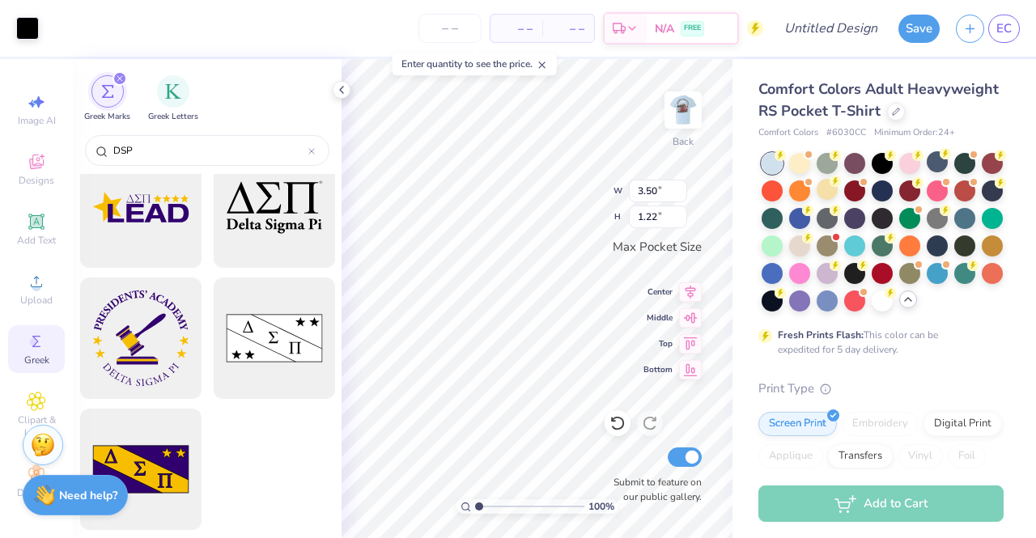
click at [913, 417] on div "Comfort Colors Adult Heavyweight RS Pocket T-Shirt Comfort Colors # 6030CC Mini…" at bounding box center [880, 480] width 245 height 803
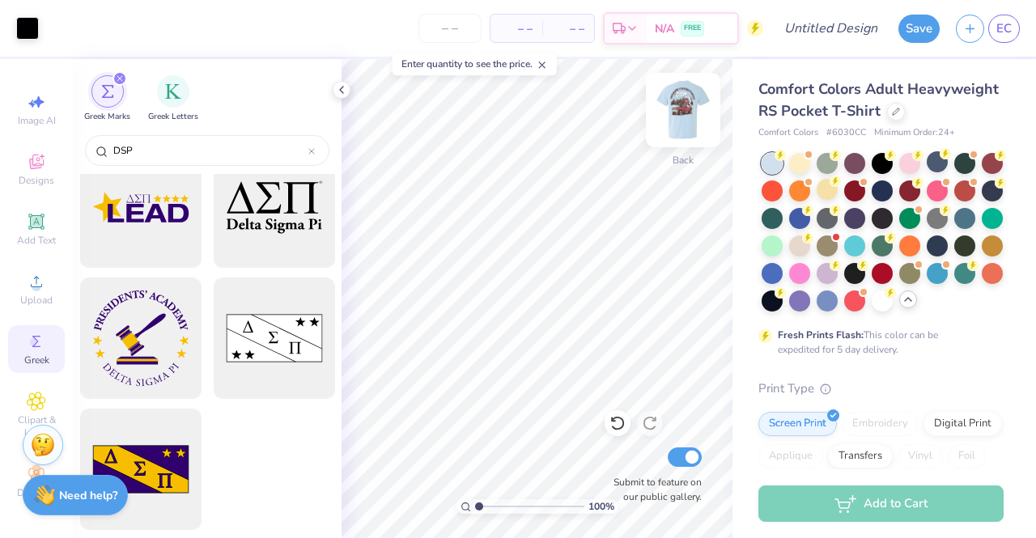
click at [680, 116] on img at bounding box center [683, 110] width 65 height 65
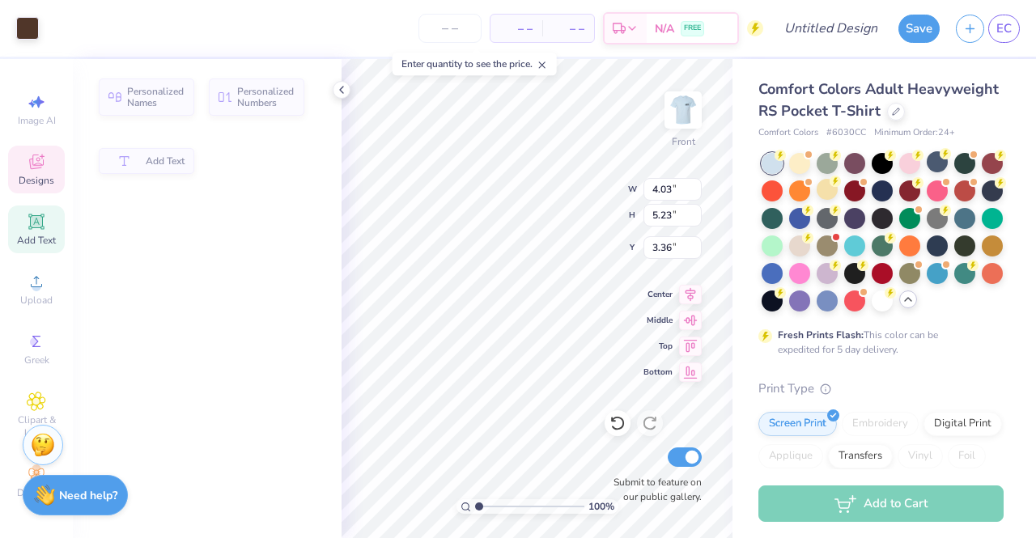
type input "4.03"
type input "5.23"
type input "3.36"
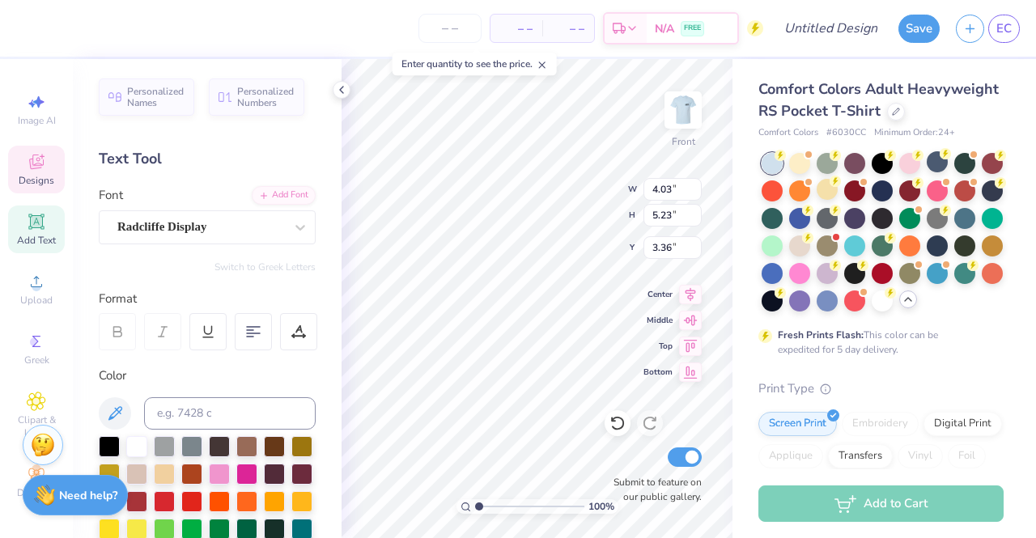
scroll to position [13, 3]
type textarea "Southern"
type input "8.00"
type input "5.90"
type input "3.00"
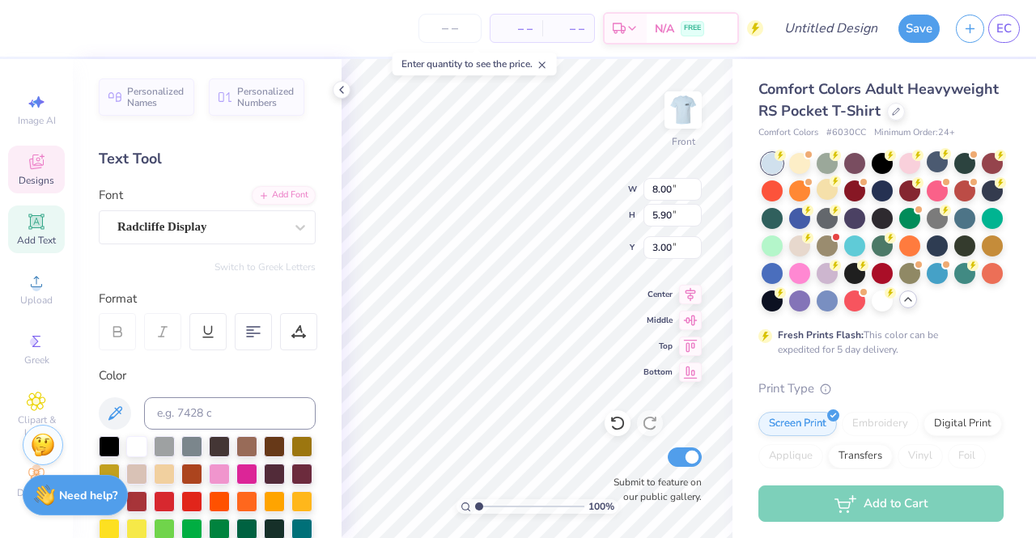
scroll to position [13, 2]
type textarea "Methodist University"
type input "13.35"
type input "9.92"
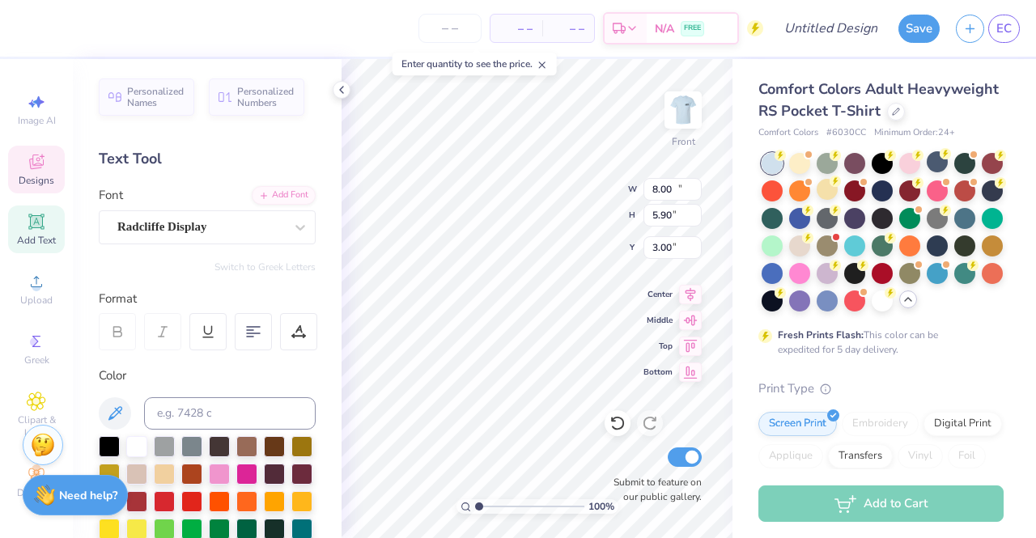
type input "1.56"
type textarea "University"
type input "4.91"
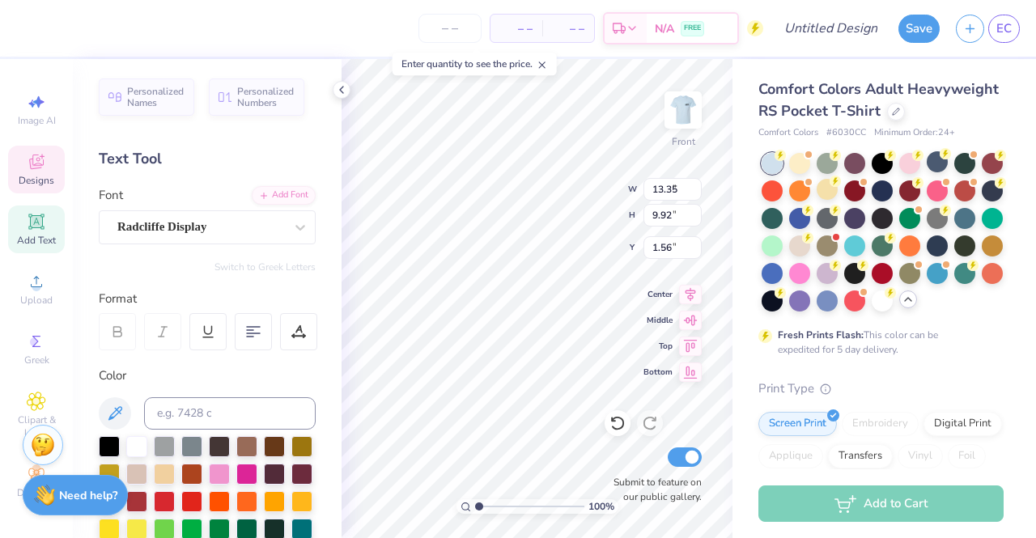
type input "5.82"
type input "3.22"
click at [614, 427] on icon at bounding box center [617, 423] width 16 height 16
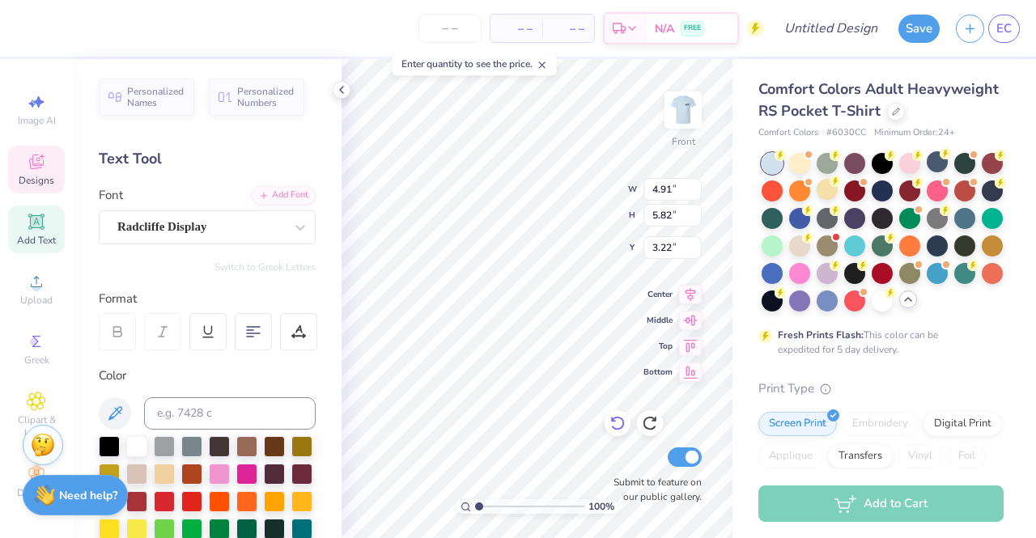
scroll to position [13, 4]
type textarea "BETA PHI"
type input "8.00"
type input "5.90"
type input "3.00"
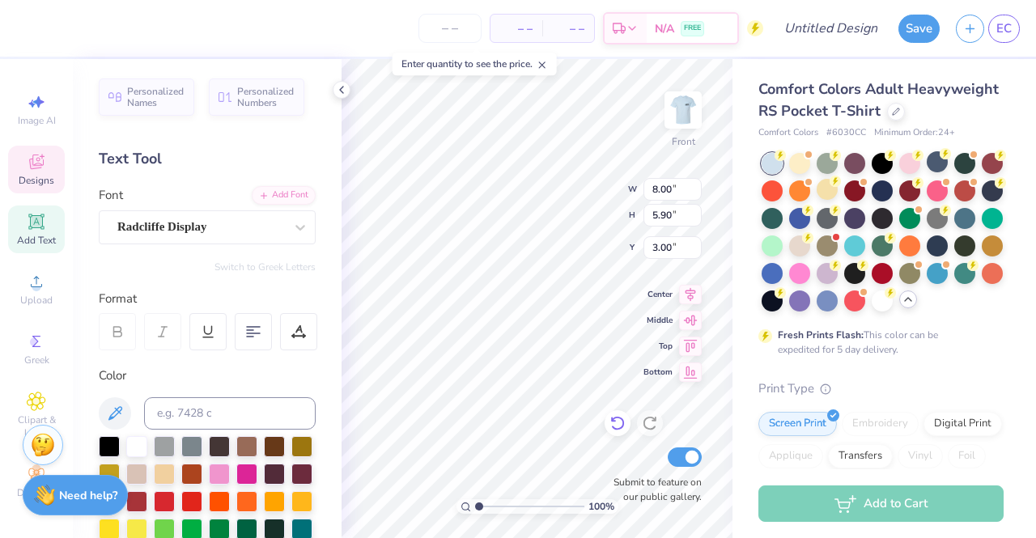
scroll to position [13, 2]
type textarea "P"
type textarea "CHAPTER"
type input "5.15"
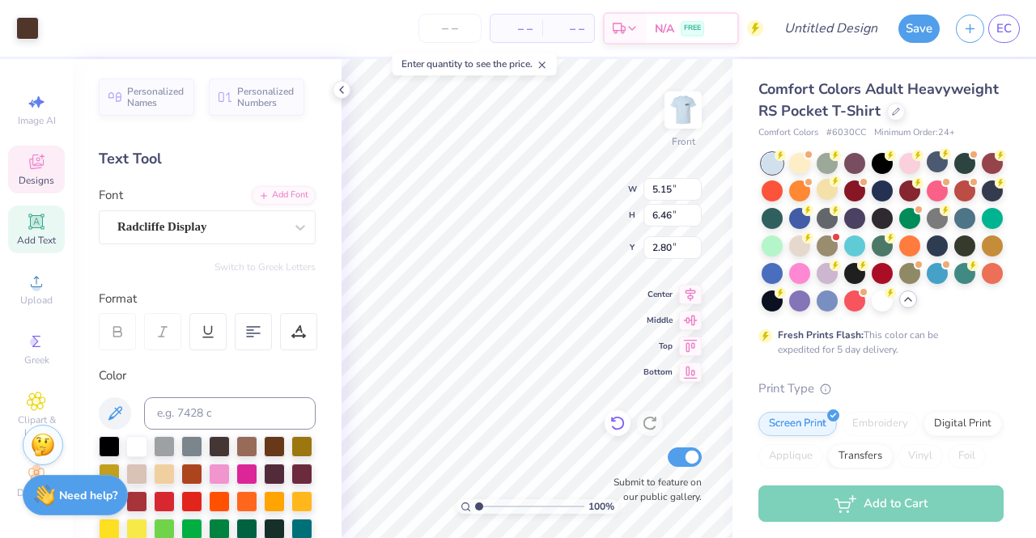
type input "6.46"
type input "2.80"
type input "6.46"
type input "4.80"
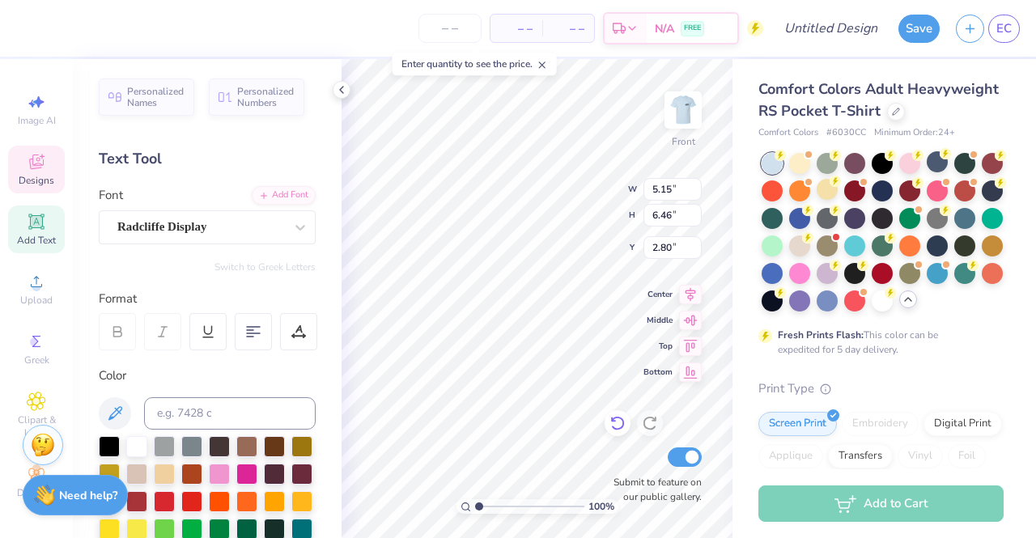
type input "3.39"
type input "5.15"
type input "6.46"
type input "2.80"
type input "6.46"
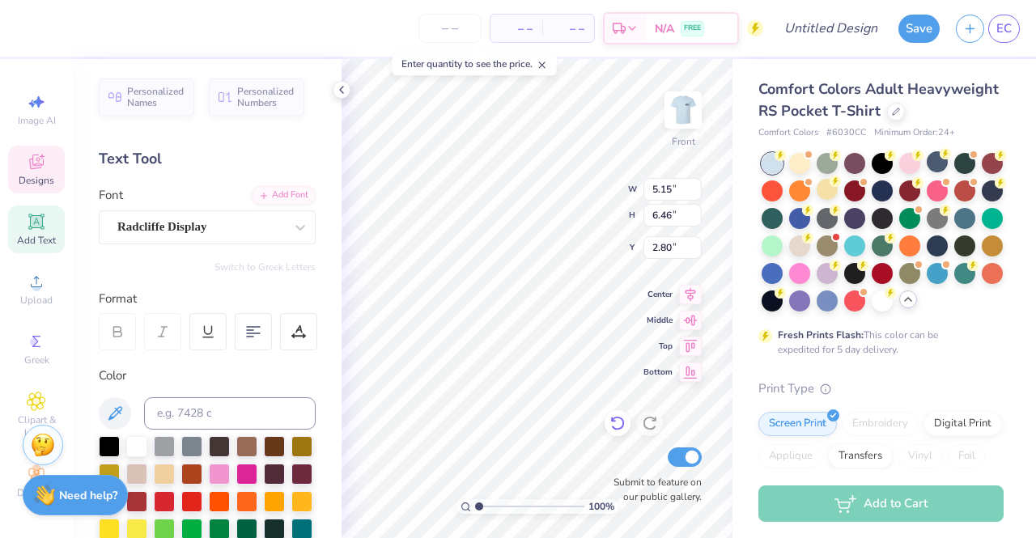
type input "4.80"
type input "3.00"
type input "6.51"
type input "4.84"
type input "3.00"
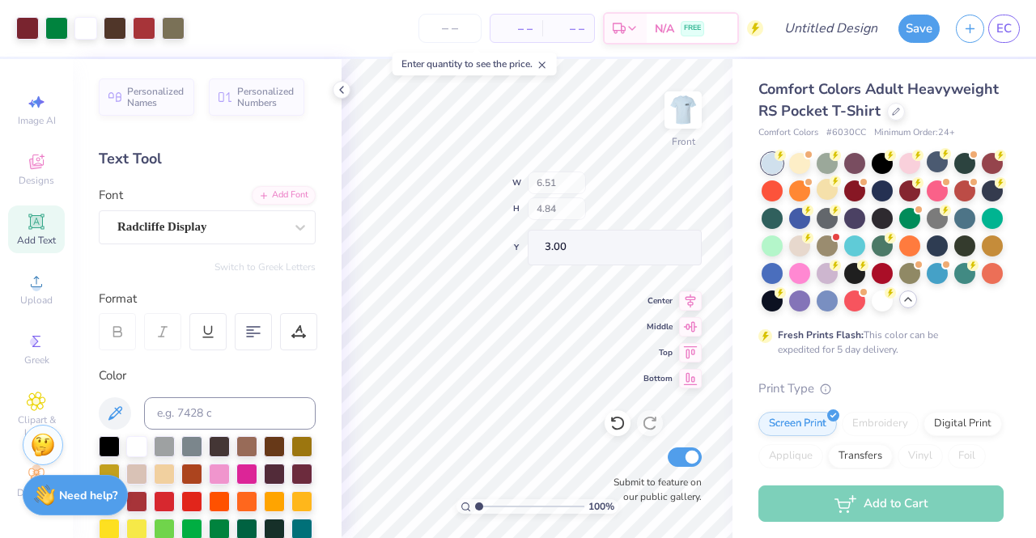
type input "6.33"
type input "5.04"
type input "2.90"
type input "6.63"
type input "5.27"
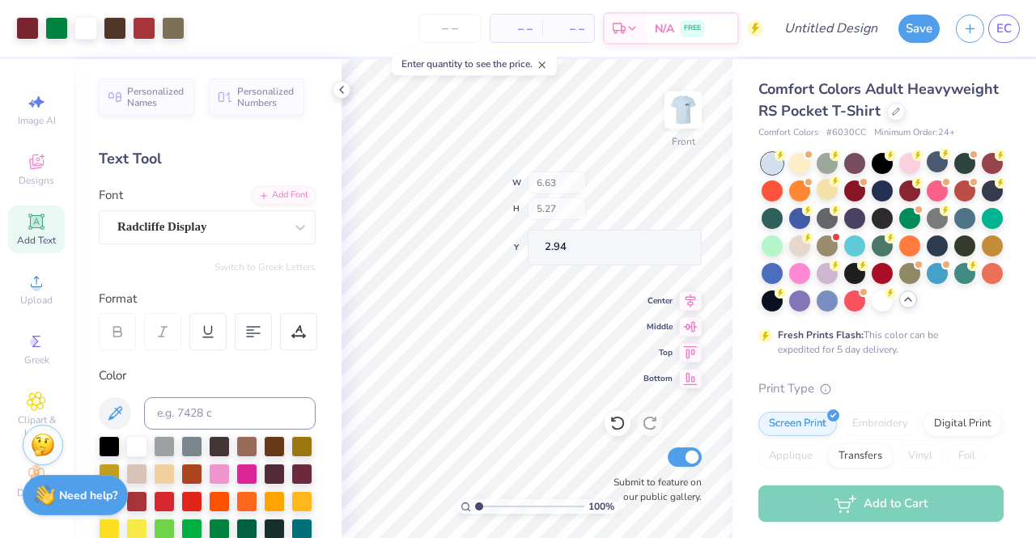
type input "2.94"
type input "9.84"
type input "5.96"
type input "4.12"
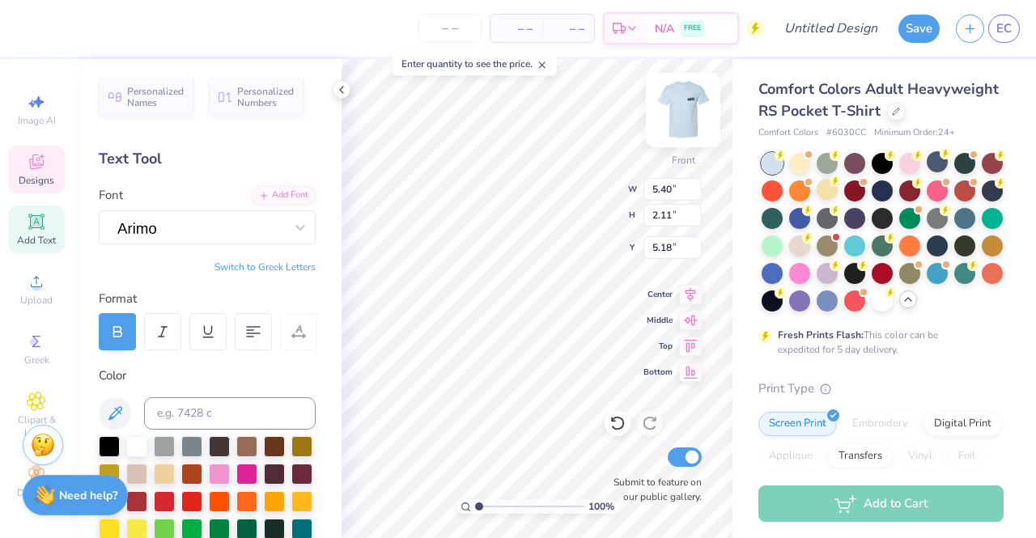
type input "5.47"
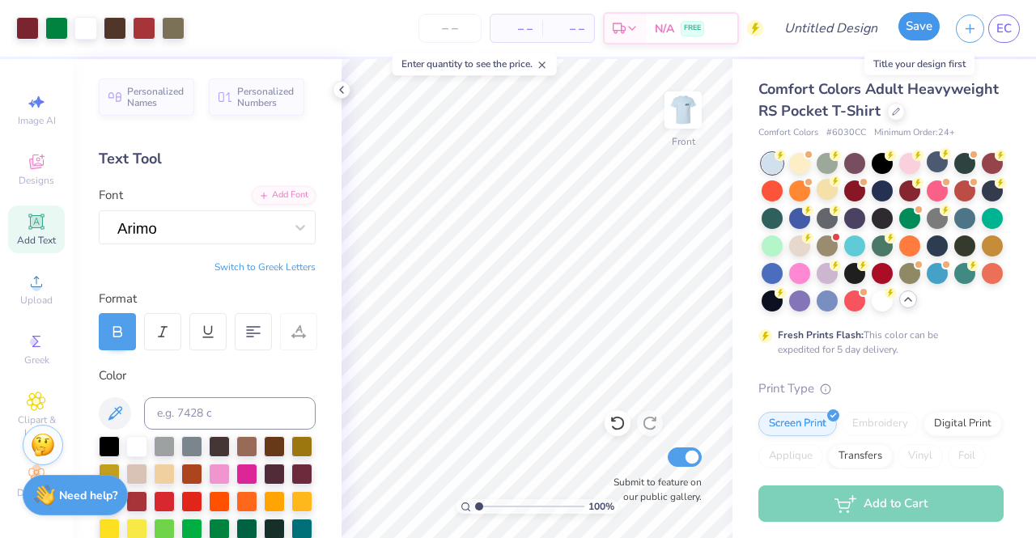
click at [919, 28] on button "Save" at bounding box center [918, 26] width 41 height 28
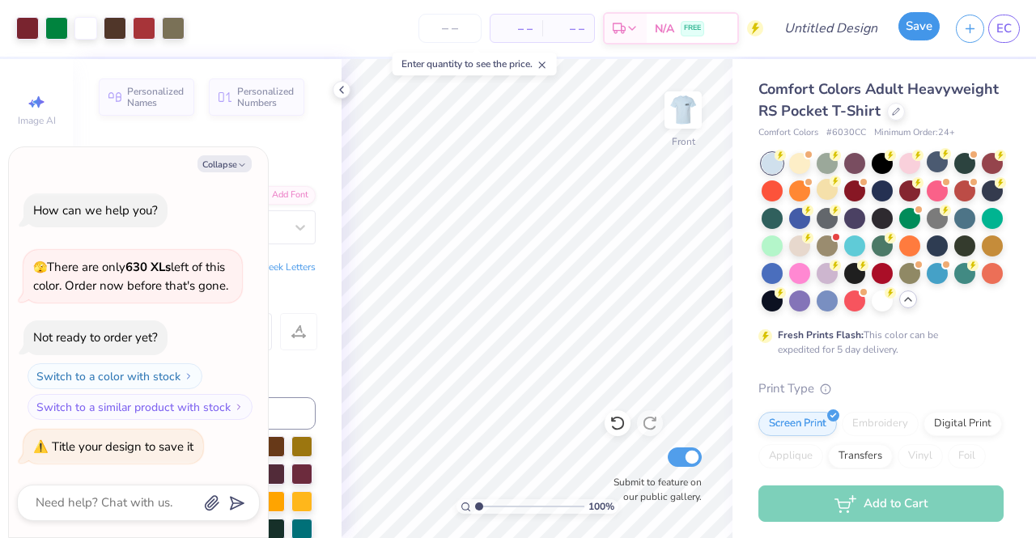
click at [921, 28] on button "Save" at bounding box center [918, 26] width 41 height 28
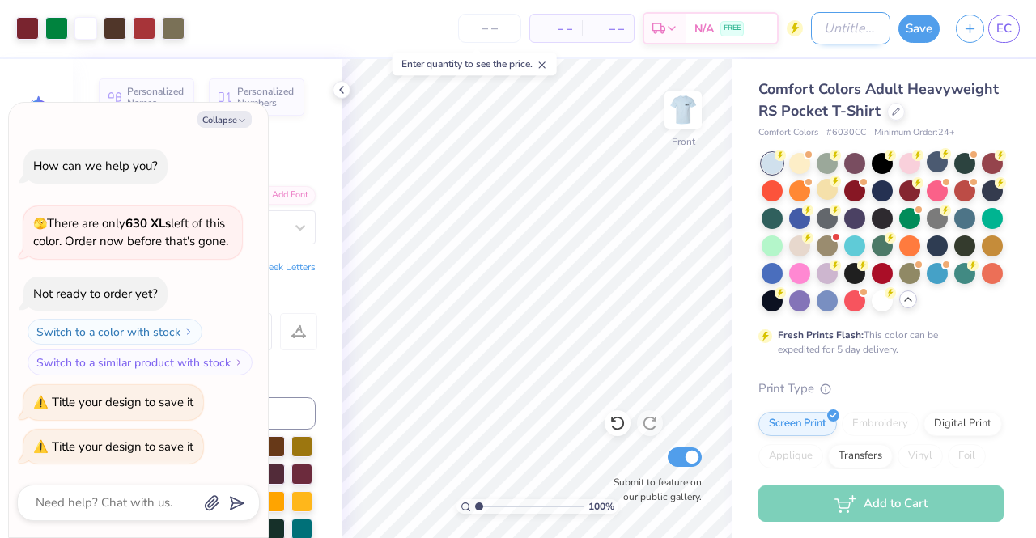
type textarea "x"
click at [819, 35] on input "Design Title" at bounding box center [850, 28] width 79 height 32
type input "B"
type textarea "x"
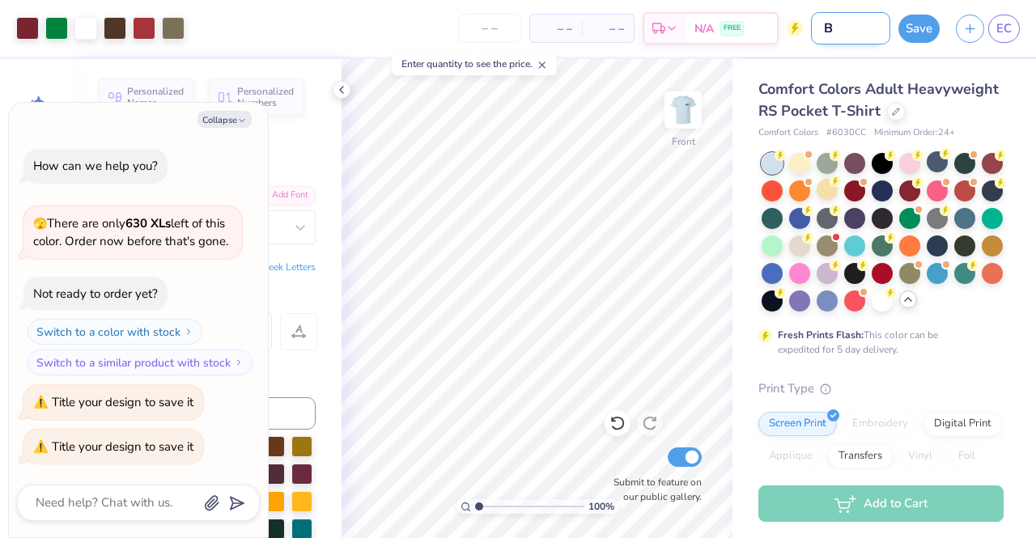
type input "BE"
type textarea "x"
type input "BET"
type textarea "x"
type input "BETA"
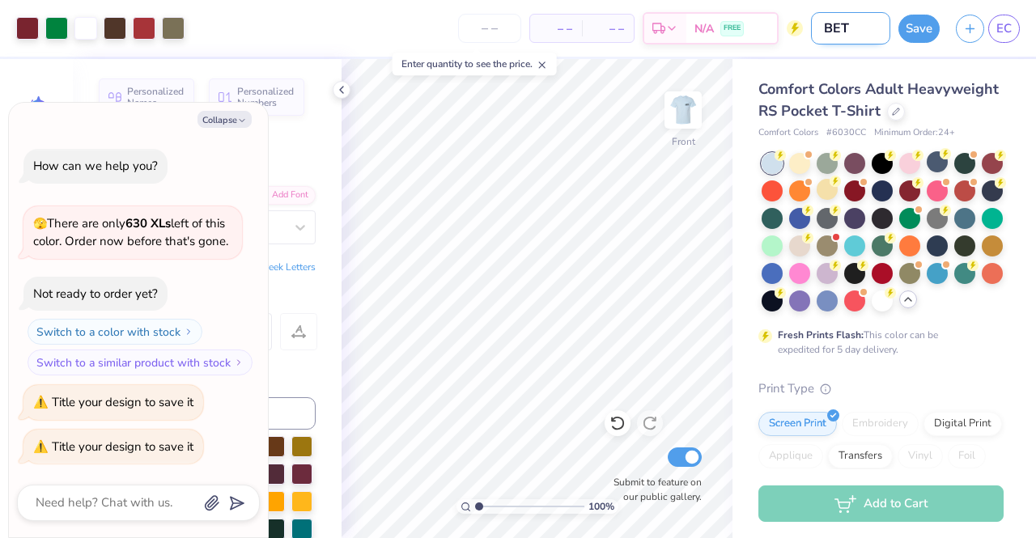
type textarea "x"
type input "BET"
type textarea "x"
type input "BE"
type textarea "x"
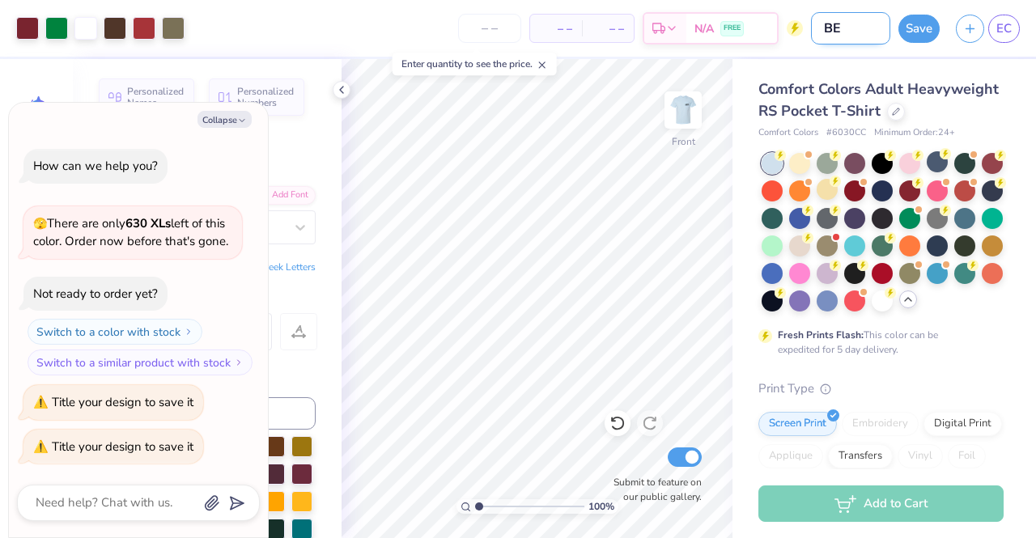
type input "B"
type textarea "x"
type input "D"
type textarea "x"
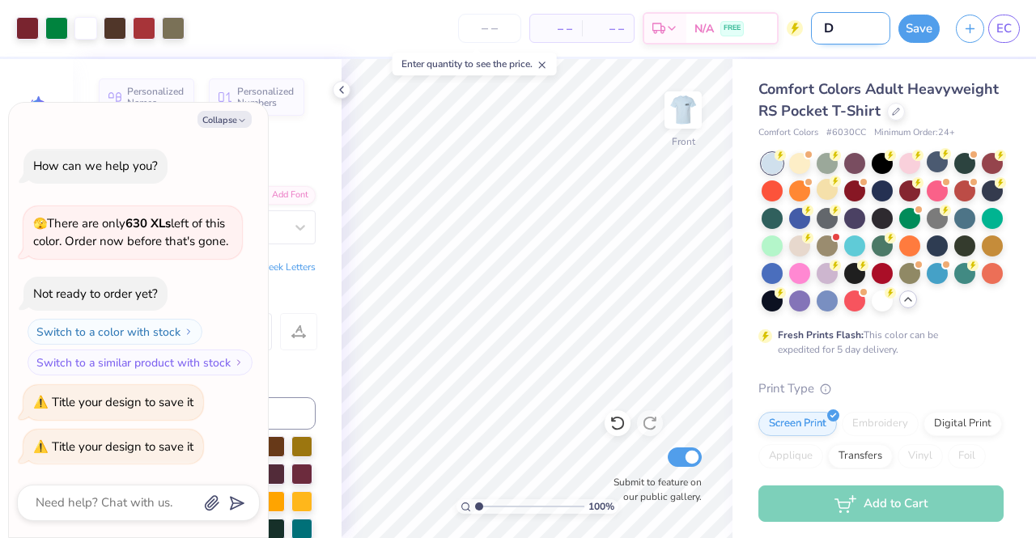
type input "DS"
type textarea "x"
type input "DSP"
type textarea "x"
type input "DSP"
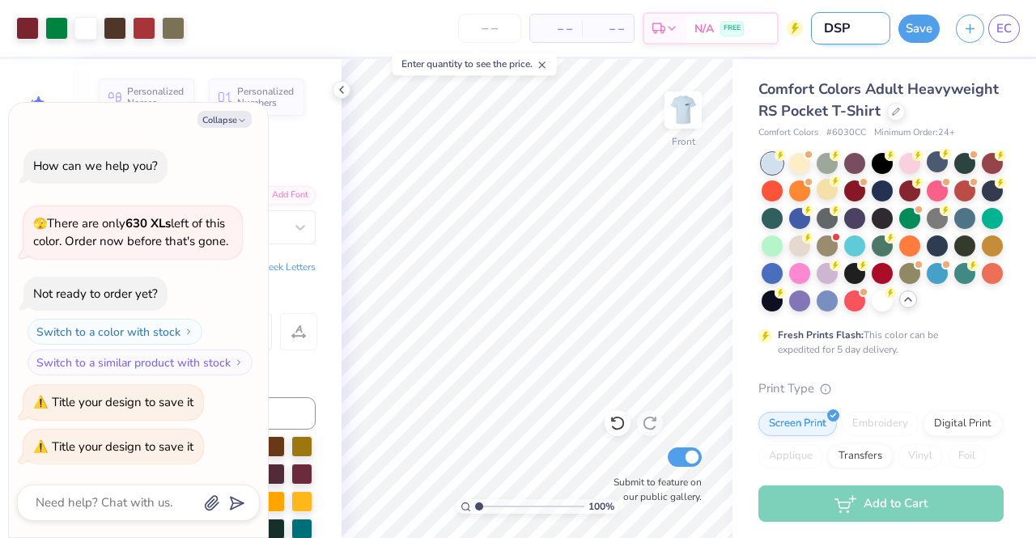
type textarea "x"
type input "DSP C"
type textarea "x"
type input "DSP Ch"
type textarea "x"
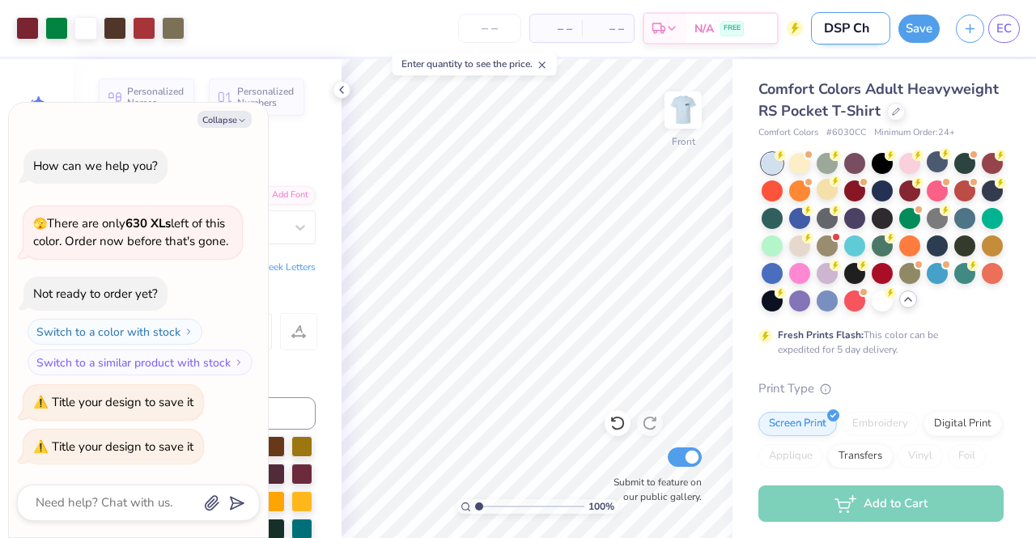
type input "DSP Chr"
type textarea "x"
type input "DSP Chri"
type textarea "x"
type input "DSP Chris"
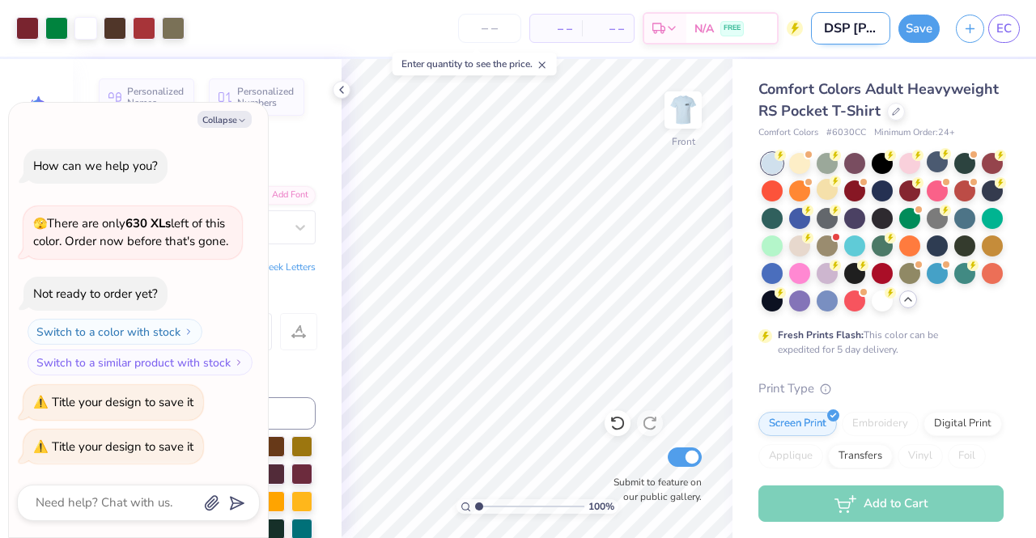
type textarea "x"
type input "DSP Christ"
type textarea "x"
type input "DSP Christm"
type textarea "x"
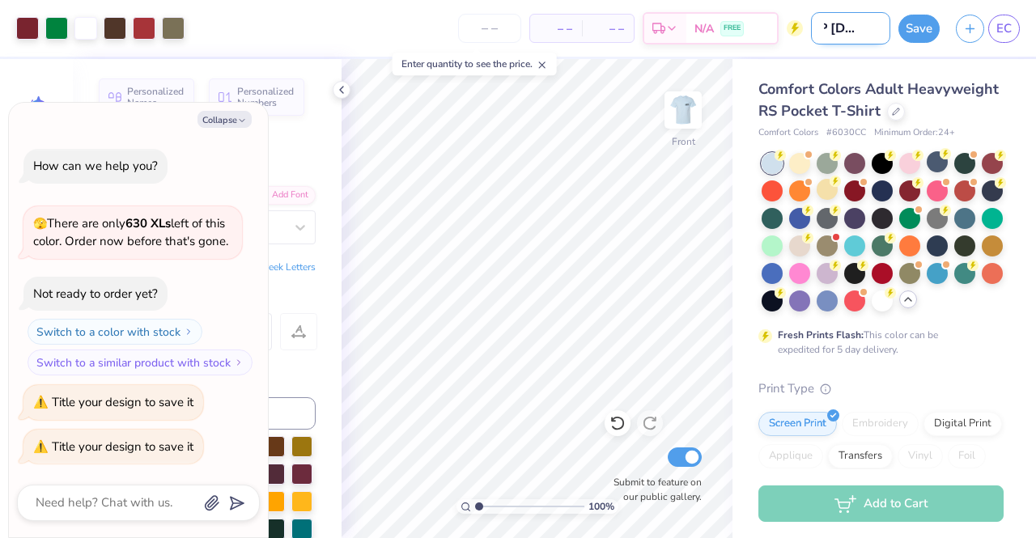
type input "DSP Christma"
type textarea "x"
type input "DSP Christmat"
type textarea "x"
type input "DSP Christma"
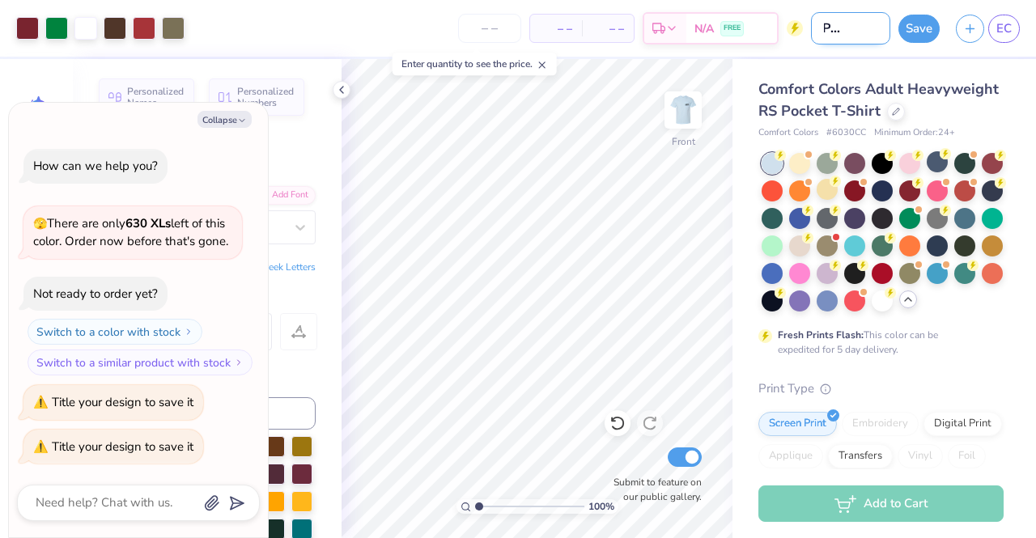
type textarea "x"
type input "DSP Christmas"
type textarea "x"
type input "DSP Christmas"
type textarea "x"
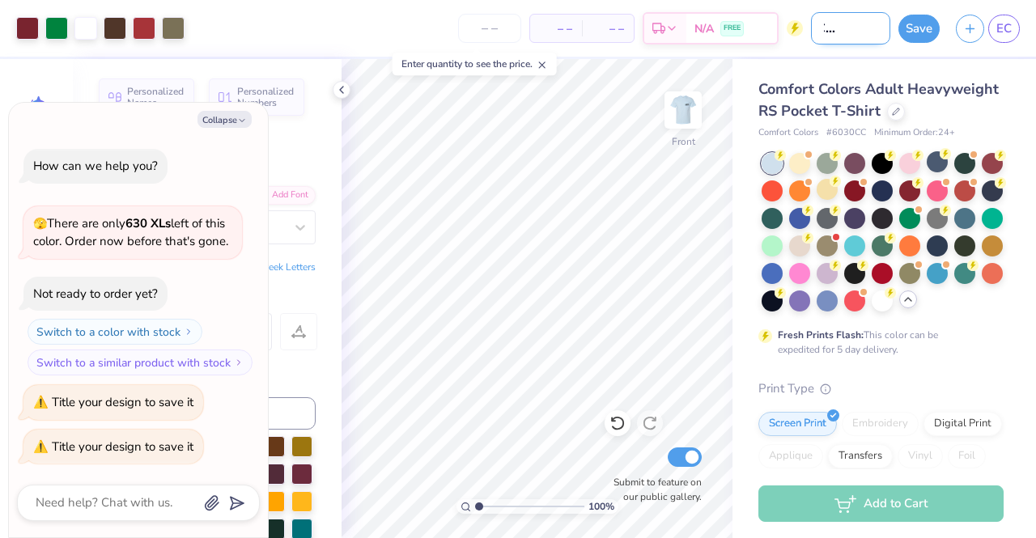
type input "DSP Christmas?"
type textarea "x"
type input "DSP Christmas"
type textarea "x"
type input "DSP Christmas?"
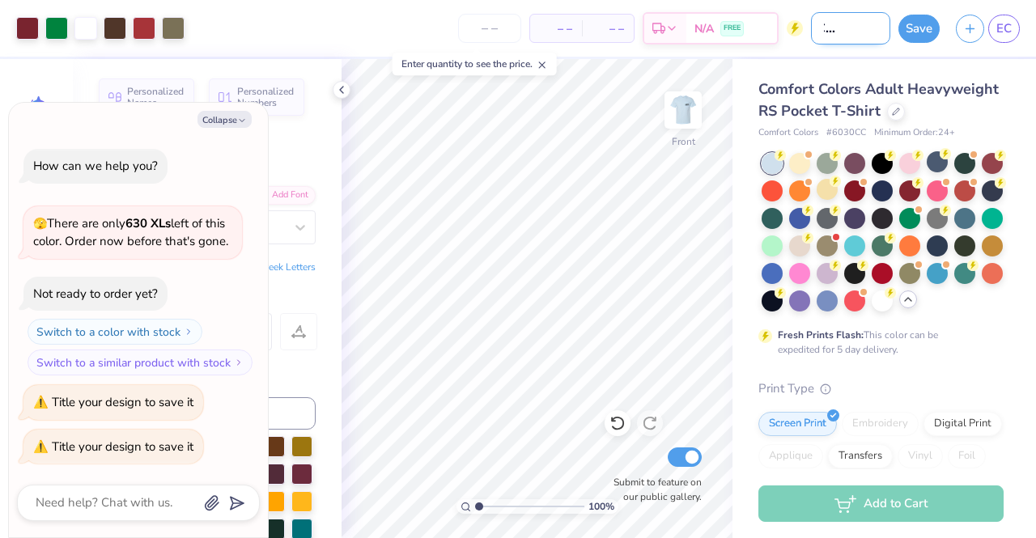
type textarea "x"
type input "DSP Christmas?"
click at [919, 41] on div "Save" at bounding box center [918, 29] width 41 height 28
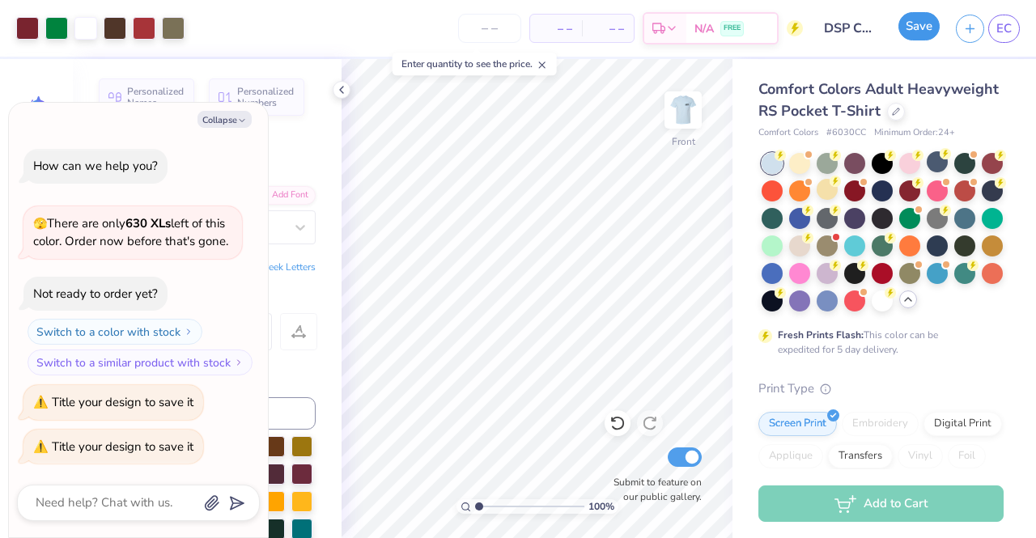
click at [920, 28] on button "Save" at bounding box center [918, 26] width 41 height 28
click at [920, 28] on div "Save" at bounding box center [918, 29] width 41 height 28
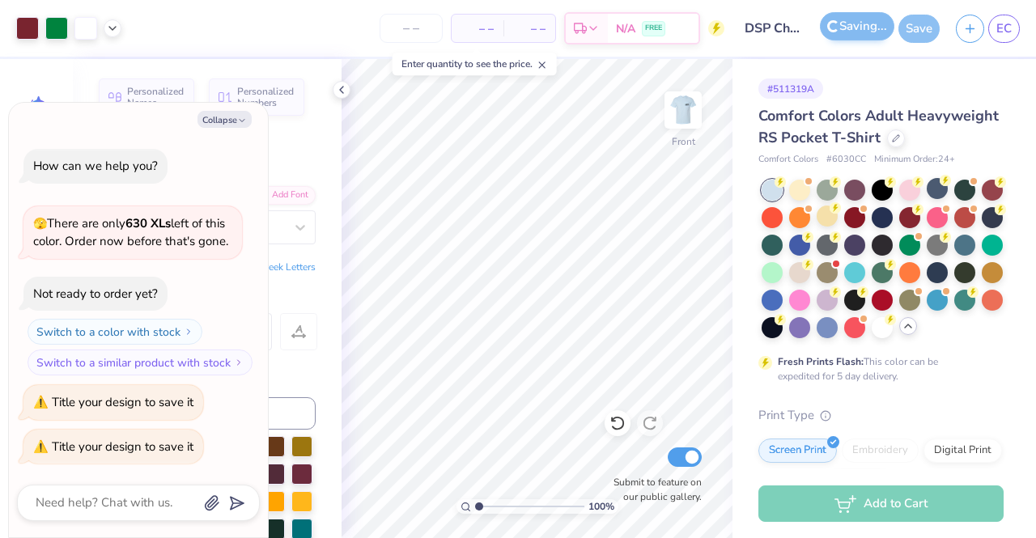
type textarea "x"
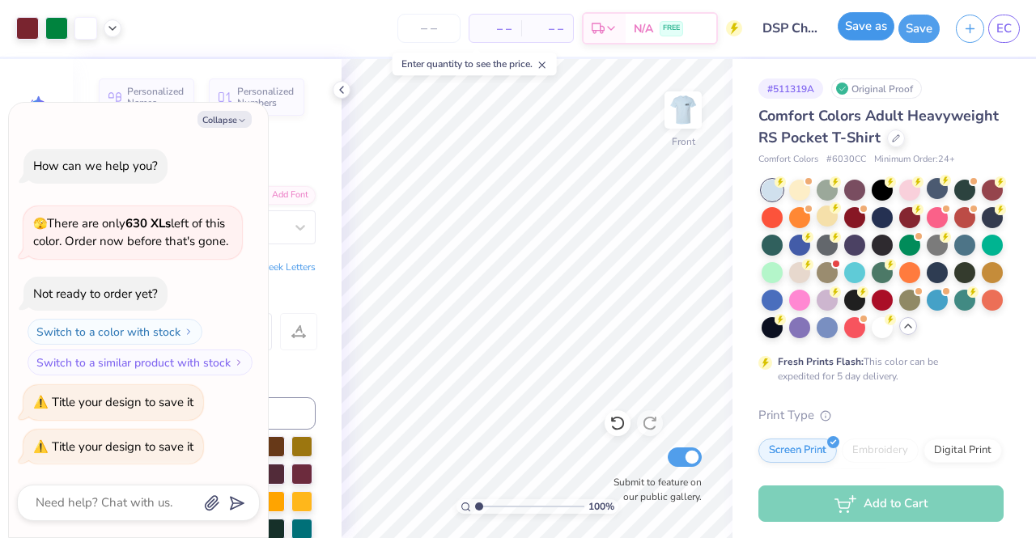
click at [873, 28] on button "Save as" at bounding box center [866, 26] width 57 height 28
click at [916, 31] on div "Save" at bounding box center [918, 29] width 41 height 28
click at [924, 30] on div "Save" at bounding box center [918, 29] width 41 height 28
click at [1012, 22] on link "EC" at bounding box center [1004, 29] width 32 height 28
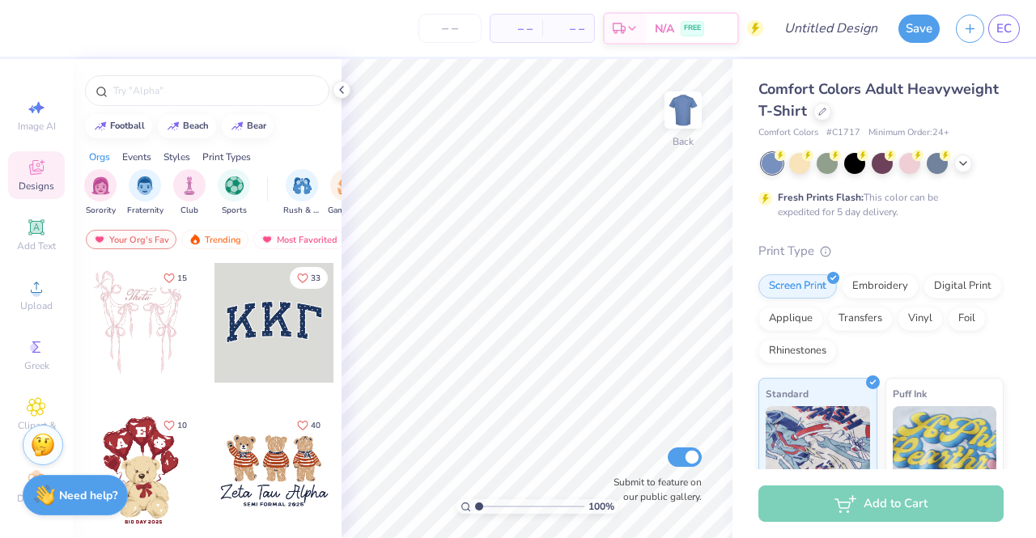
click at [36, 180] on span "Designs" at bounding box center [37, 186] width 36 height 13
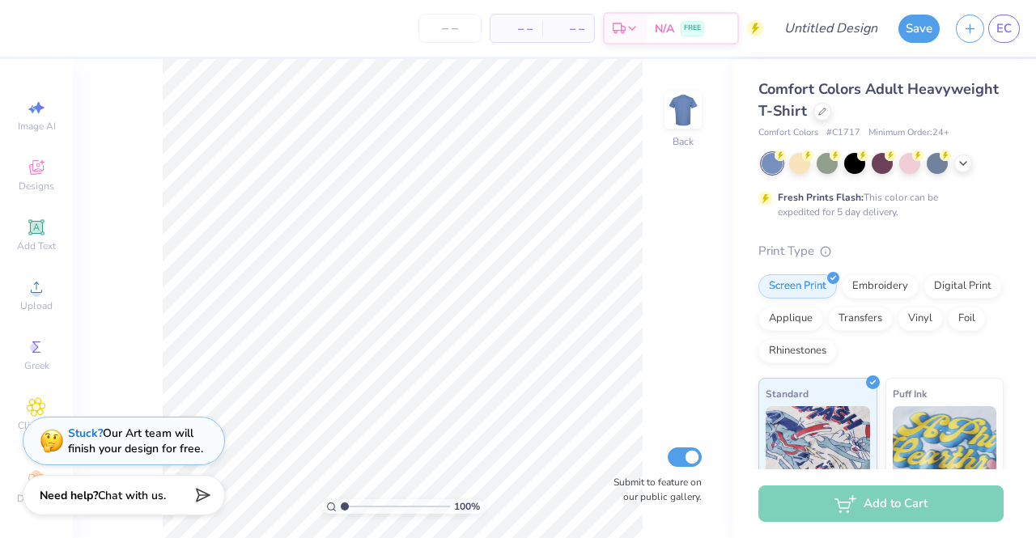
click at [50, 203] on div "Image AI Designs Add Text Upload Greek Clipart & logos Decorate" at bounding box center [36, 301] width 57 height 420
click at [40, 223] on div "Add Text" at bounding box center [36, 235] width 57 height 48
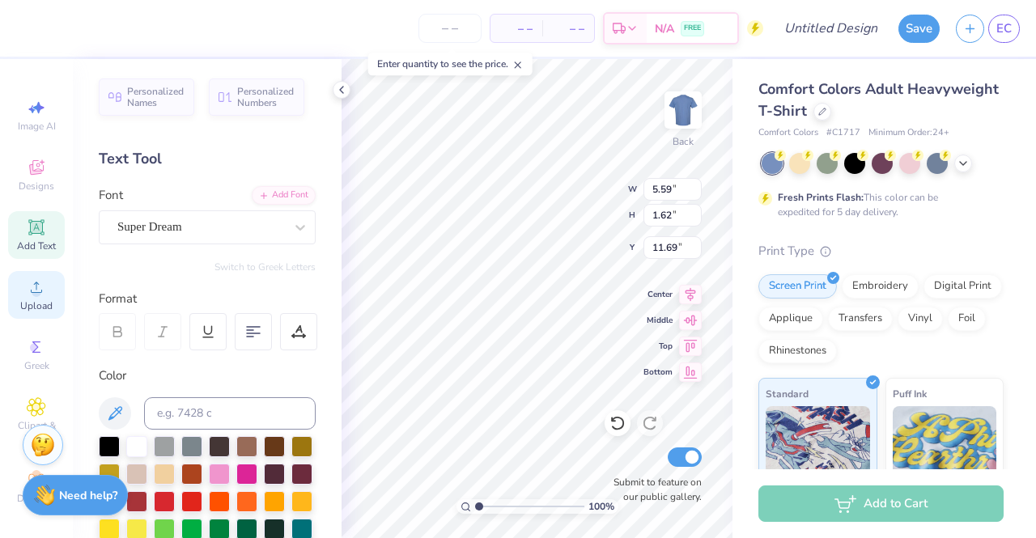
click at [31, 282] on icon at bounding box center [36, 287] width 11 height 11
click at [37, 182] on span "Designs" at bounding box center [37, 186] width 36 height 13
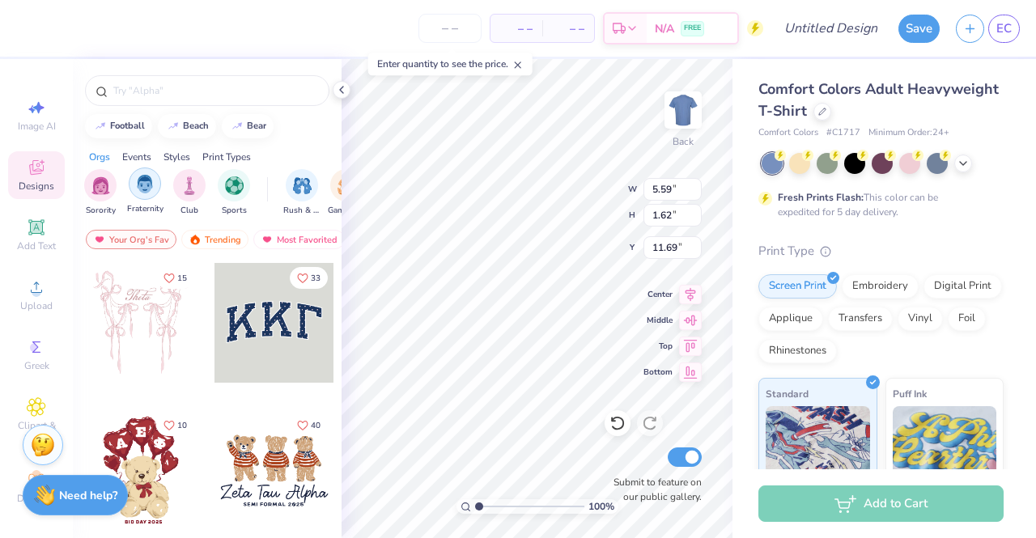
click at [137, 189] on img "filter for Fraternity" at bounding box center [145, 184] width 18 height 19
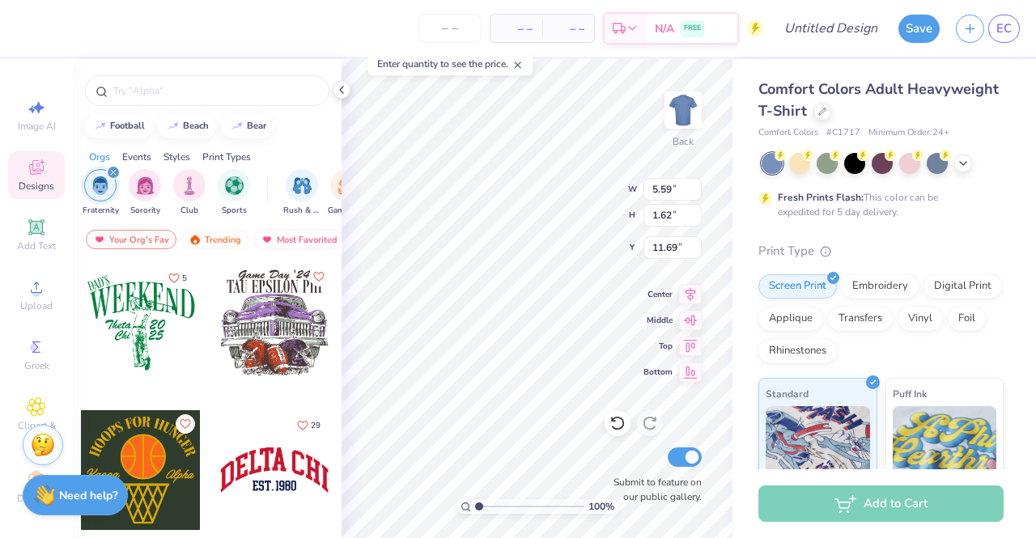
click at [250, 342] on div at bounding box center [274, 323] width 120 height 120
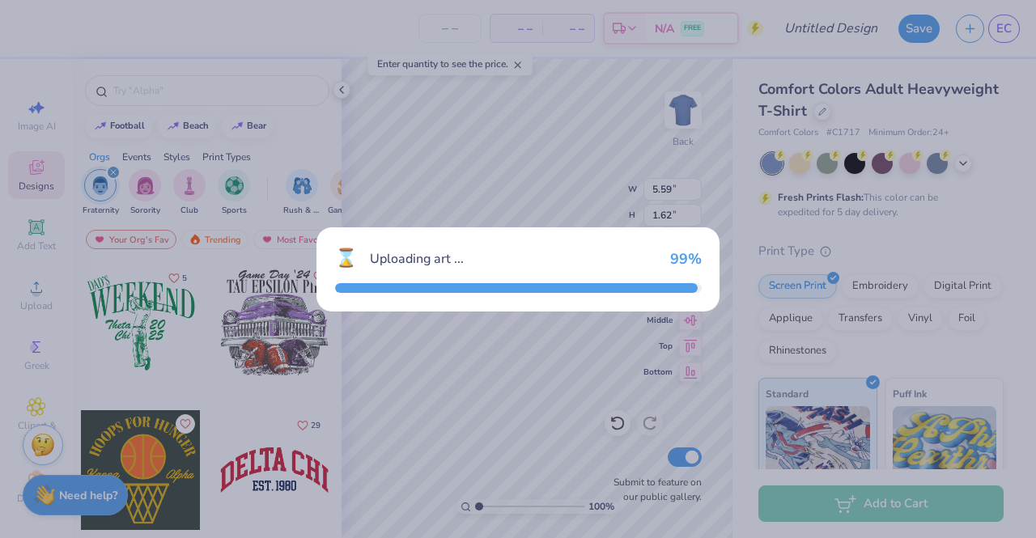
type input "11.36"
type input "11.26"
type input "3.00"
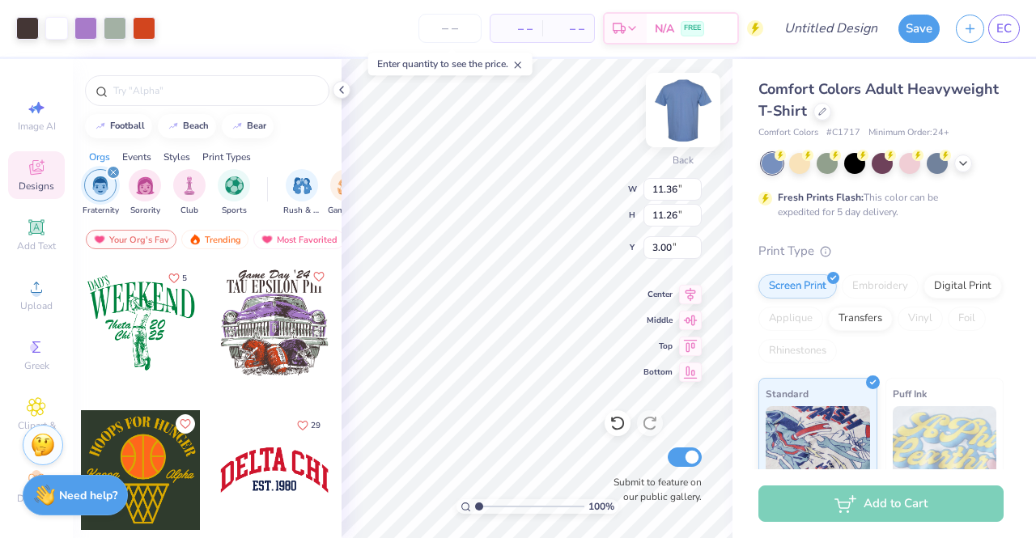
click at [685, 106] on img at bounding box center [683, 110] width 65 height 65
click at [674, 129] on div "Front" at bounding box center [682, 119] width 37 height 57
click at [677, 111] on img at bounding box center [683, 110] width 32 height 32
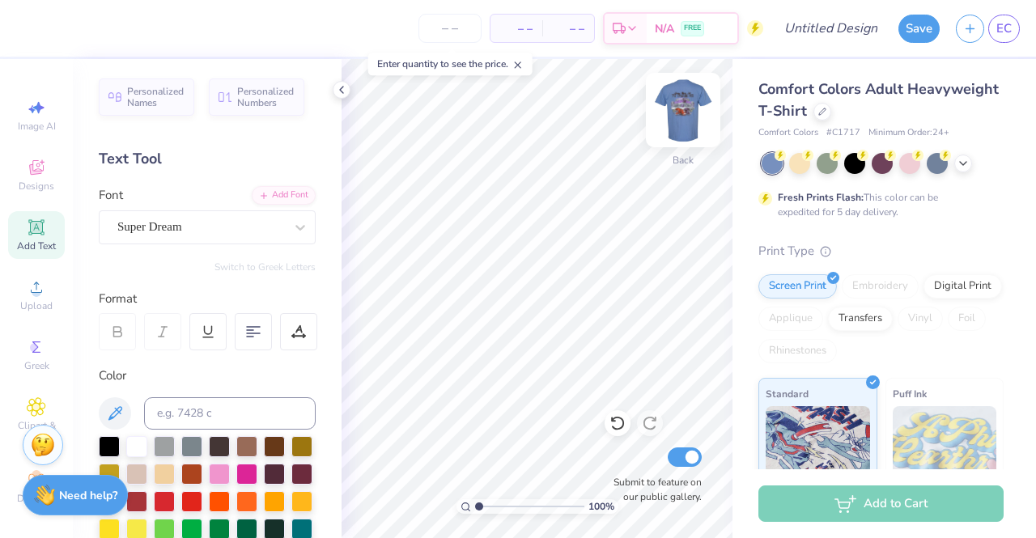
click at [699, 104] on img at bounding box center [683, 110] width 65 height 65
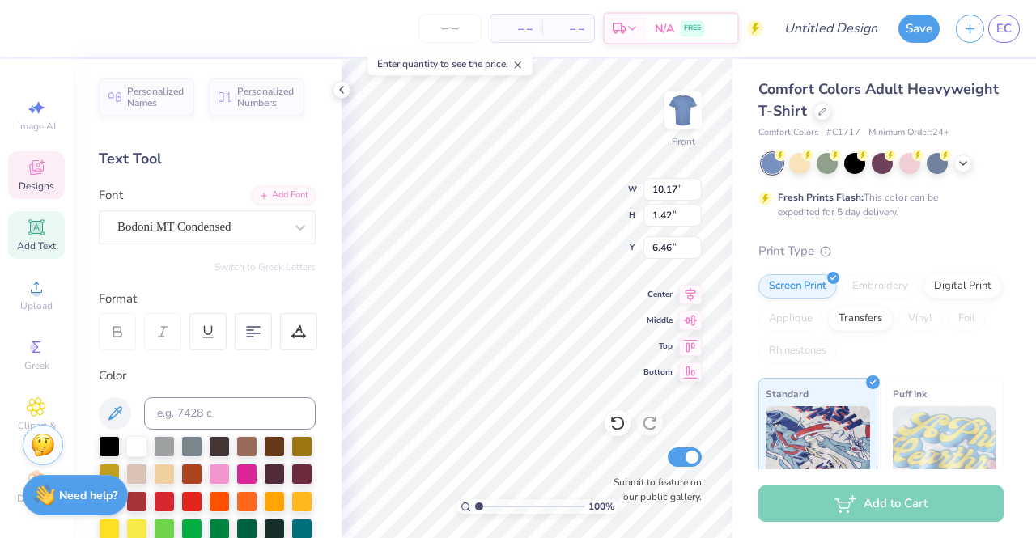
scroll to position [13, 2]
type textarea "T"
type textarea "DELTA SIGMA PI"
type input "11.51"
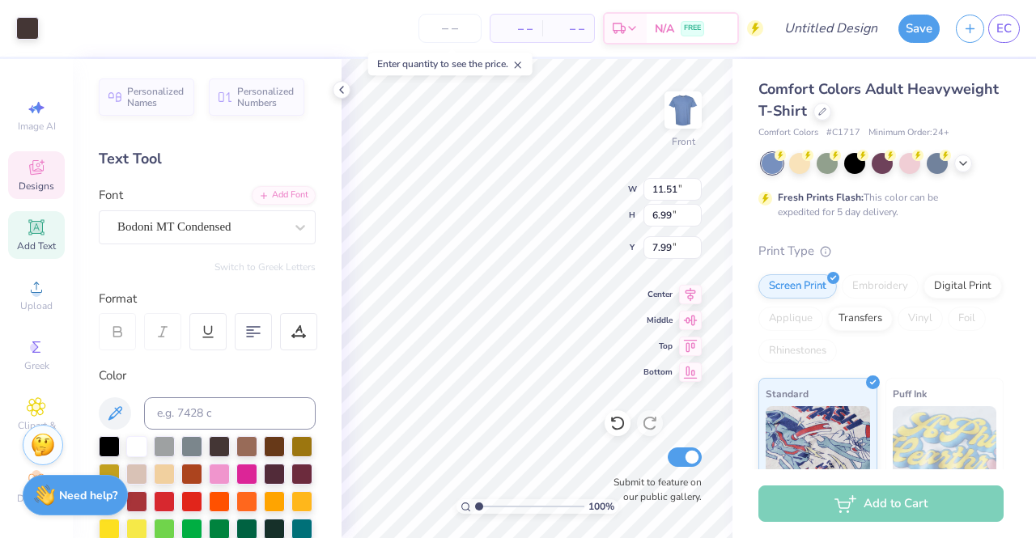
type input "6.99"
type input "7.99"
type input "7.70"
type input "1.24"
type input "5.39"
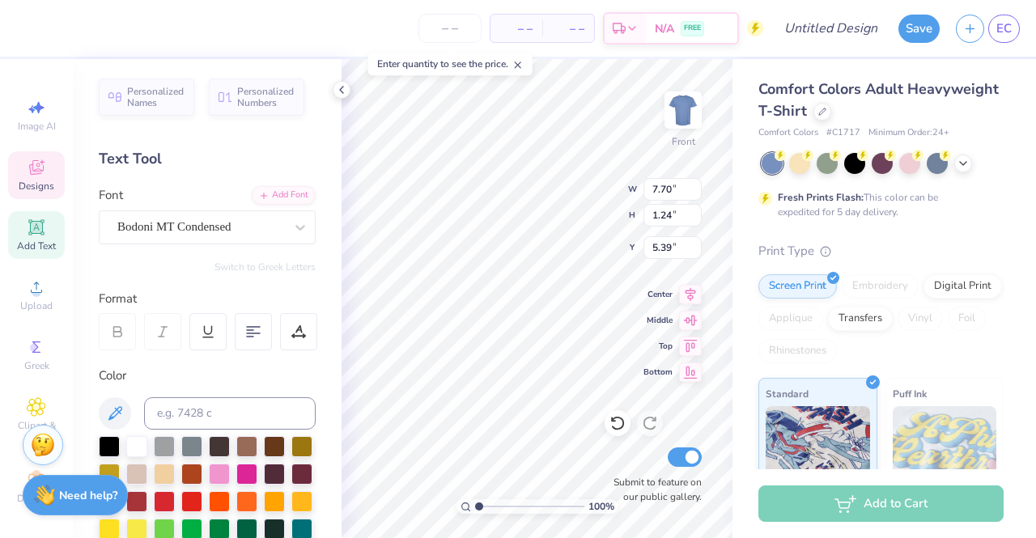
type input "9.42"
type input "1.42"
type input "6.46"
type input "7.70"
type input "1.24"
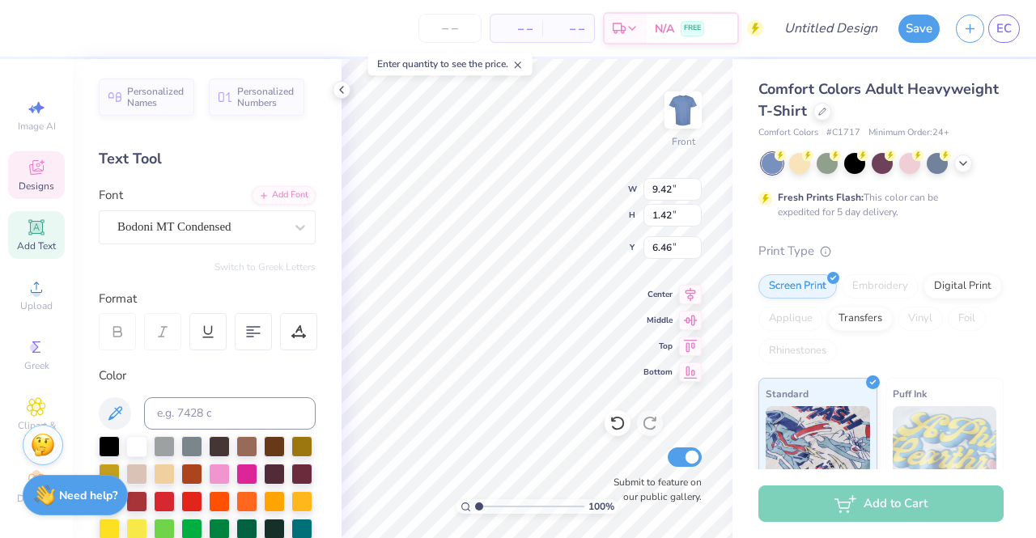
type input "5.09"
type textarea "Game Day '25"
type input "11.14"
type input "4.71"
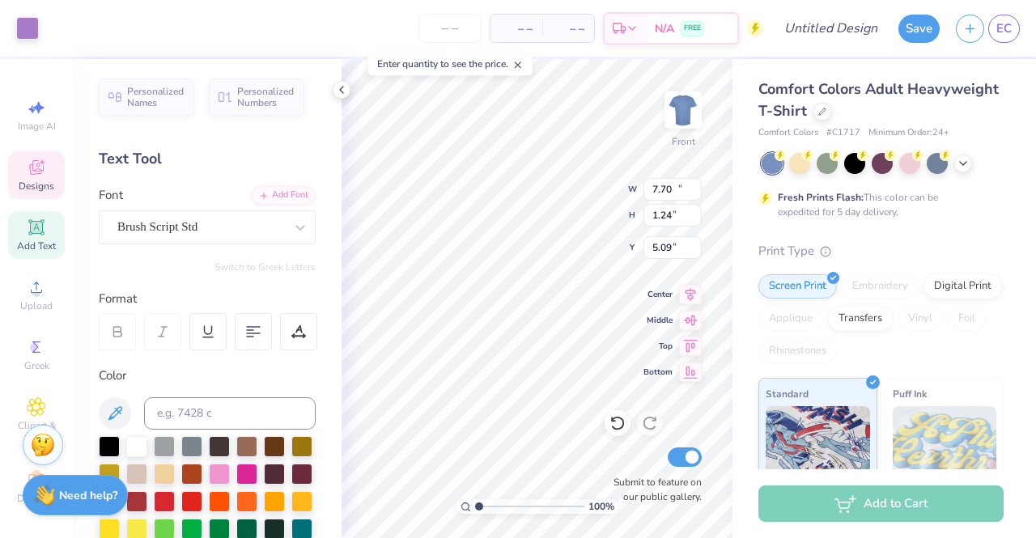
type input "7.99"
click at [32, 22] on div at bounding box center [27, 26] width 23 height 23
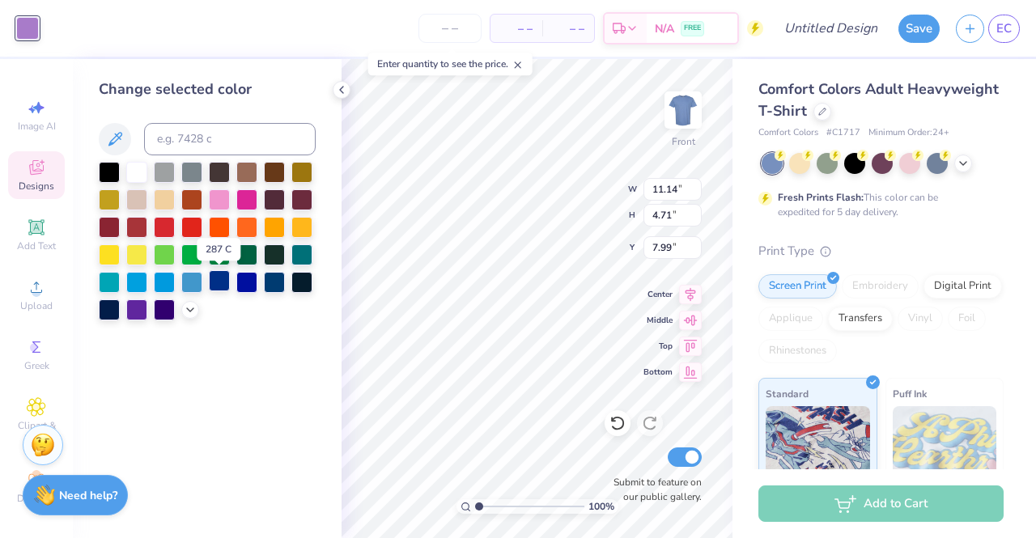
click at [215, 282] on div at bounding box center [219, 280] width 21 height 21
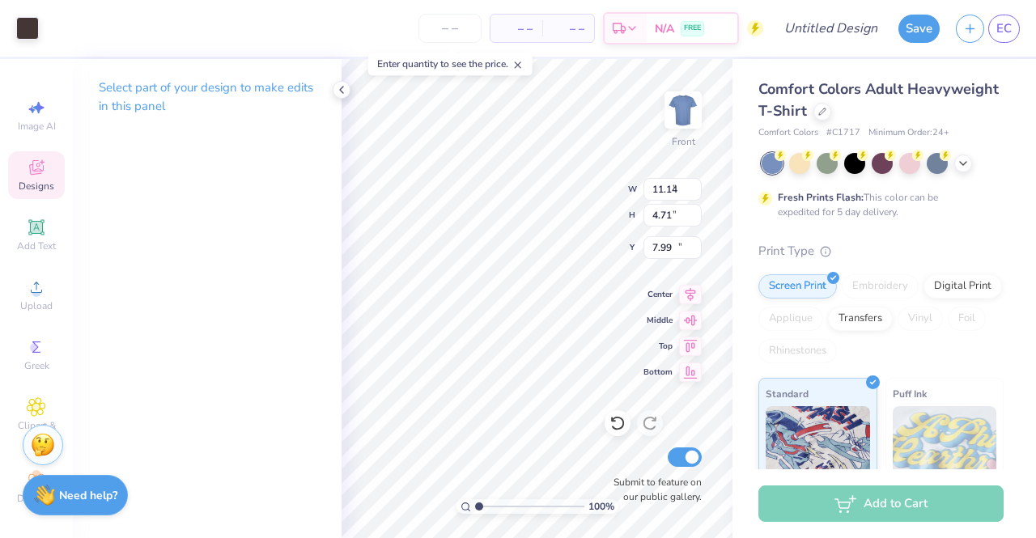
type input "8.63"
type input "4.09"
type input "12.74"
type input "11.51"
type input "6.99"
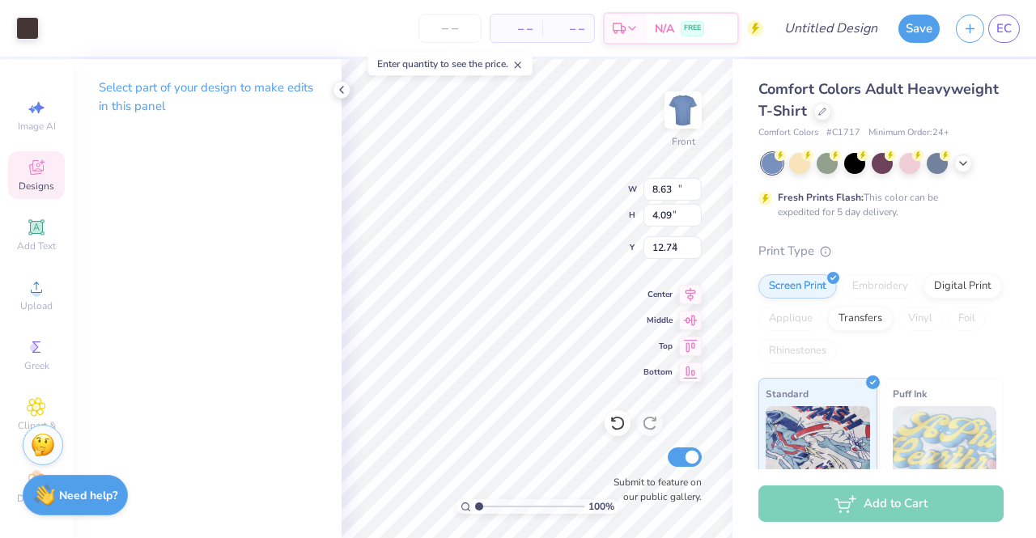
type input "7.99"
type input "9.42"
type input "1.42"
type input "6.46"
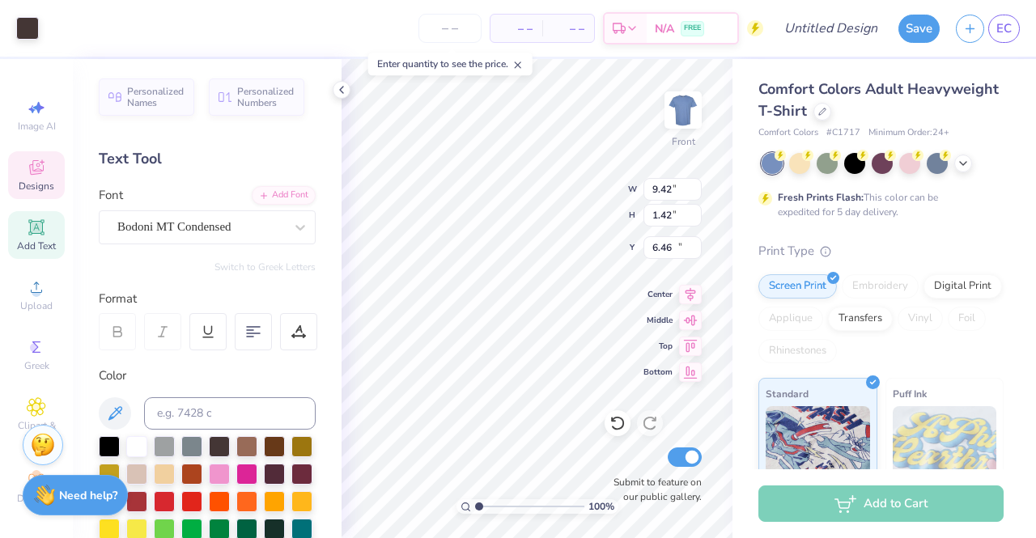
type input "8.63"
type input "4.09"
type input "12.74"
click at [34, 24] on div at bounding box center [27, 26] width 23 height 23
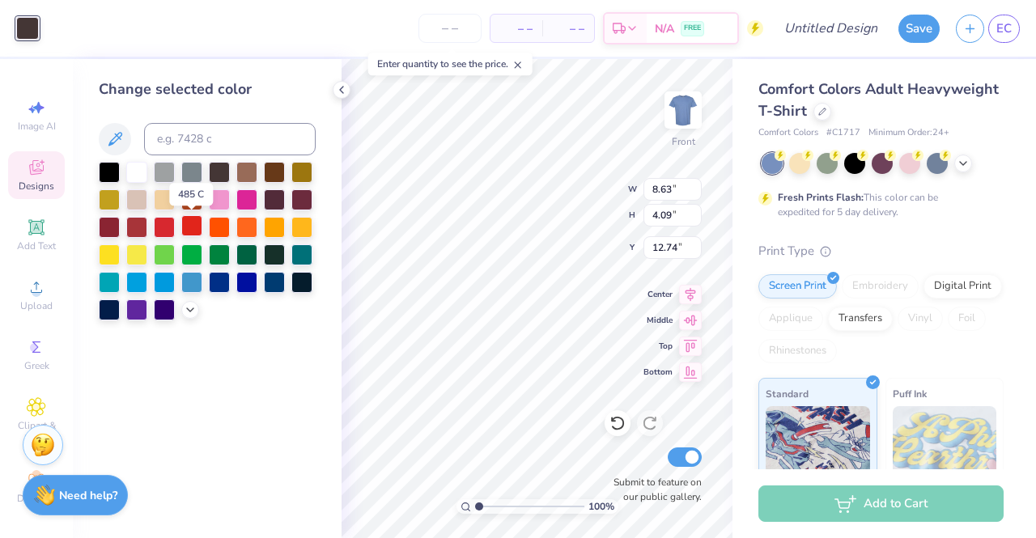
click at [186, 230] on div at bounding box center [191, 225] width 21 height 21
click at [110, 173] on div at bounding box center [109, 170] width 21 height 21
click at [116, 255] on div at bounding box center [109, 253] width 21 height 21
click at [143, 260] on div at bounding box center [136, 253] width 21 height 21
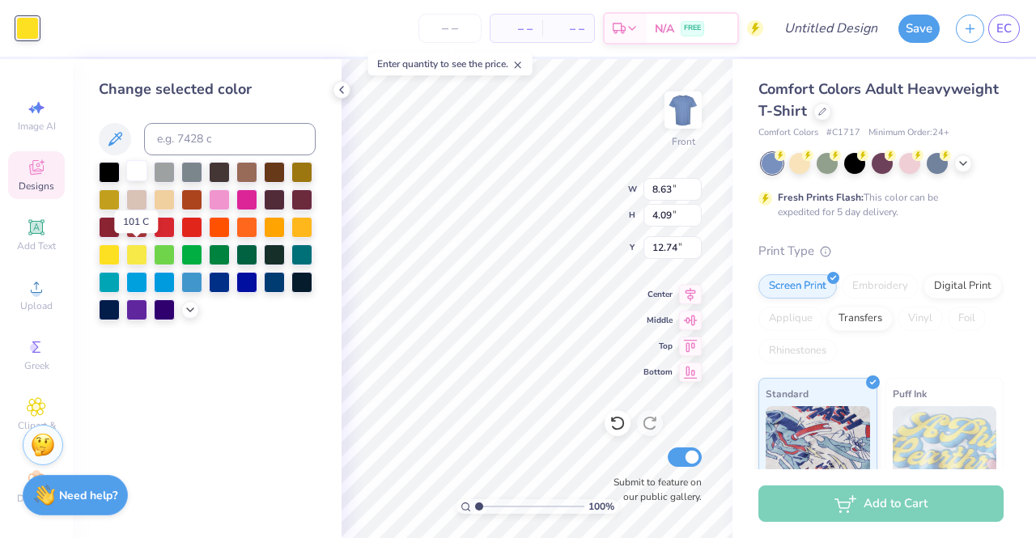
click at [109, 169] on div at bounding box center [109, 172] width 21 height 21
click at [139, 166] on div at bounding box center [136, 170] width 21 height 21
